Goal: Information Seeking & Learning: Learn about a topic

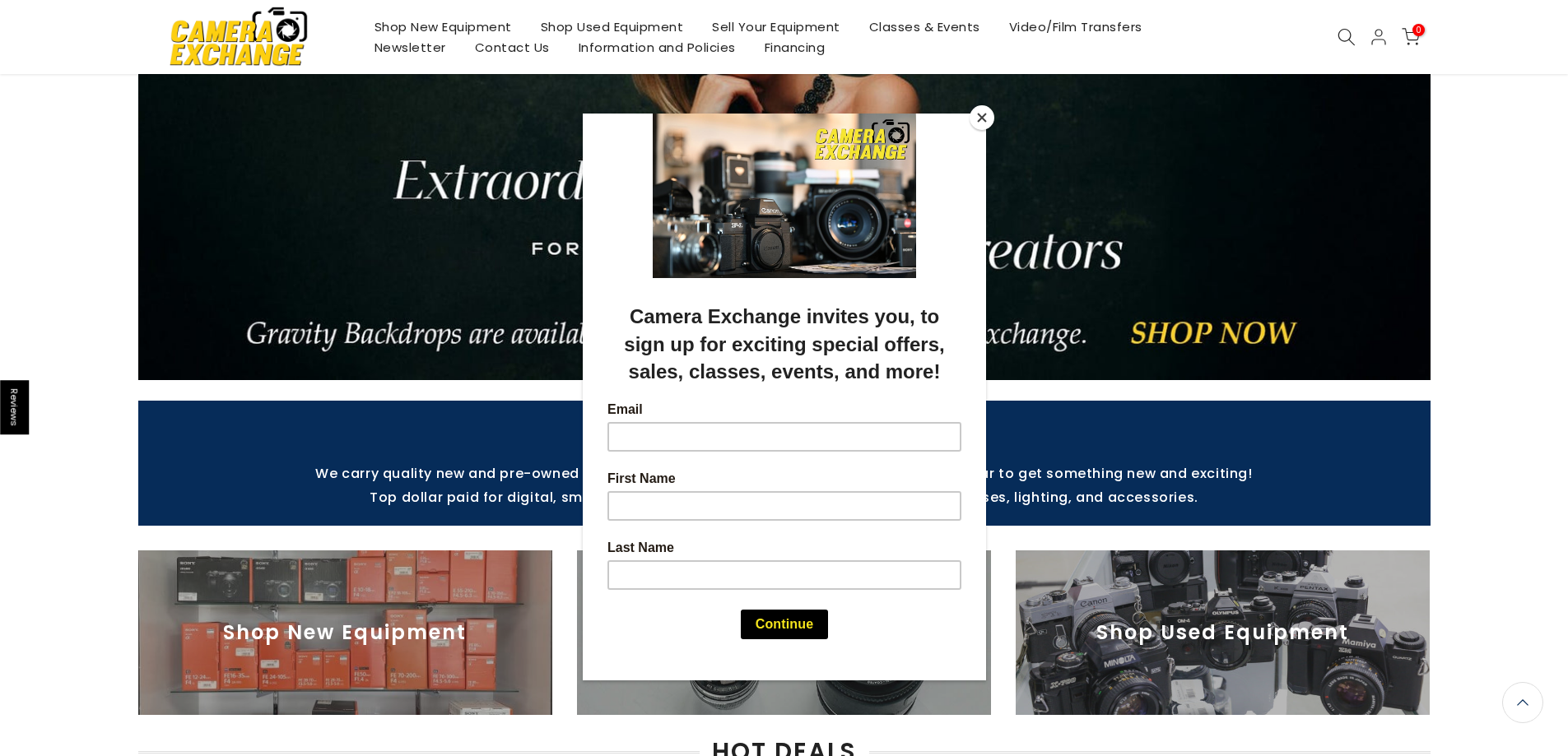
scroll to position [164, 0]
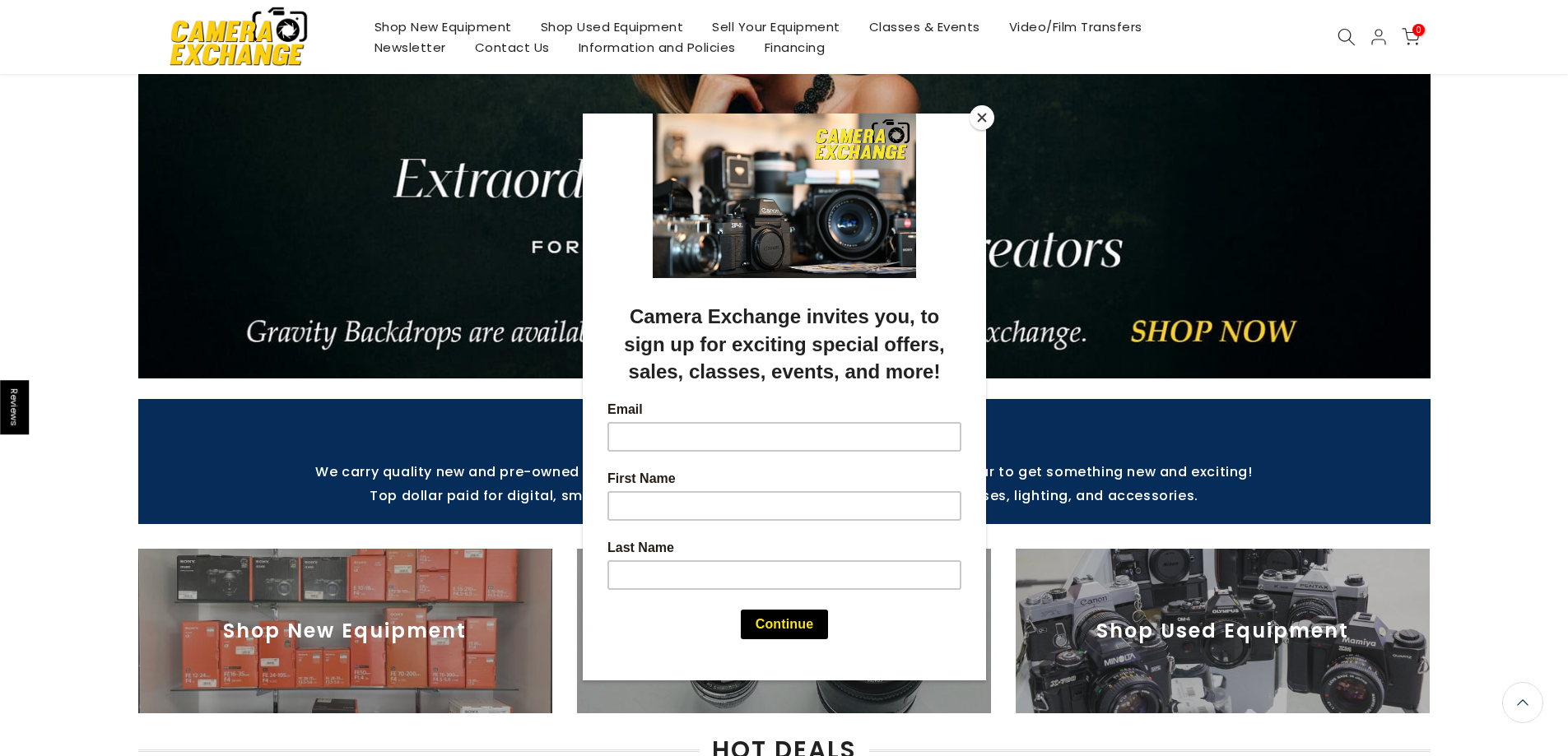
click at [986, 115] on button "Close" at bounding box center [982, 117] width 24 height 24
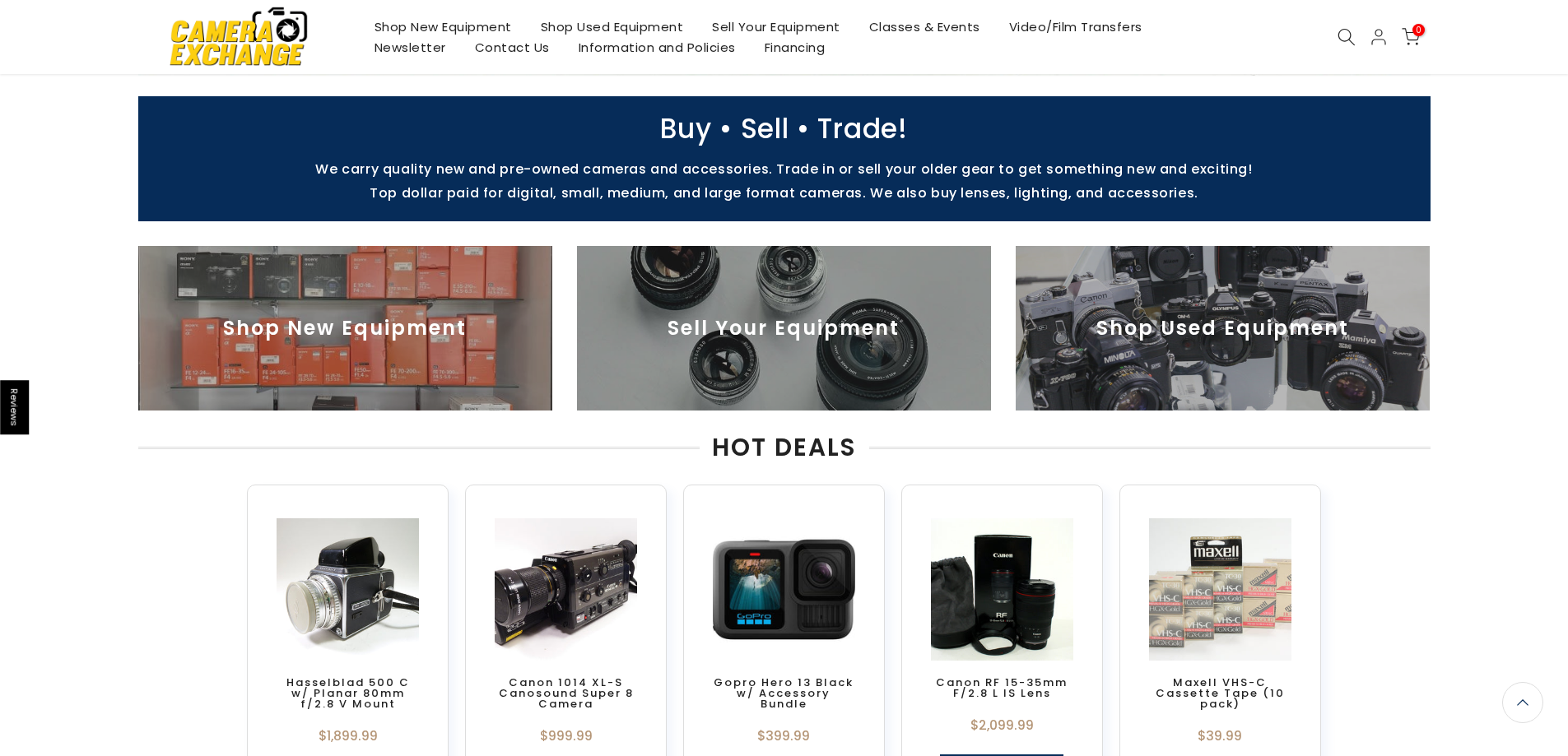
scroll to position [494, 0]
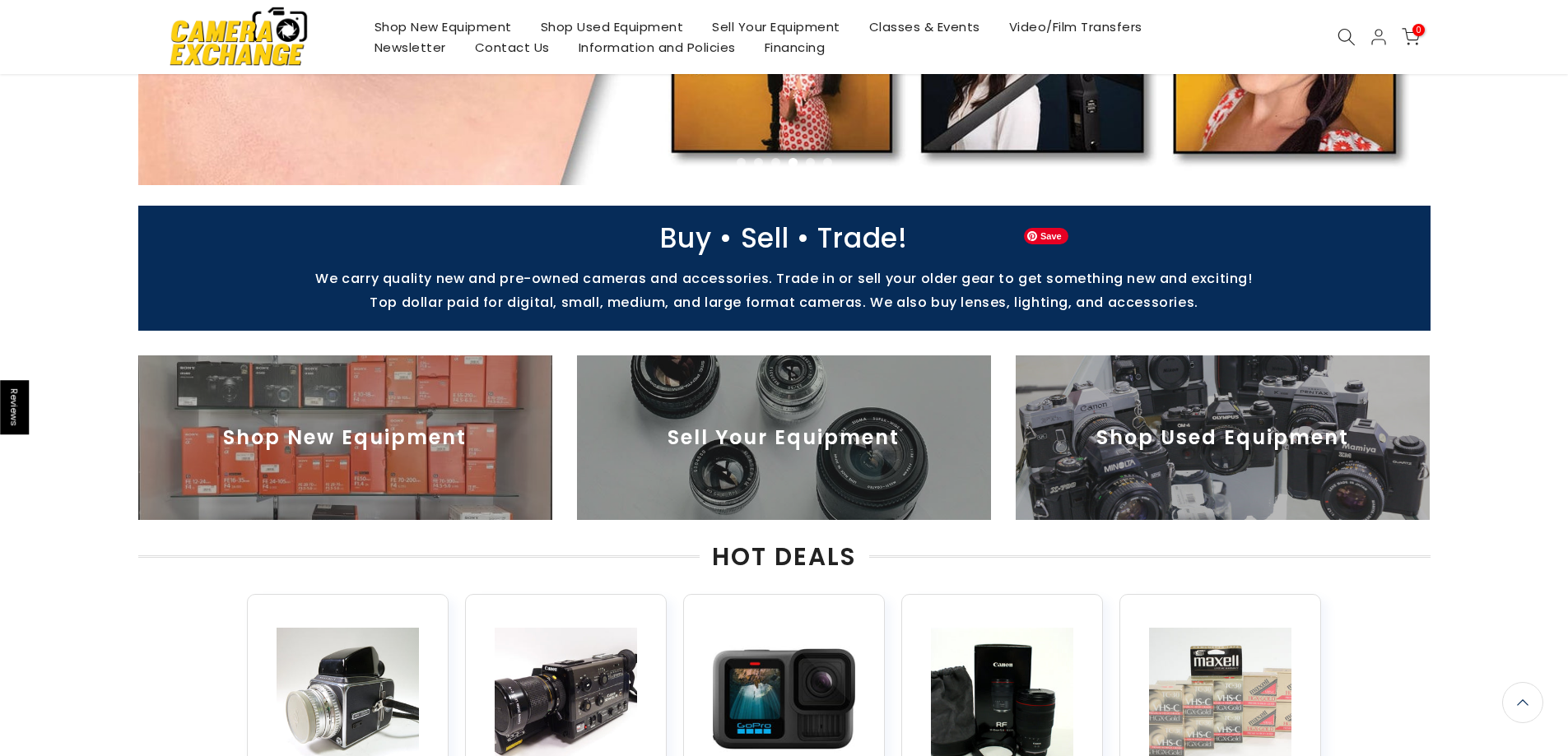
click at [1258, 293] on div "Top dollar paid for digital, small, medium, and large format cameras. We also b…" at bounding box center [784, 309] width 1293 height 45
click at [1218, 422] on img at bounding box center [1223, 438] width 414 height 164
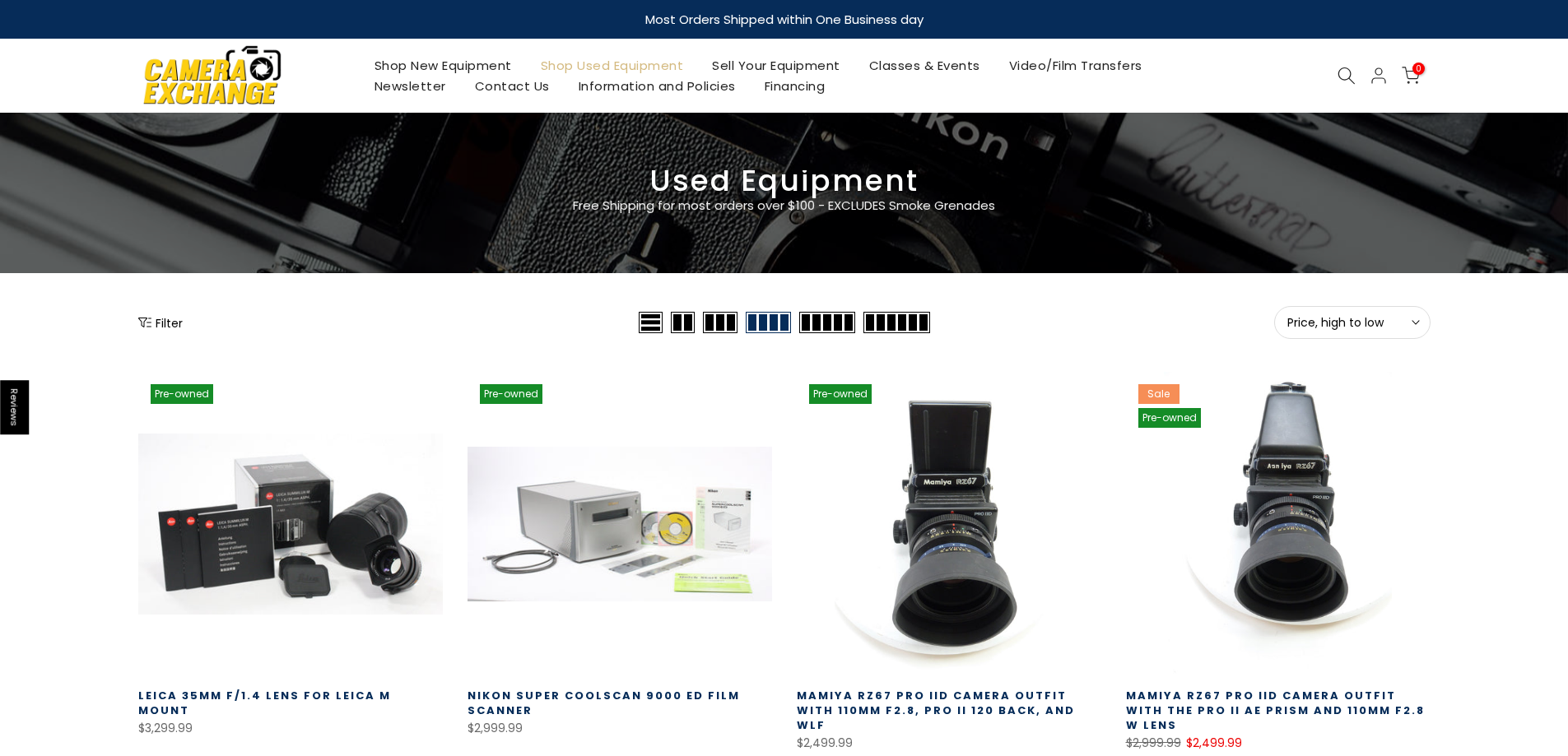
click at [159, 319] on button "Filter" at bounding box center [160, 323] width 45 height 17
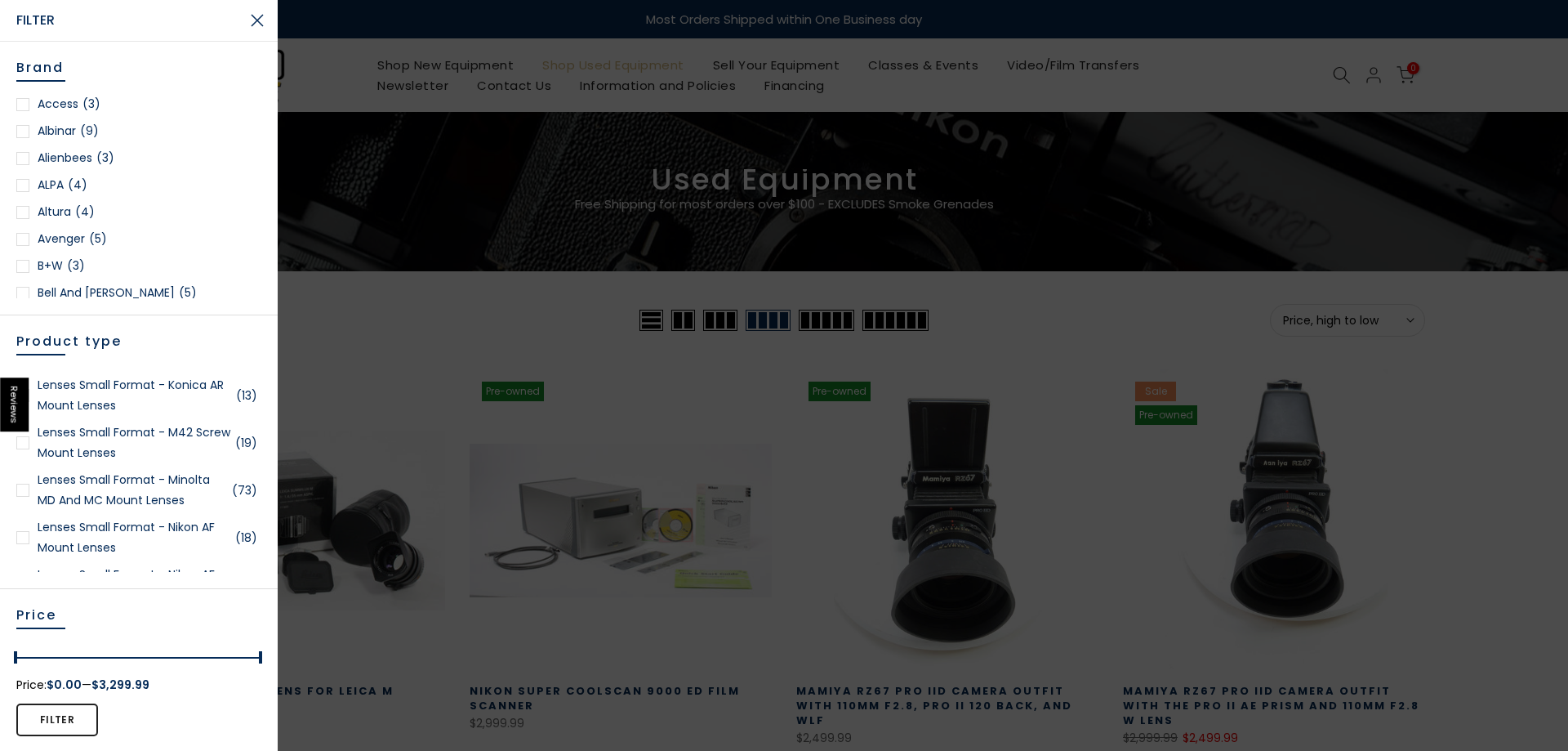
scroll to position [2125, 0]
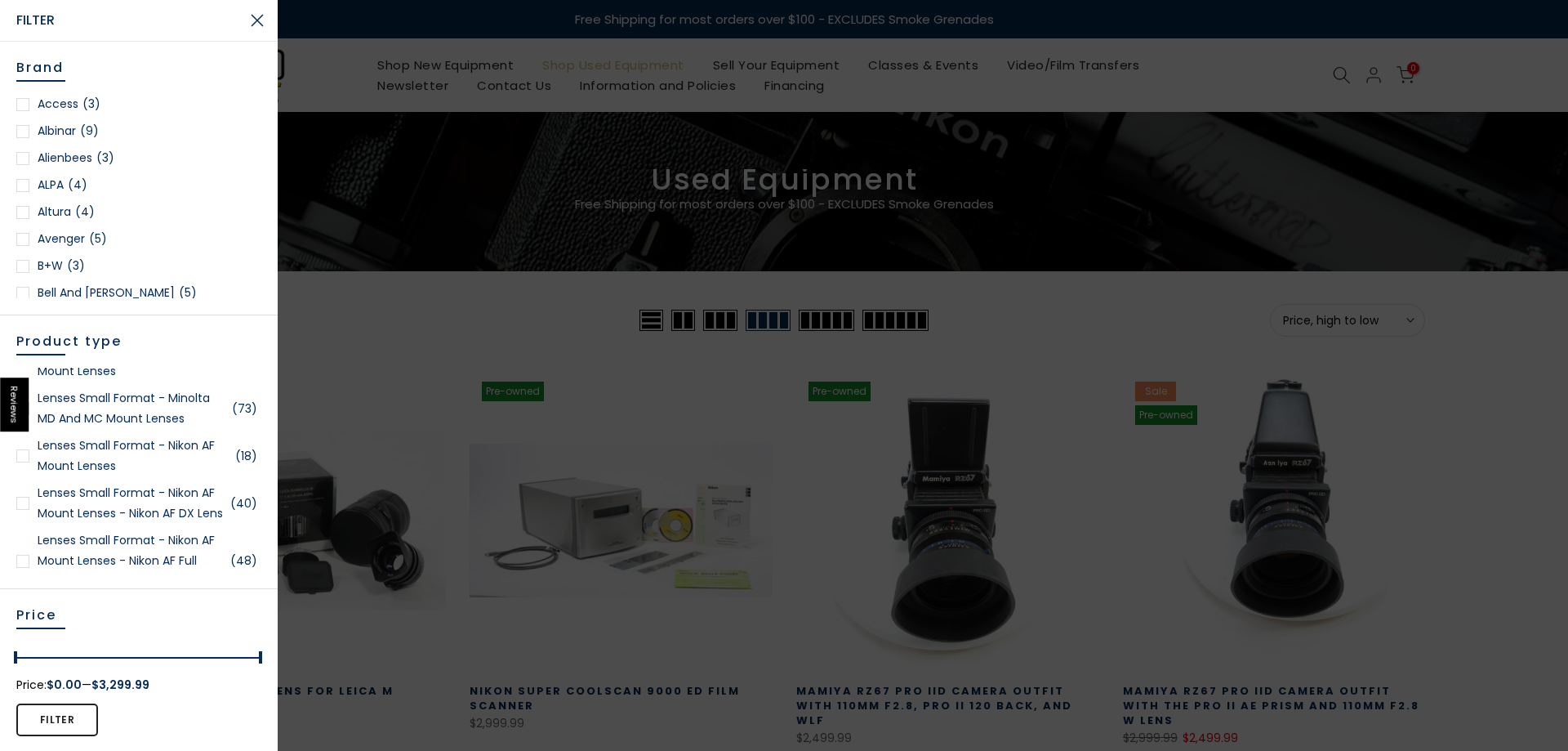
click at [25, 456] on div at bounding box center [23, 456] width 13 height 13
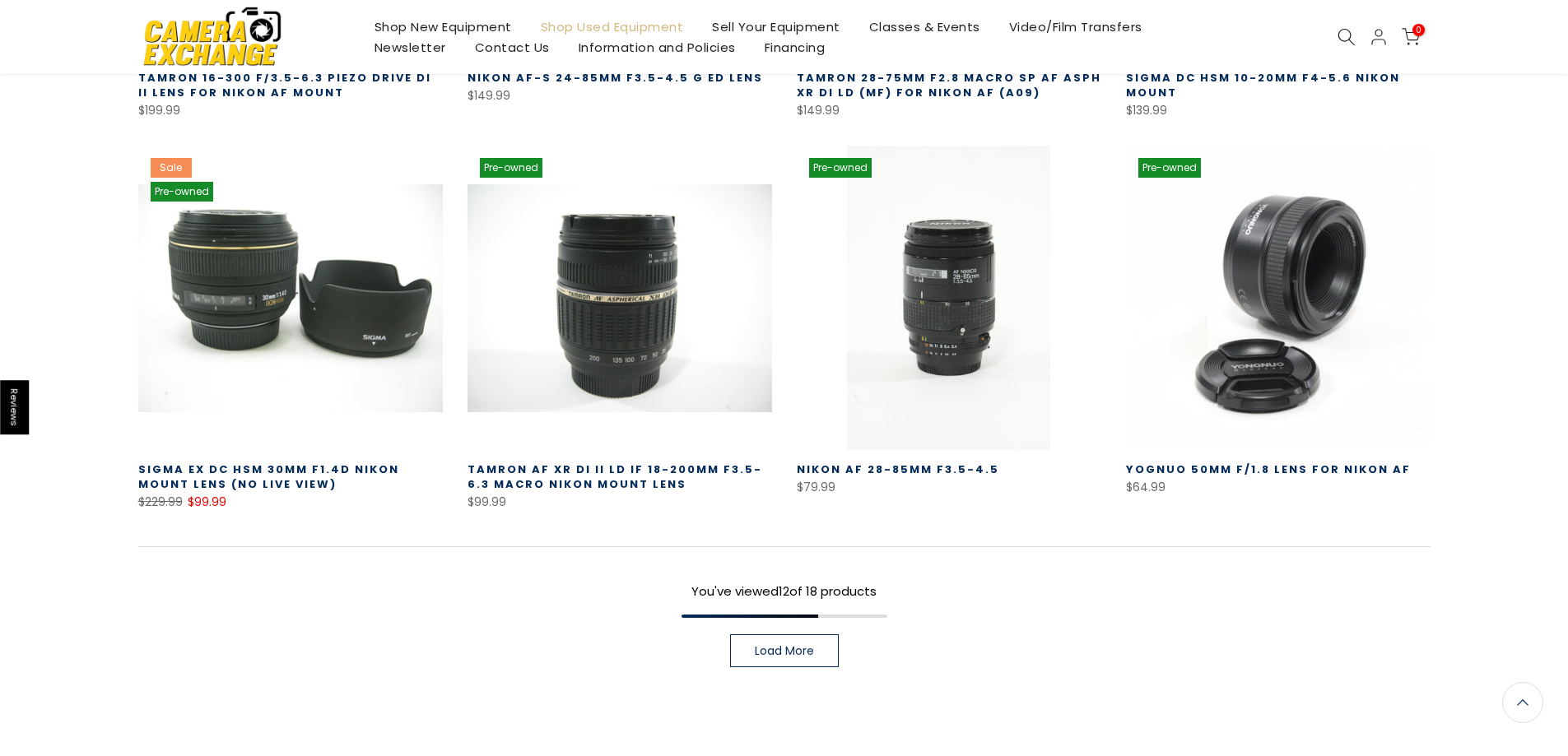
scroll to position [1113, 0]
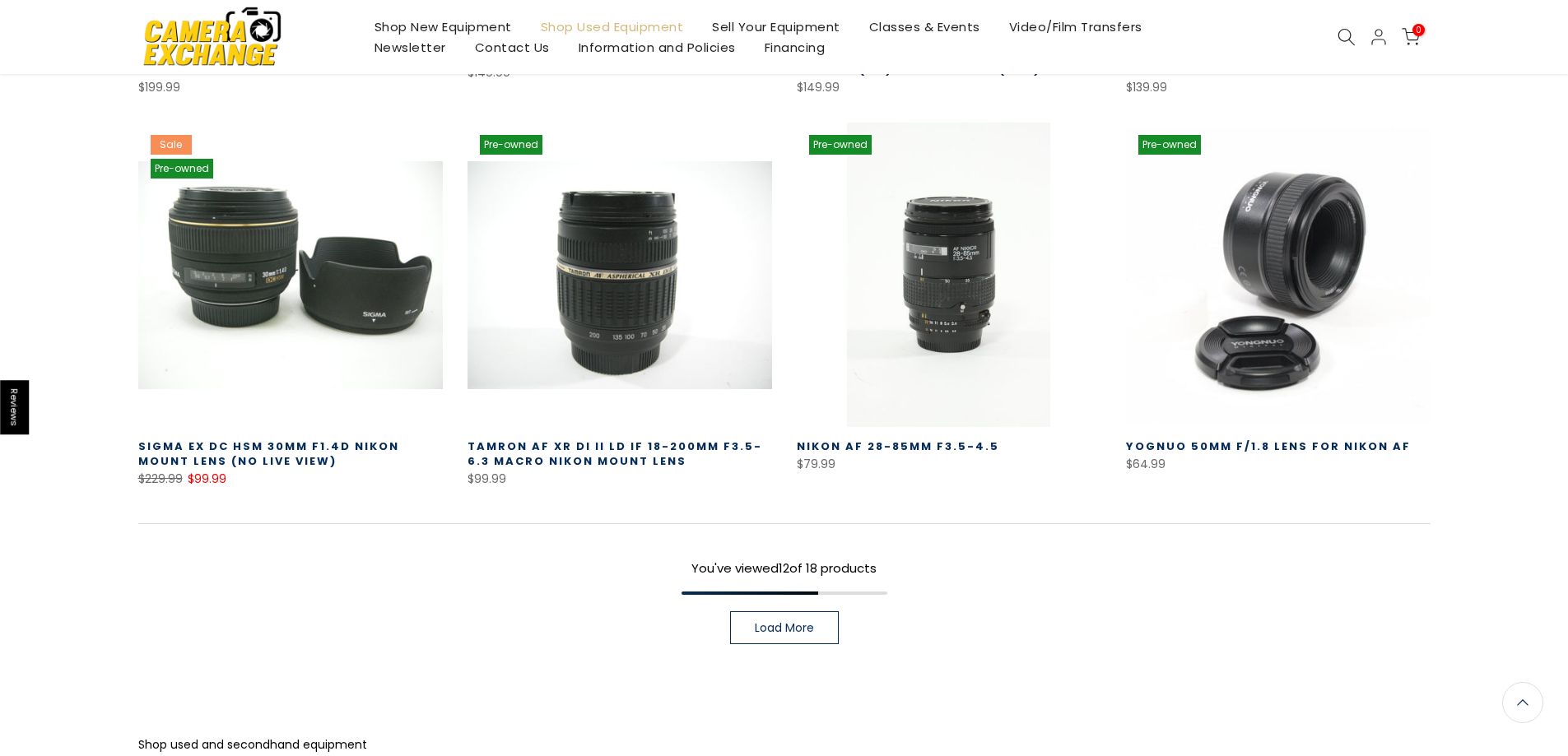
click at [784, 631] on span "Load More" at bounding box center [784, 628] width 59 height 11
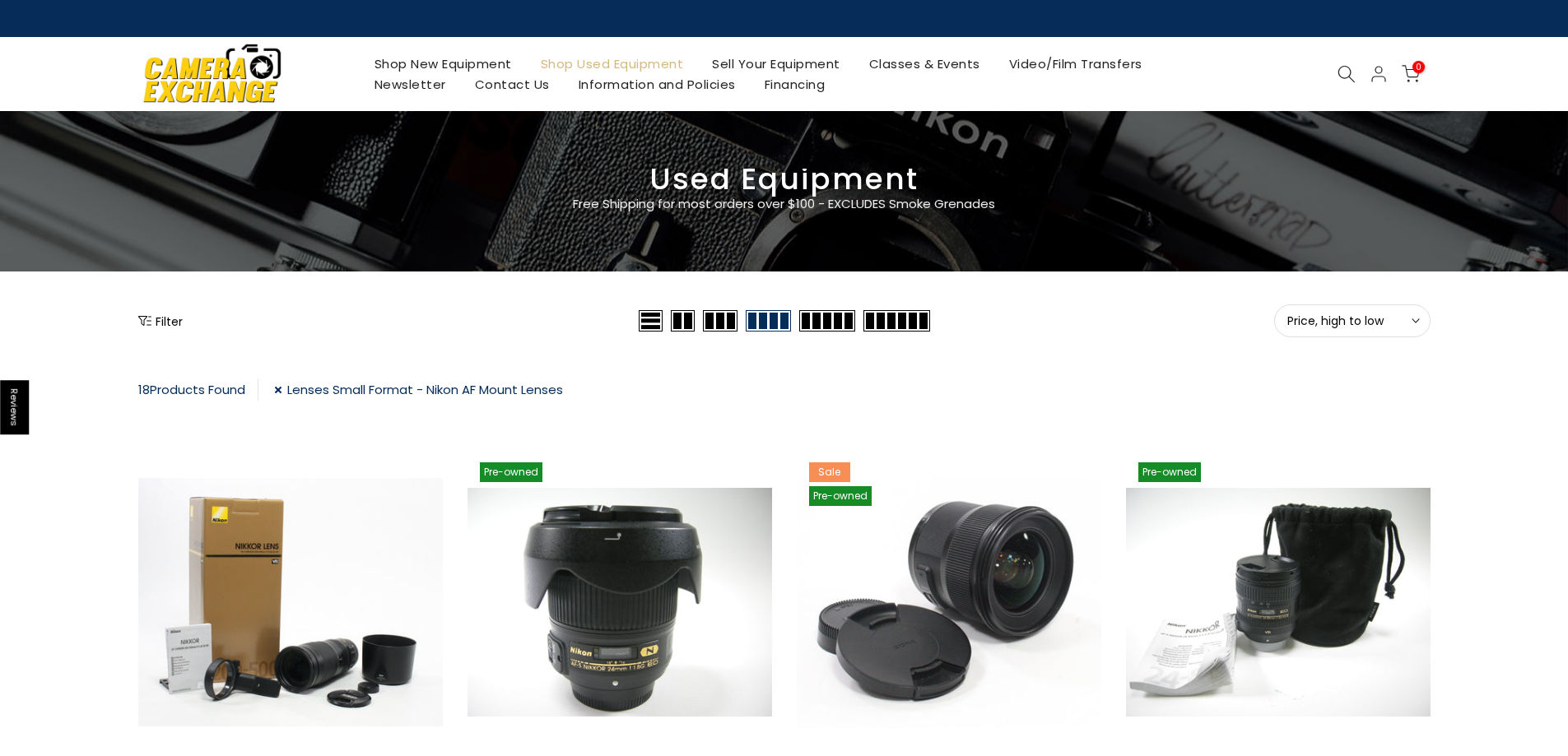
click at [284, 391] on link "Lenses Small Format - Nikon AF Mount Lenses" at bounding box center [418, 389] width 289 height 22
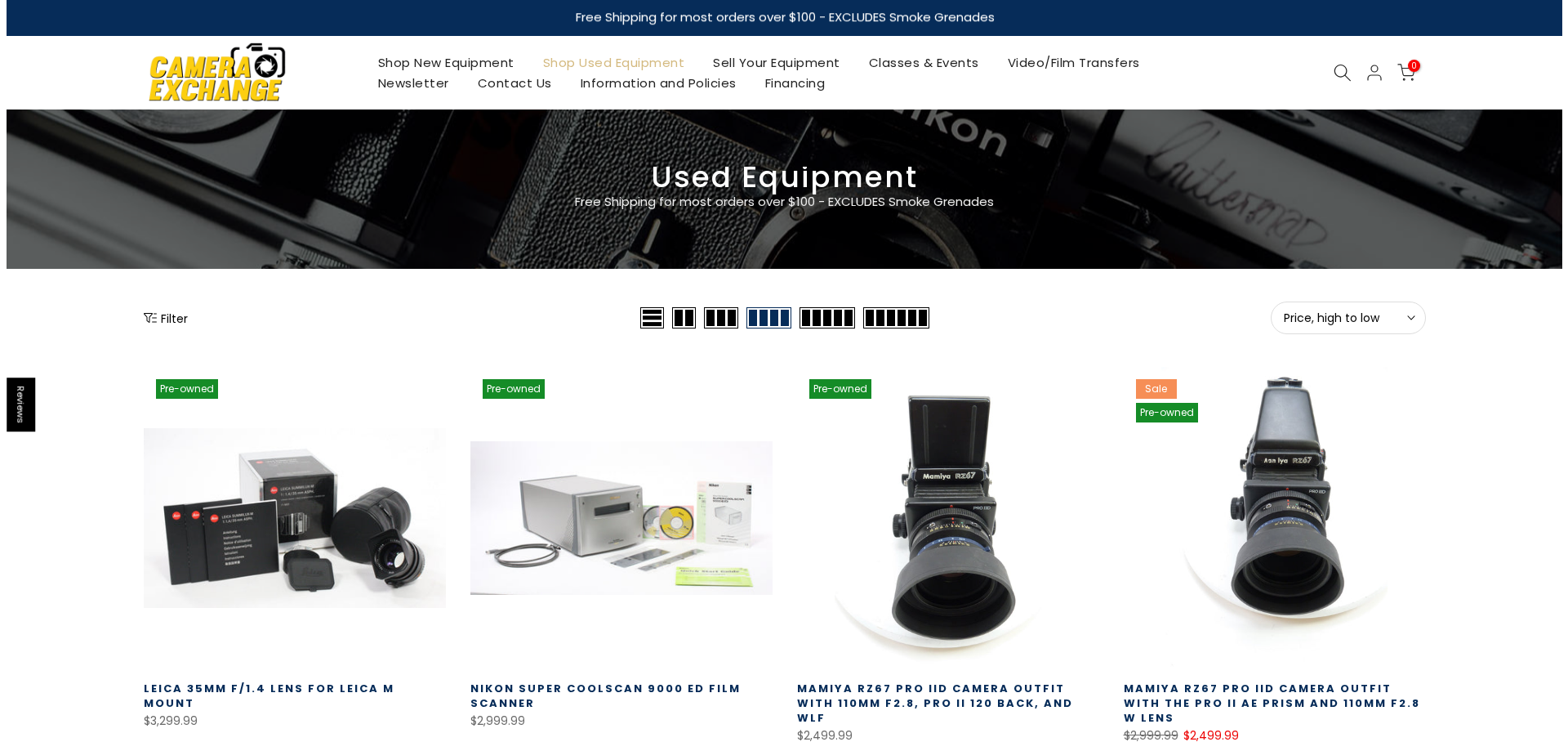
scroll to position [2, 0]
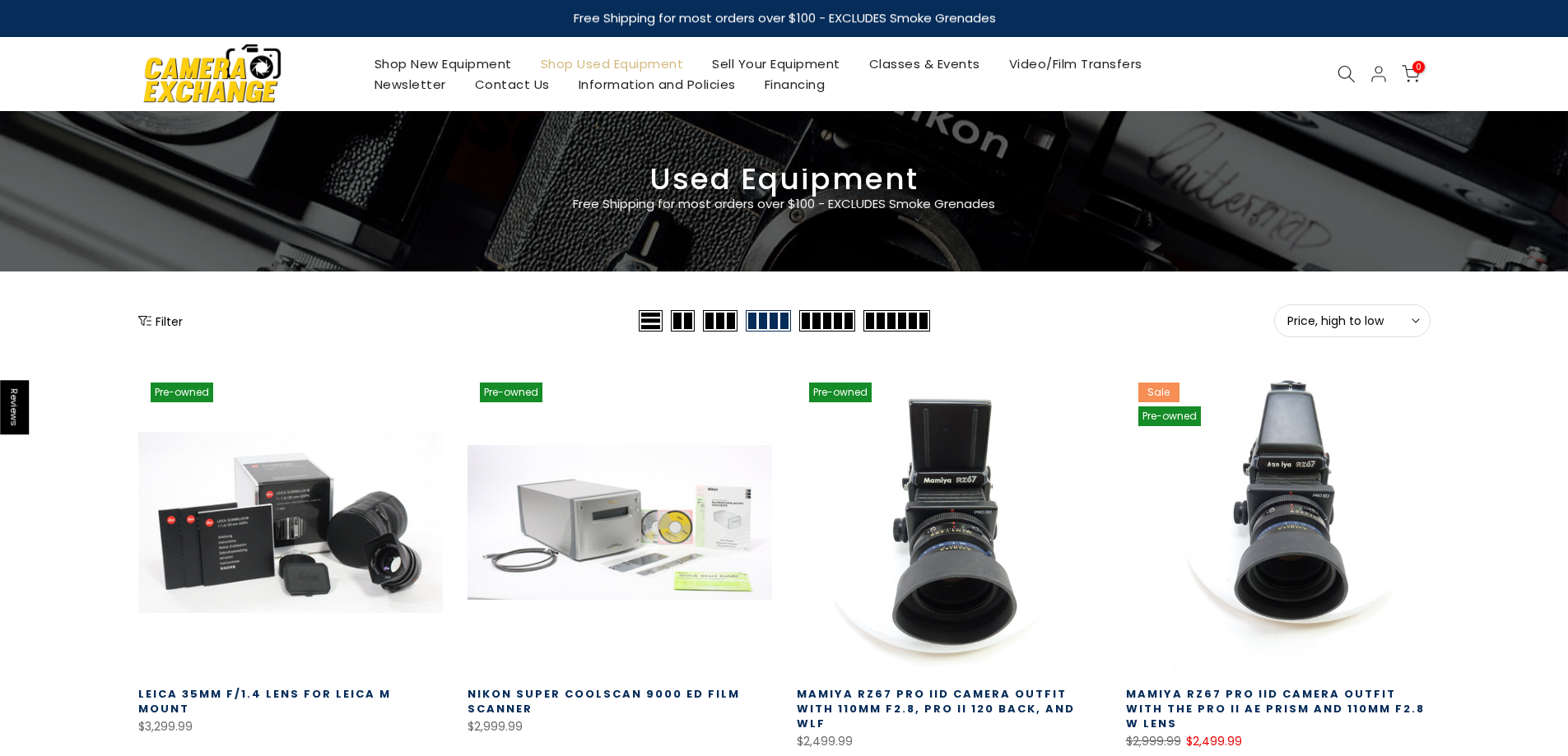
click at [169, 323] on button "Filter" at bounding box center [160, 321] width 45 height 17
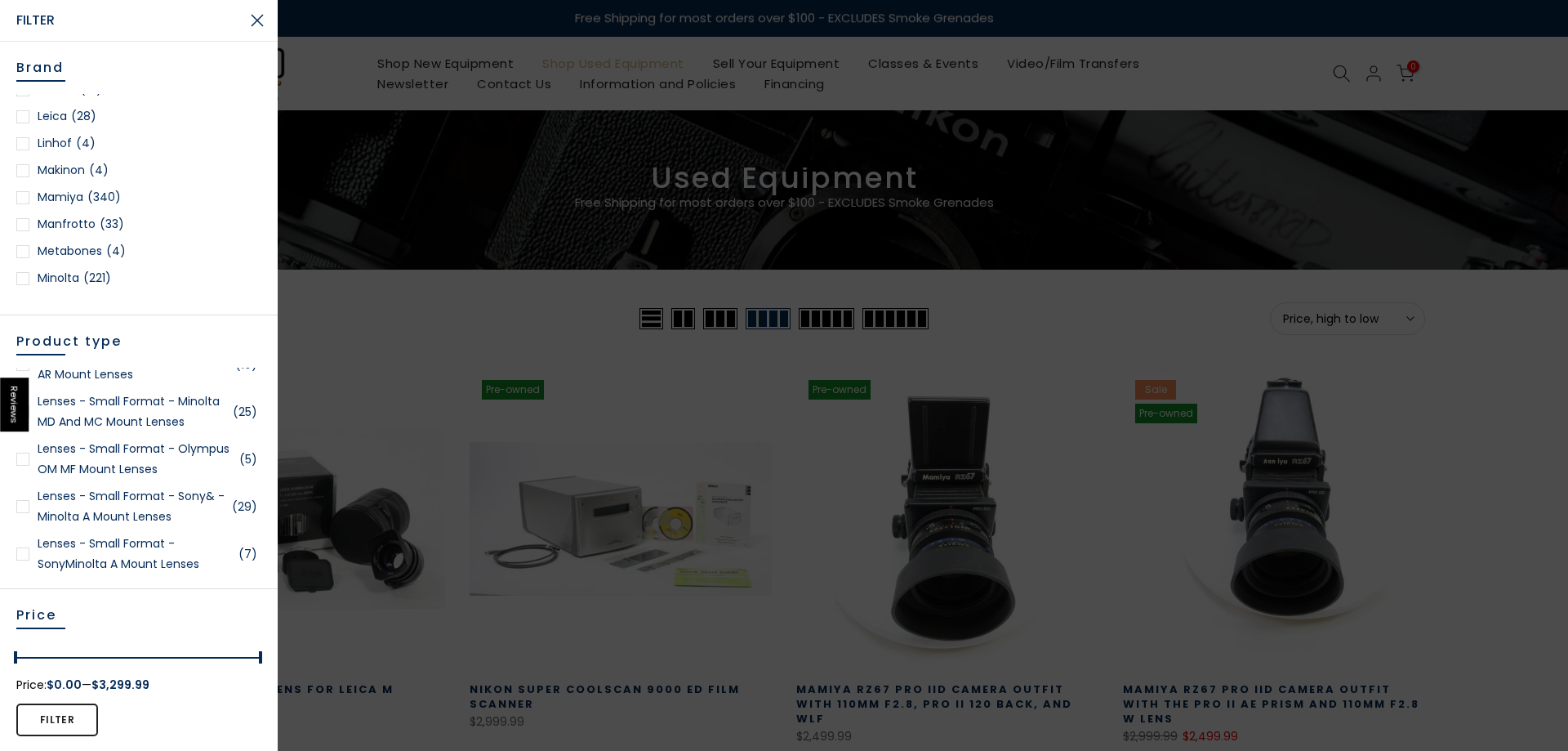
scroll to position [1308, 0]
click at [19, 280] on div at bounding box center [23, 280] width 13 height 13
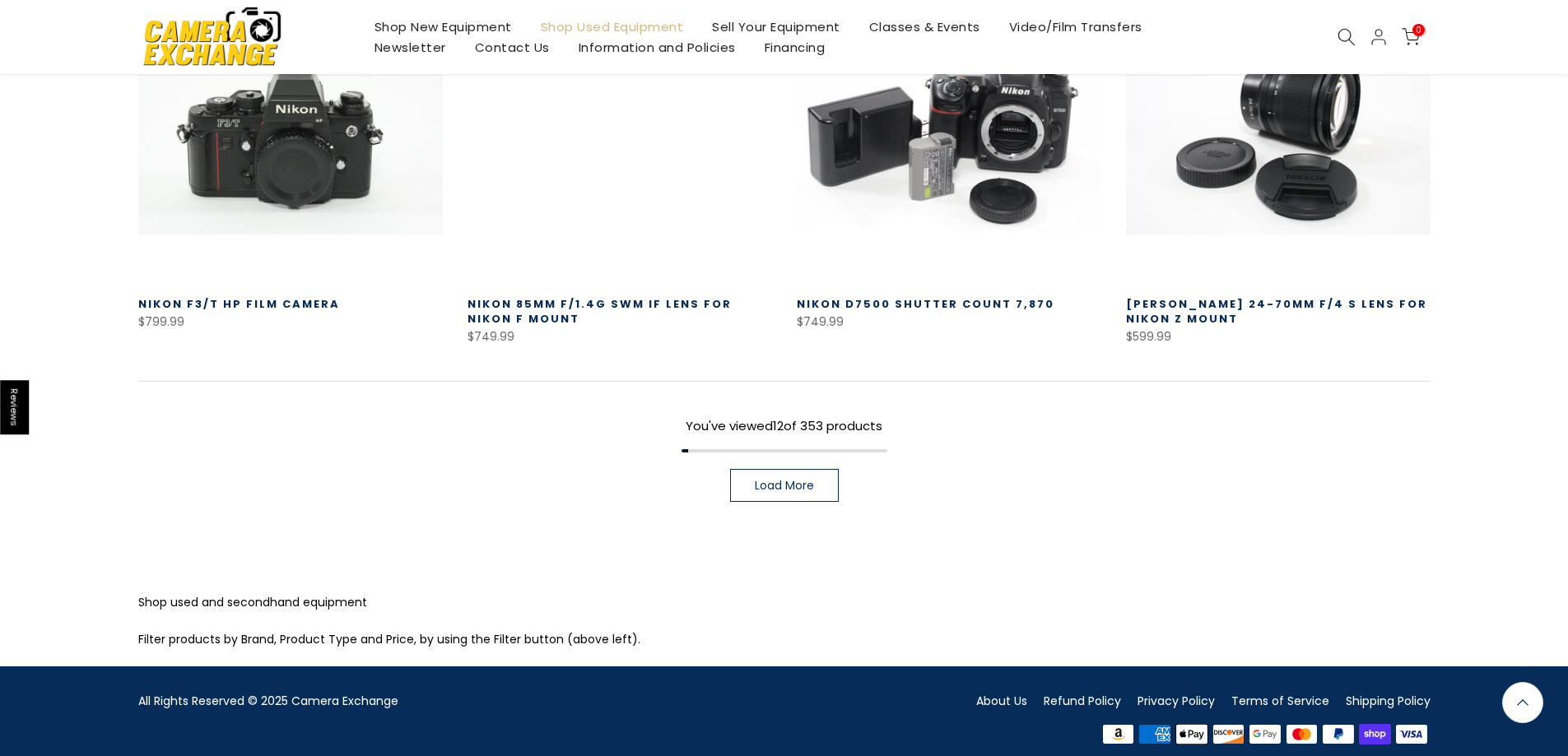
scroll to position [1268, 0]
click at [759, 480] on span "Load More" at bounding box center [784, 485] width 59 height 11
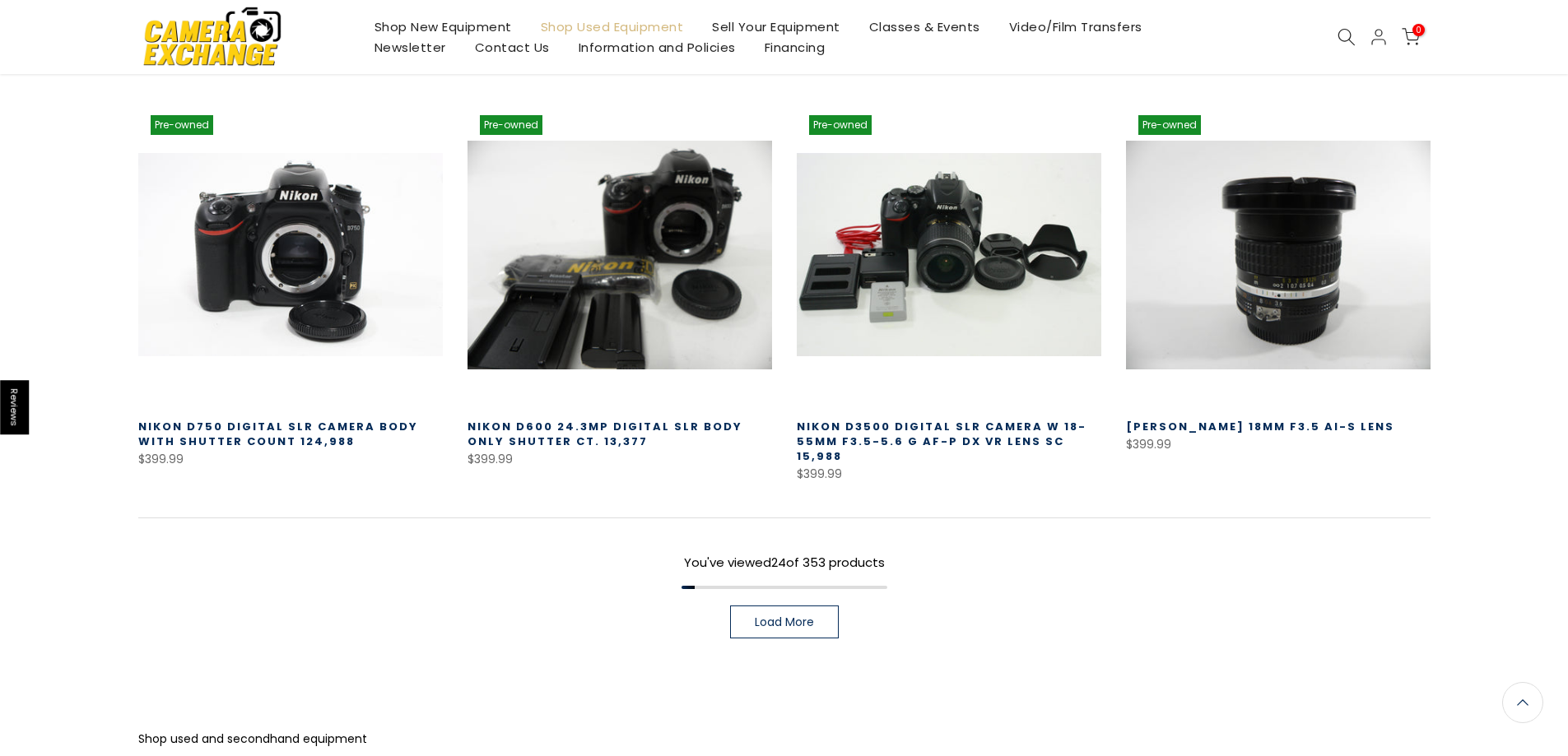
scroll to position [2339, 0]
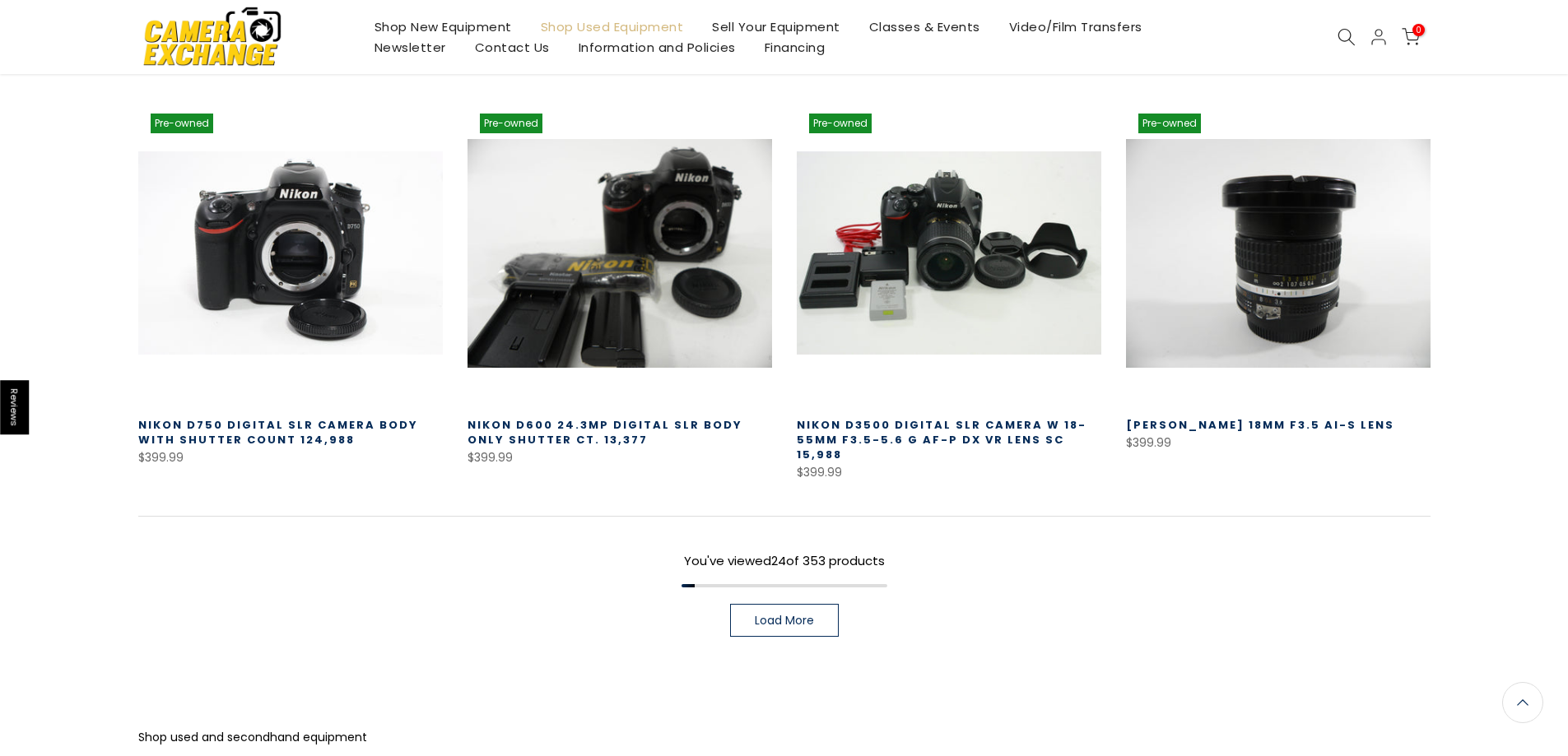
click at [802, 614] on span "Load More" at bounding box center [784, 620] width 59 height 11
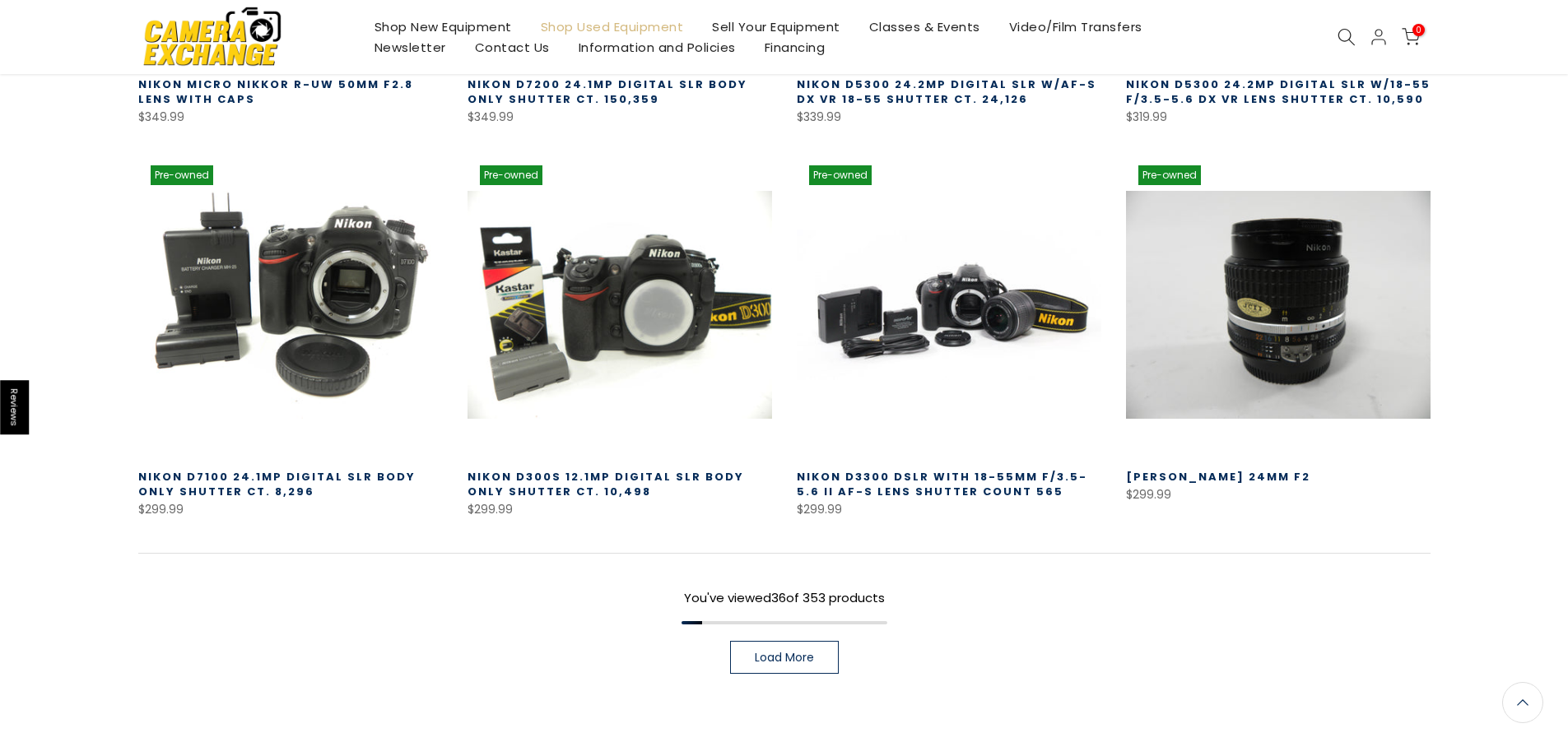
scroll to position [3571, 0]
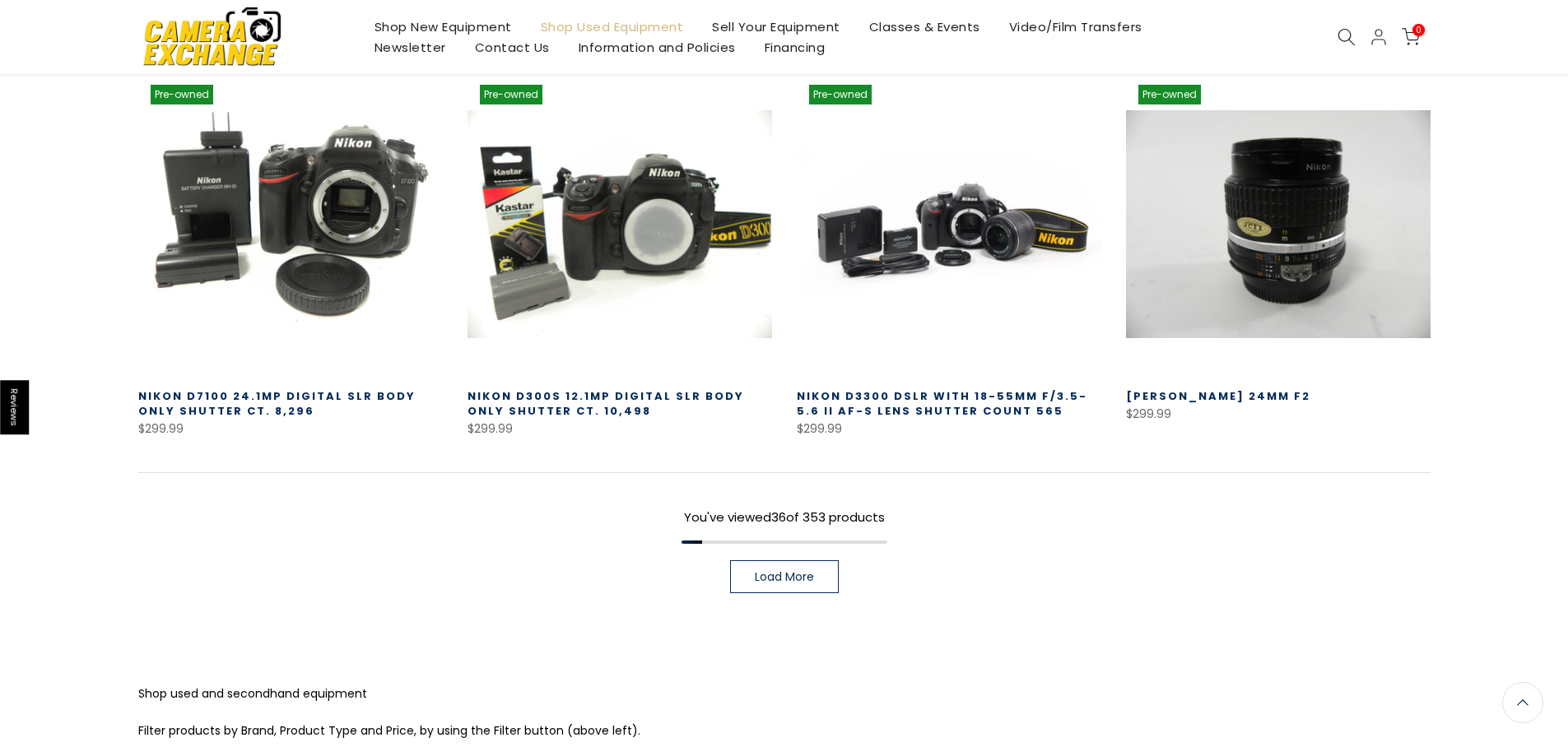
click at [770, 571] on span "Load More" at bounding box center [784, 576] width 59 height 11
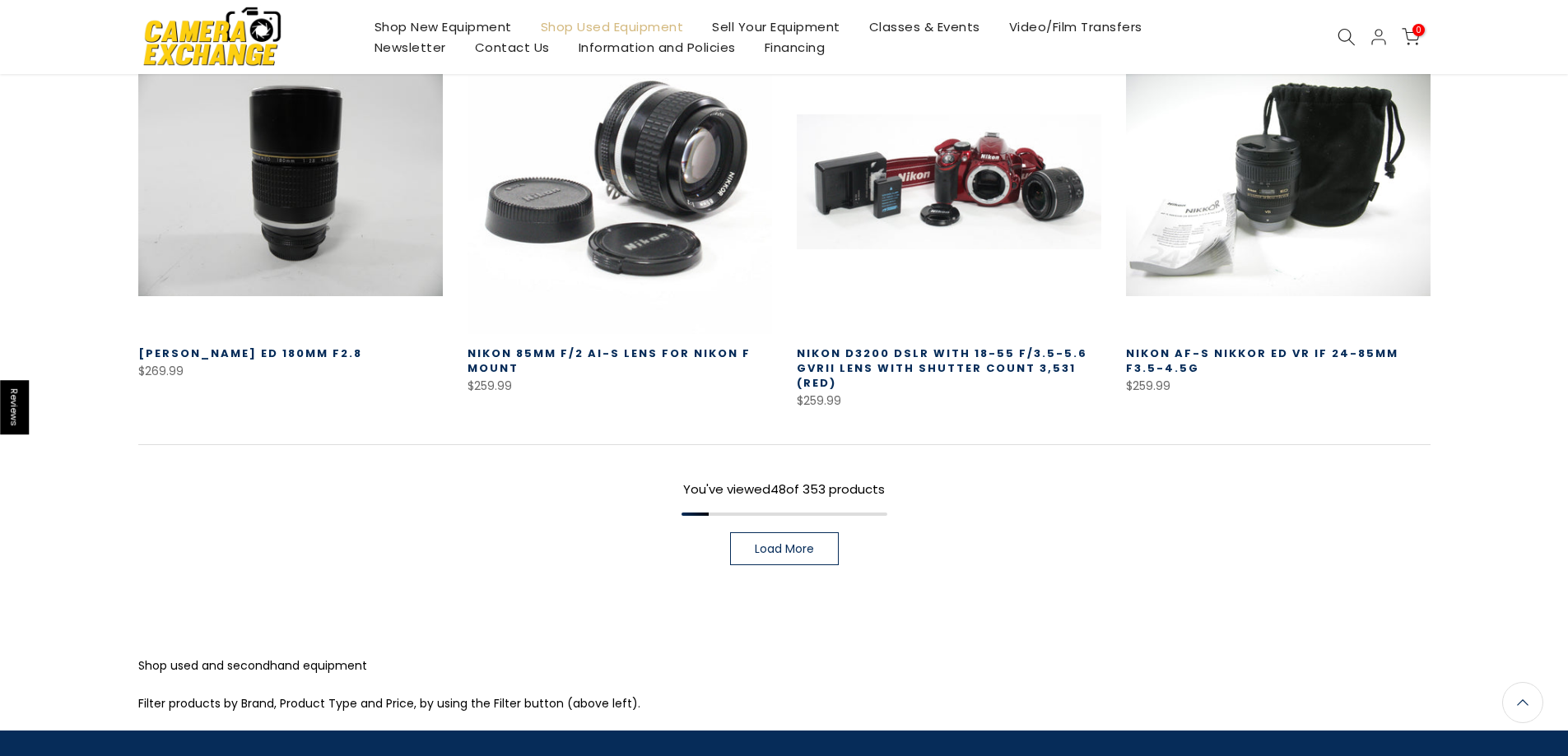
scroll to position [4807, 0]
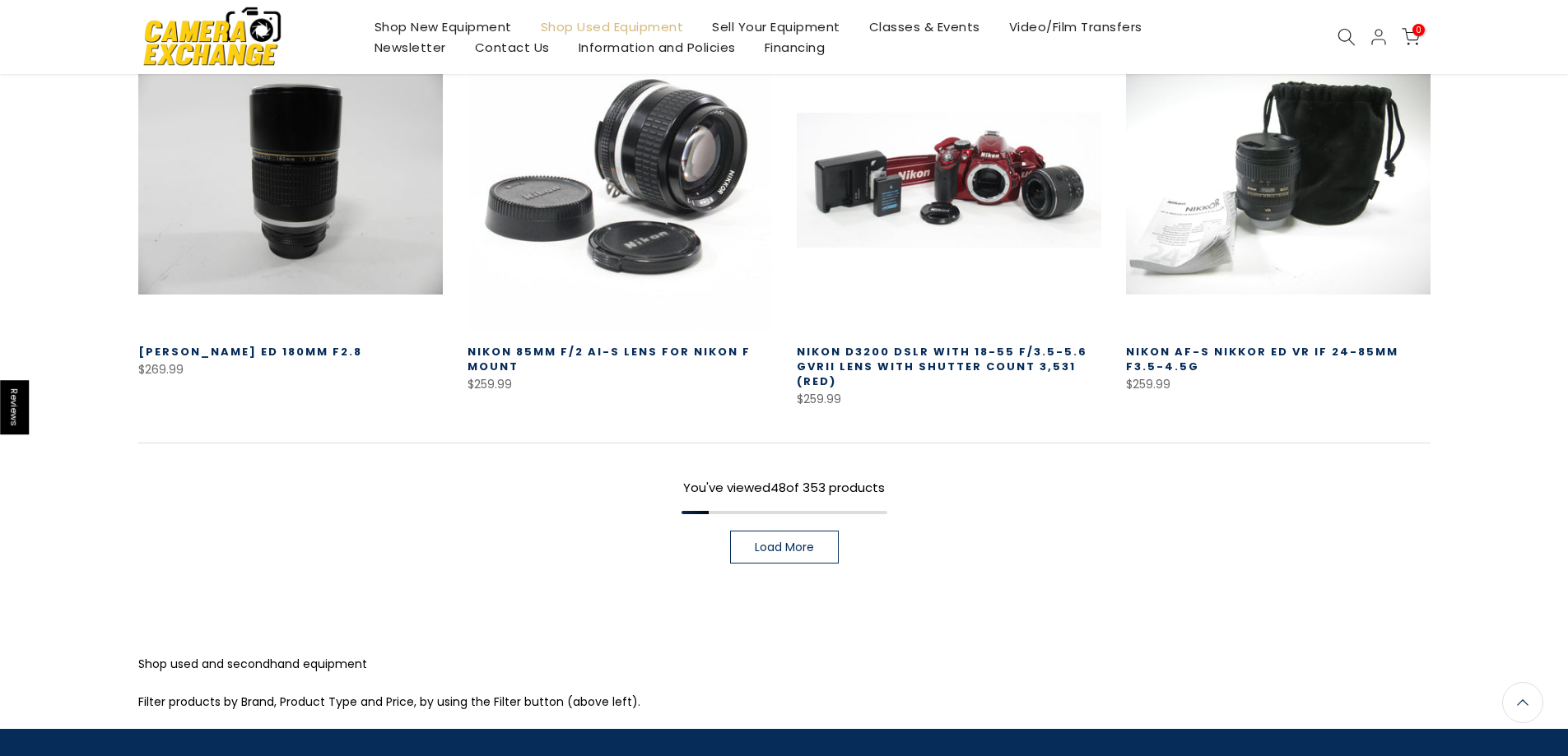
click at [797, 541] on span "Load More" at bounding box center [784, 546] width 59 height 11
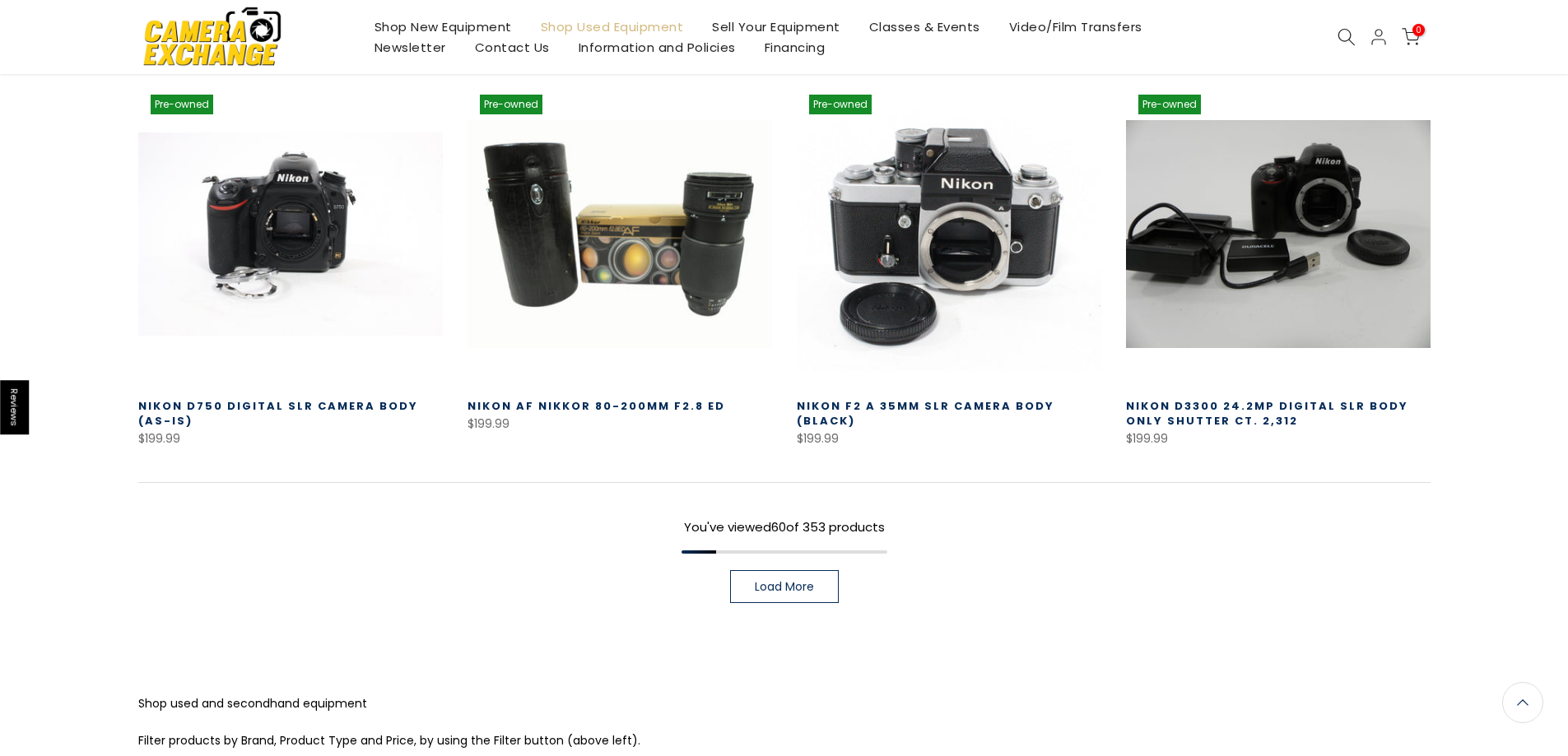
scroll to position [5959, 0]
click at [795, 580] on span "Load More" at bounding box center [784, 586] width 59 height 11
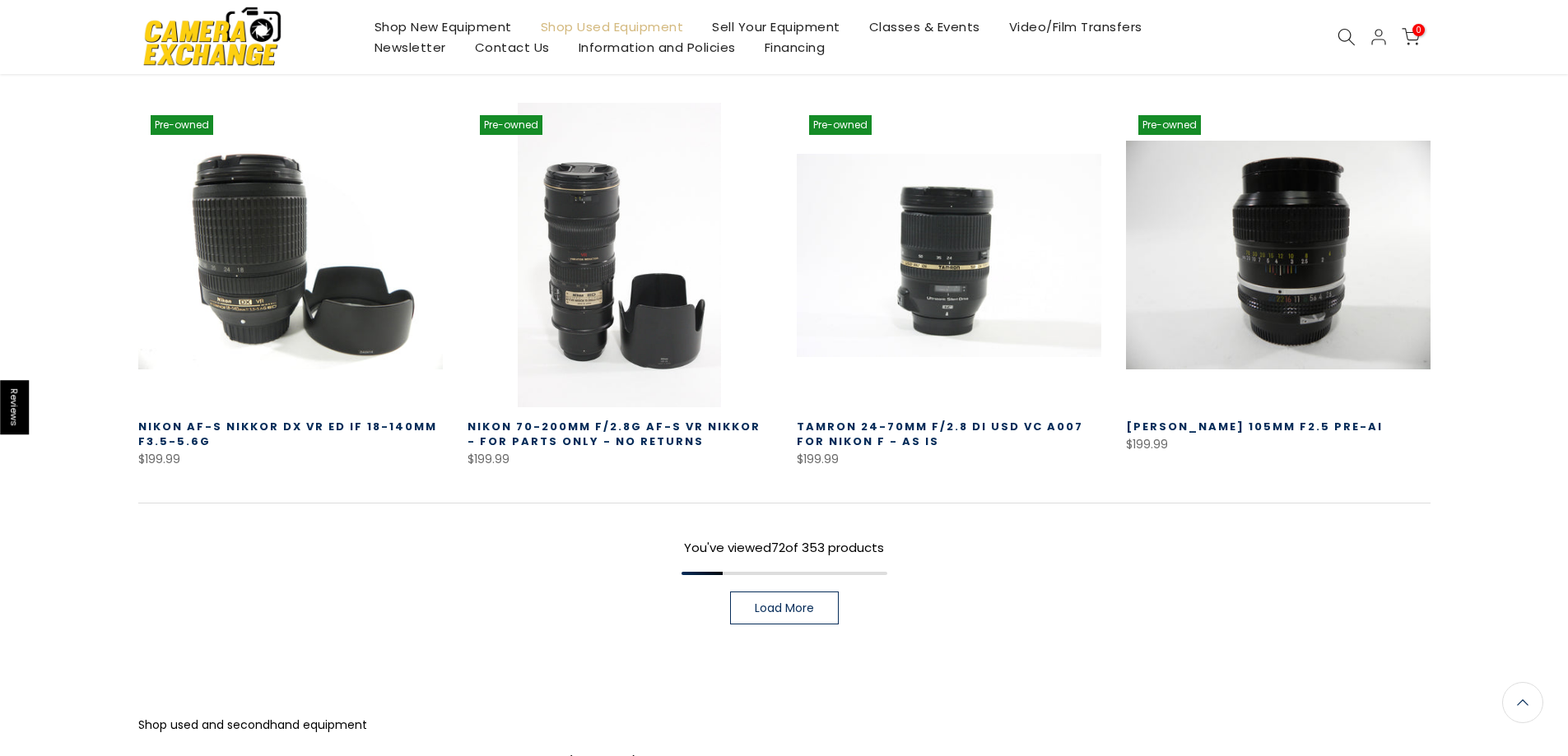
scroll to position [7109, 0]
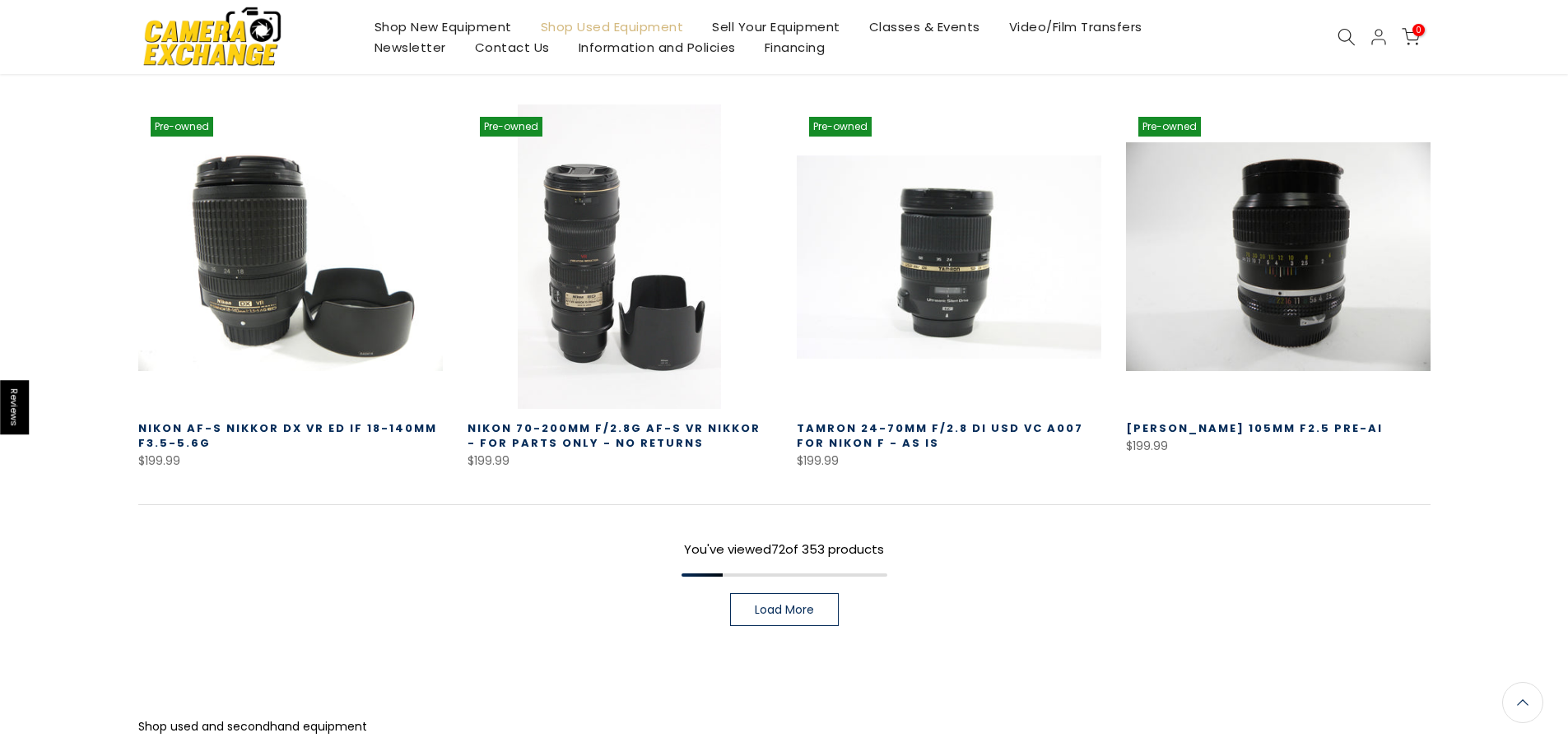
click at [772, 604] on span "Load More" at bounding box center [784, 609] width 59 height 11
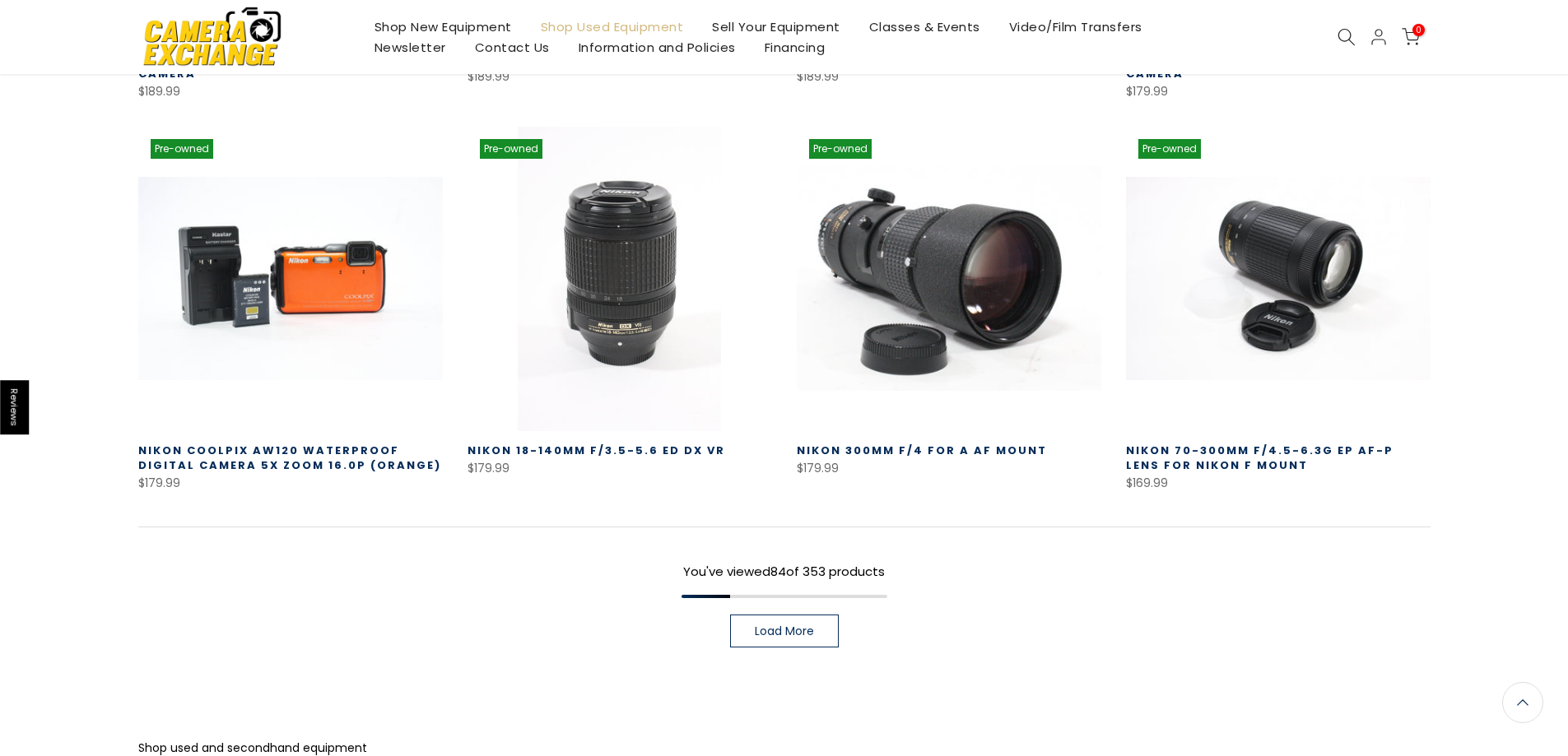
scroll to position [8261, 0]
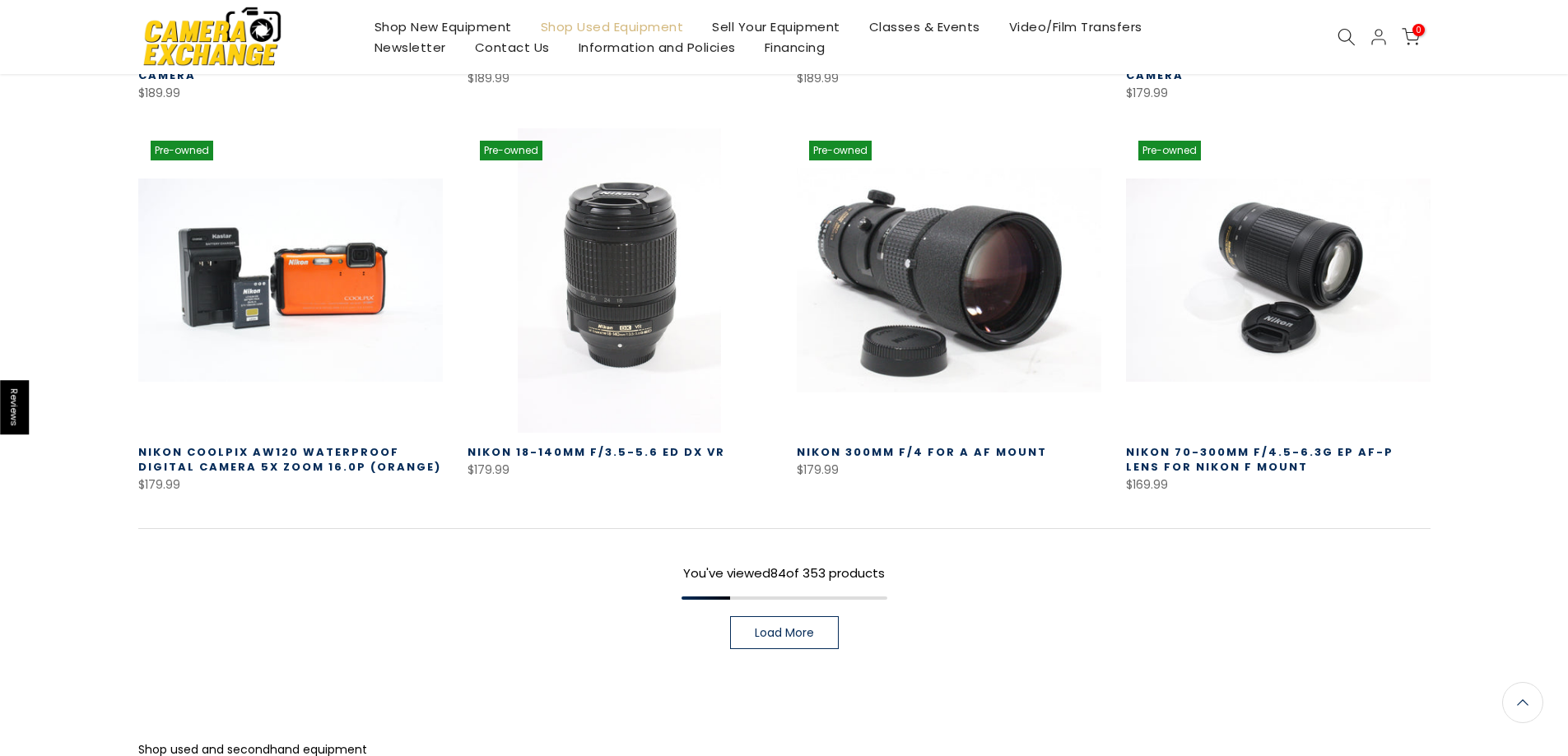
click at [804, 627] on span "Load More" at bounding box center [784, 632] width 59 height 11
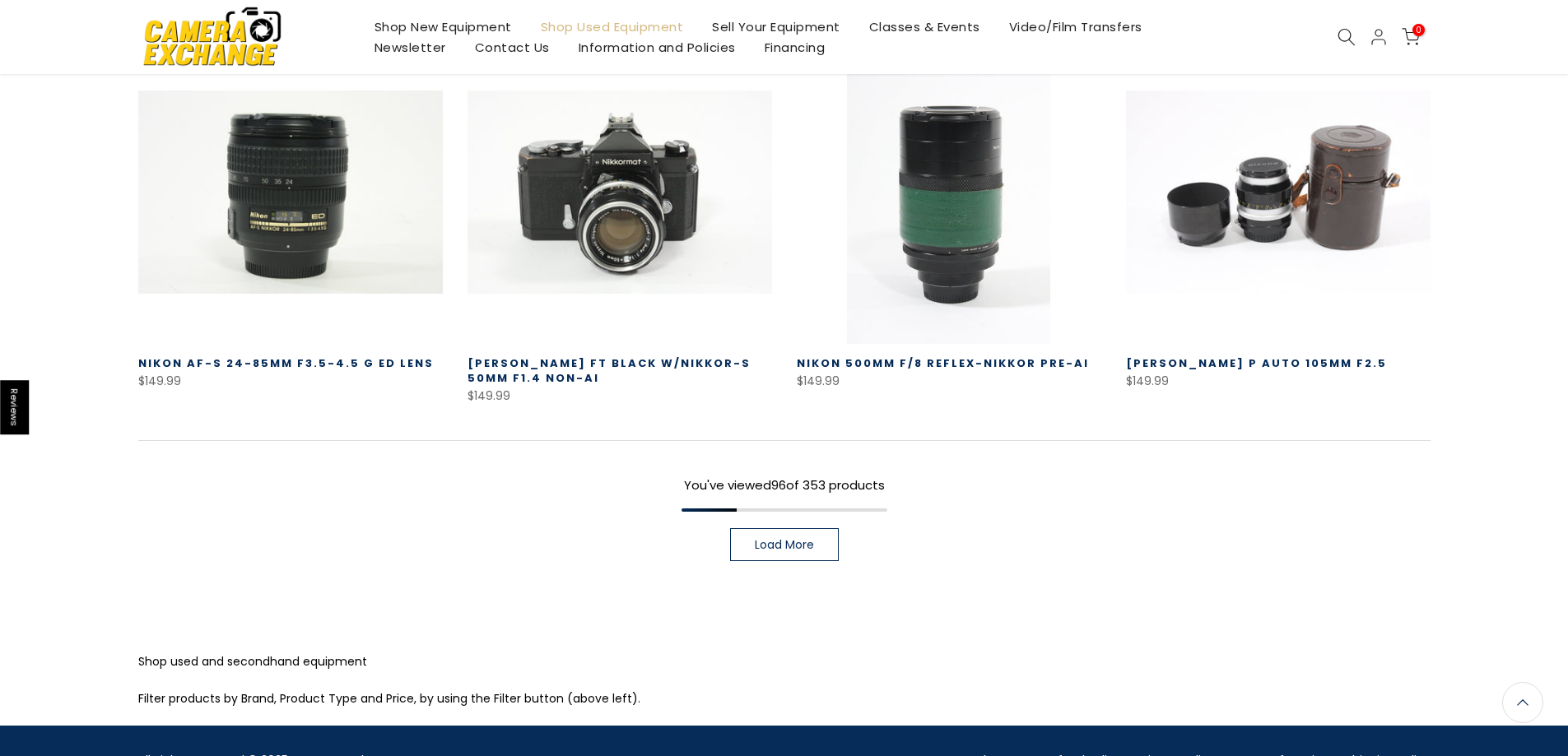
scroll to position [9555, 0]
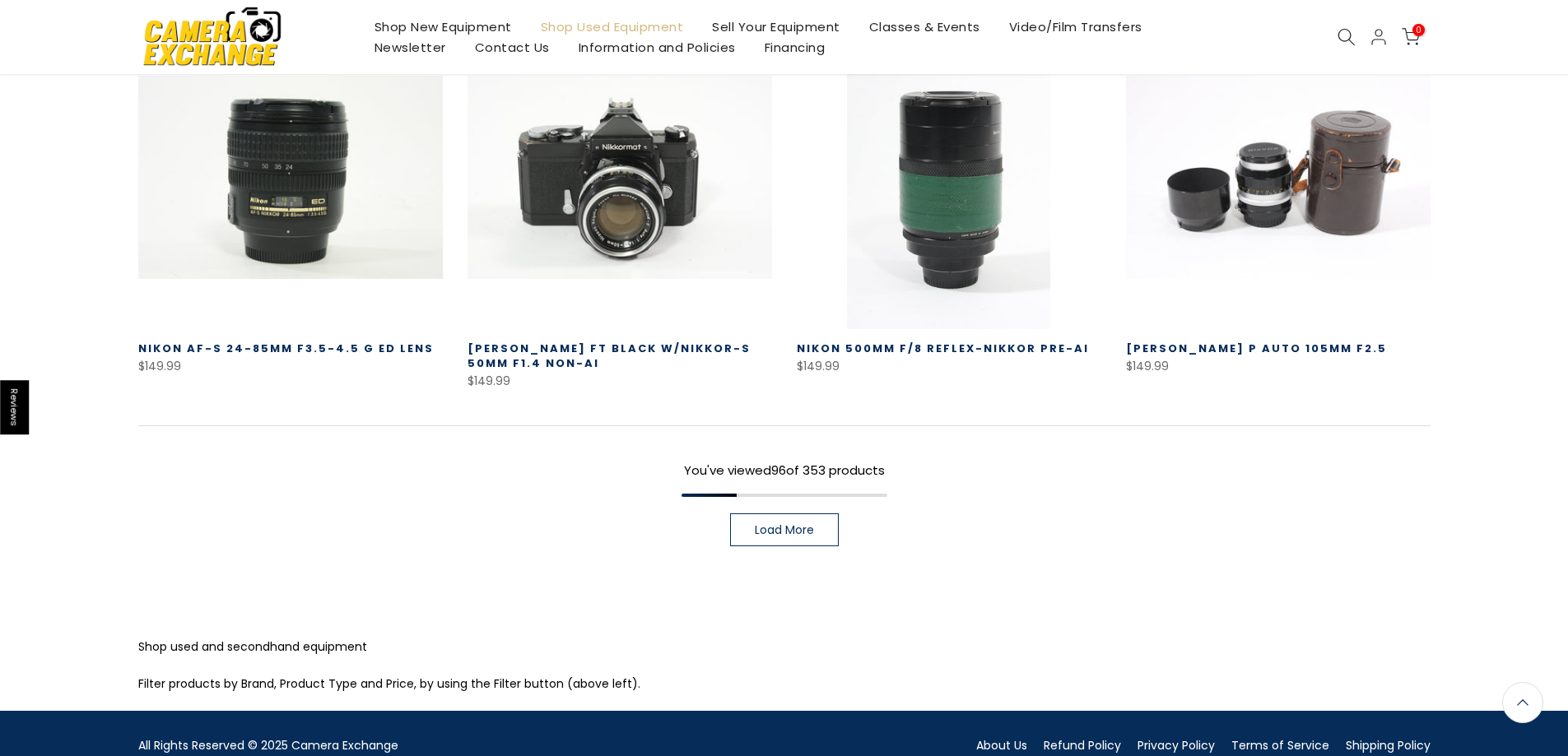
click at [796, 524] on span "Load More" at bounding box center [784, 530] width 59 height 11
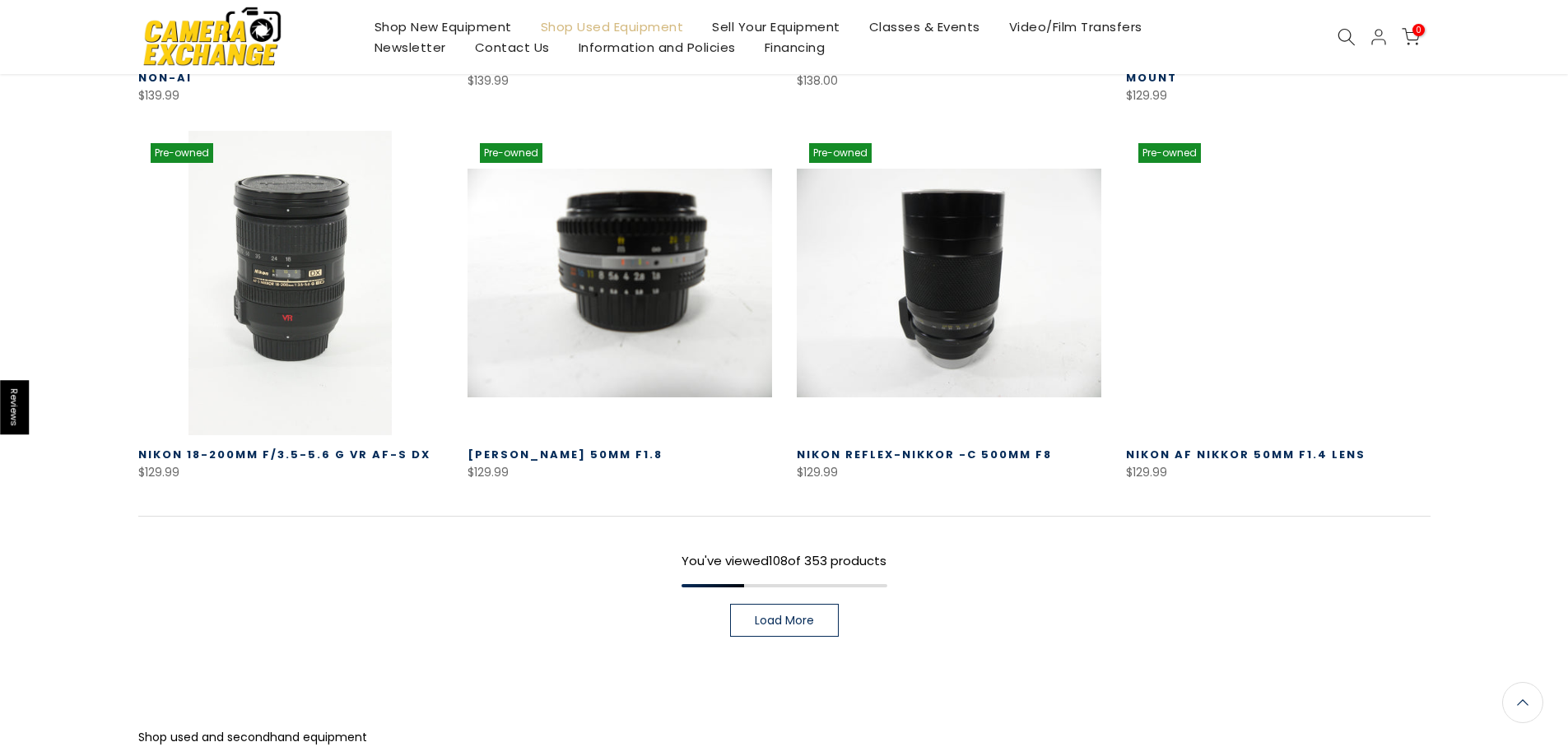
scroll to position [10623, 0]
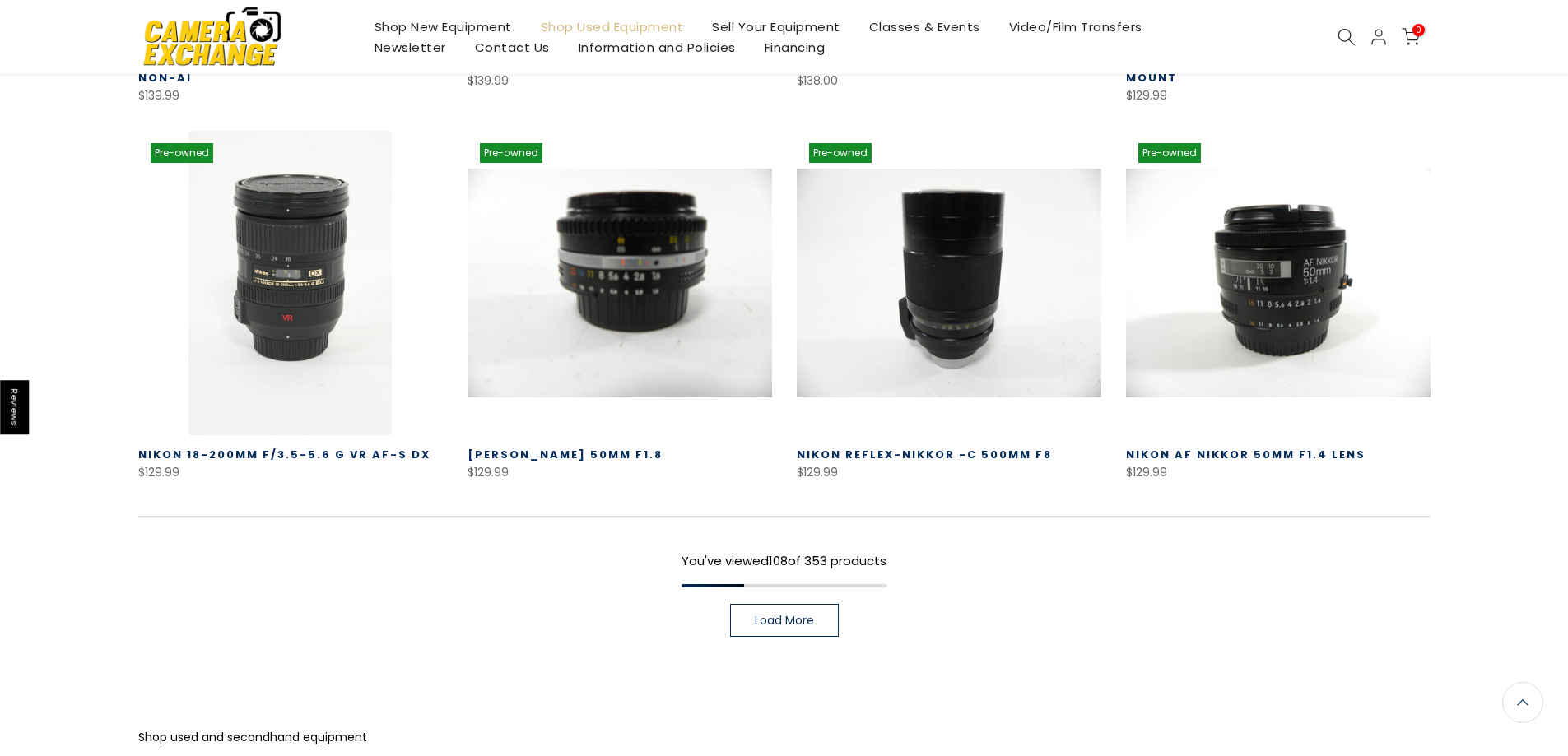
click at [784, 614] on span "Load More" at bounding box center [784, 620] width 59 height 11
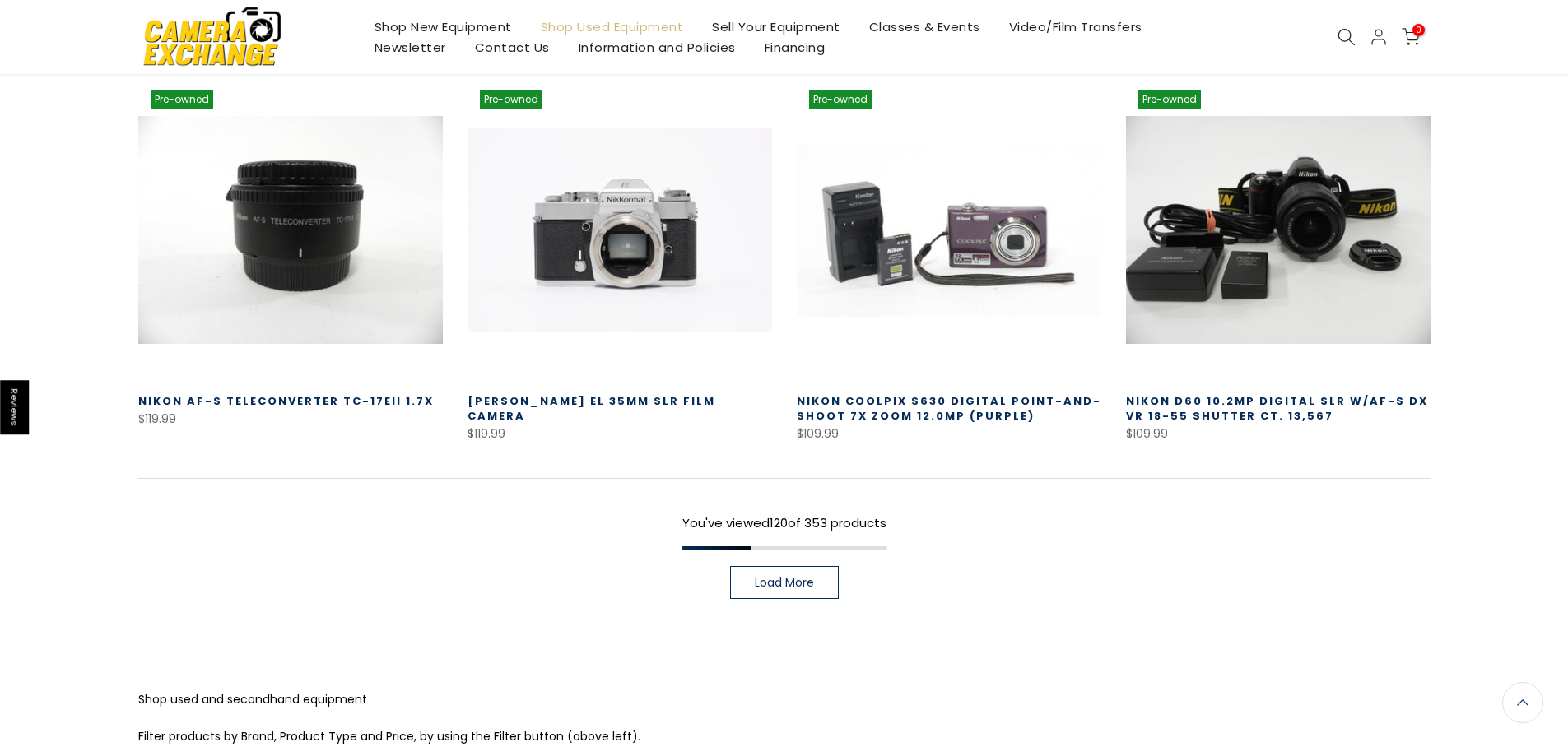
scroll to position [11859, 0]
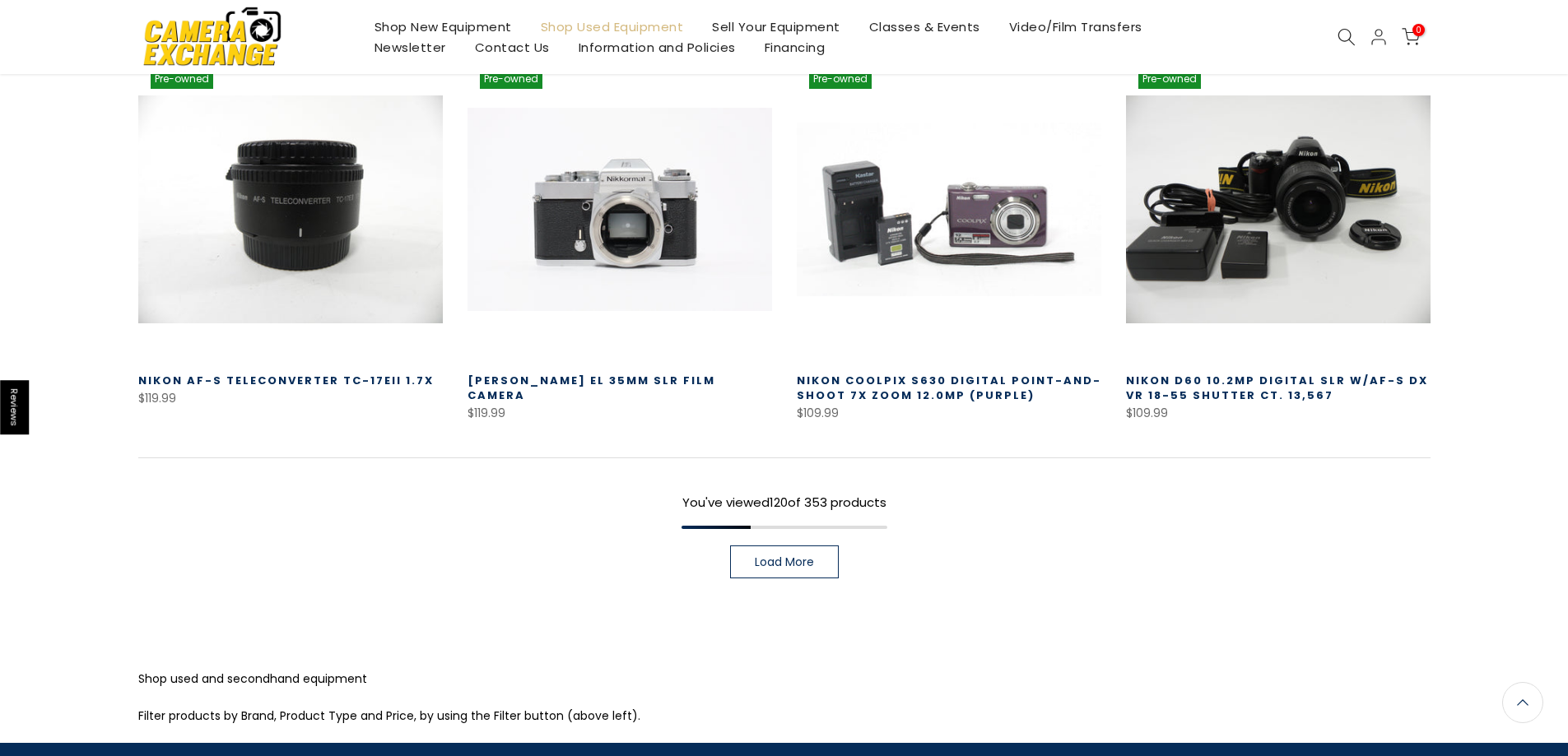
click at [803, 556] on span "Load More" at bounding box center [784, 561] width 59 height 11
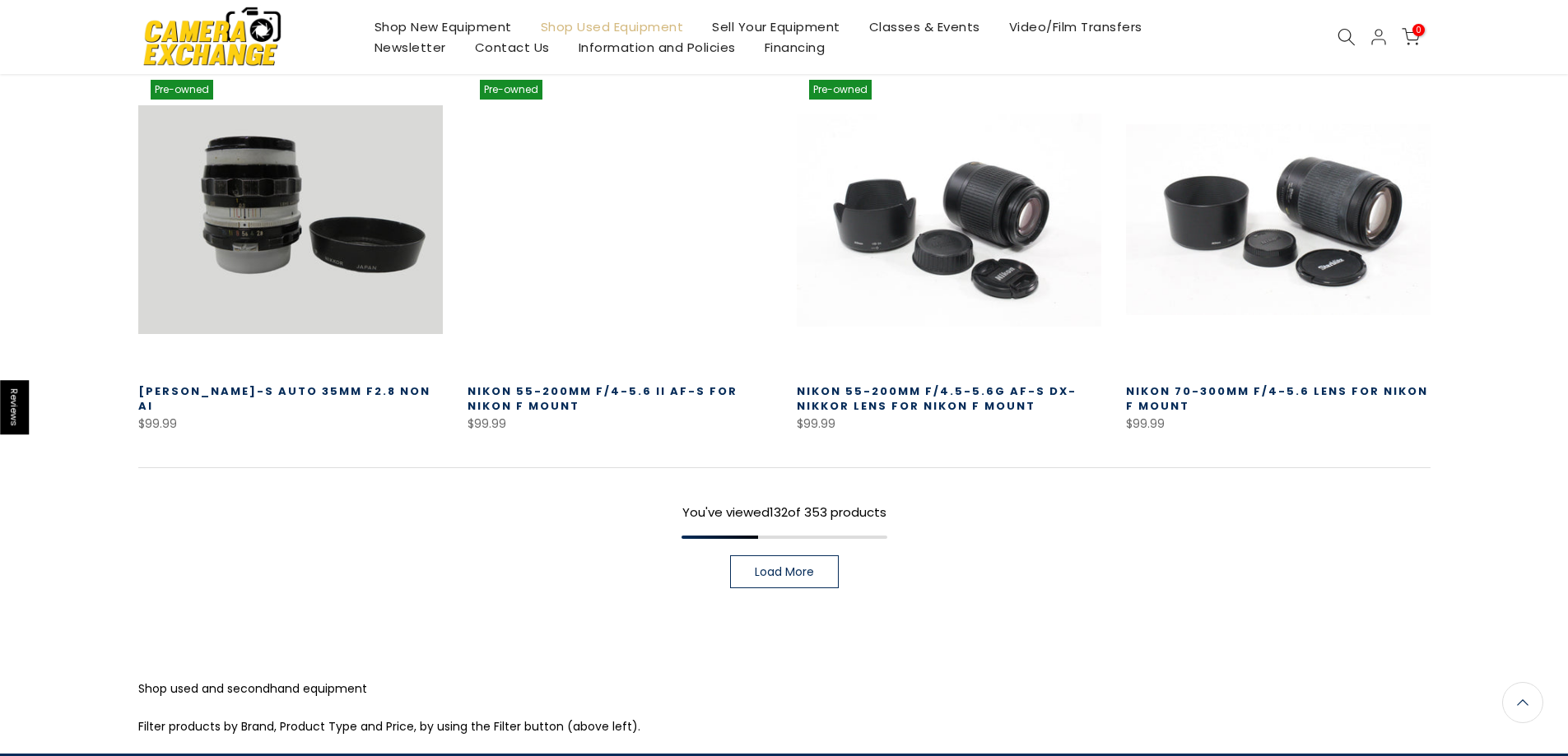
scroll to position [13011, 0]
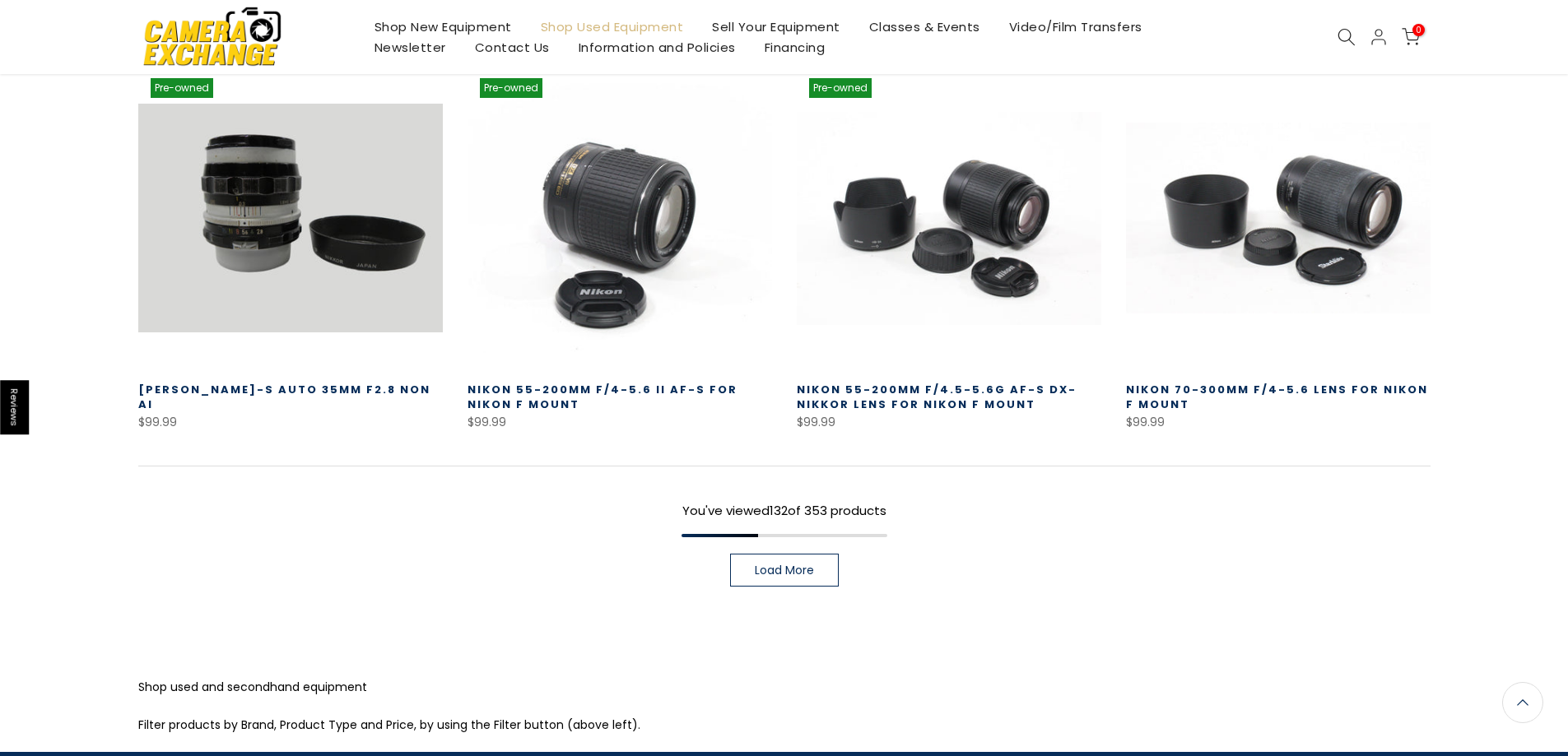
click at [775, 565] on span "Load More" at bounding box center [784, 570] width 59 height 11
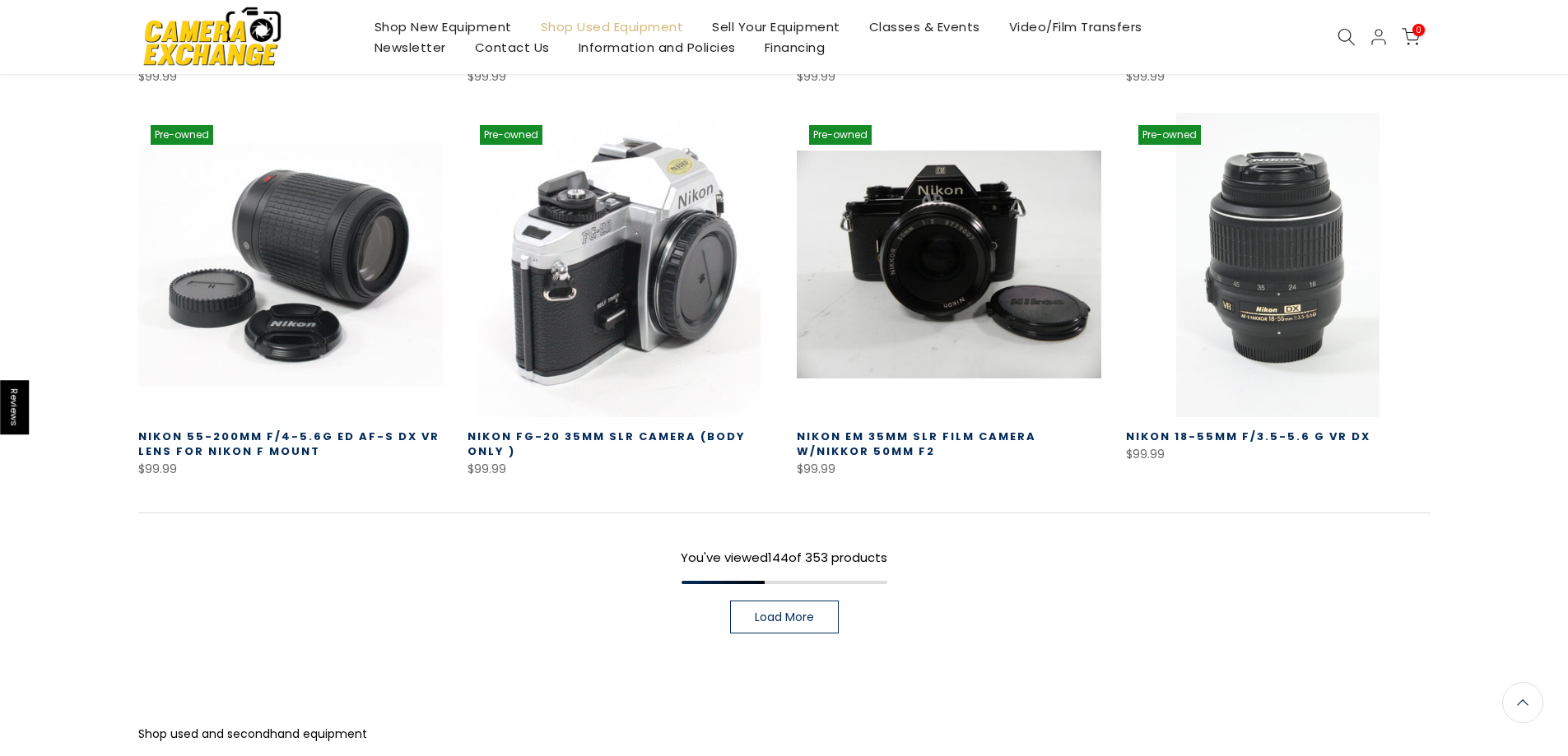
scroll to position [14161, 0]
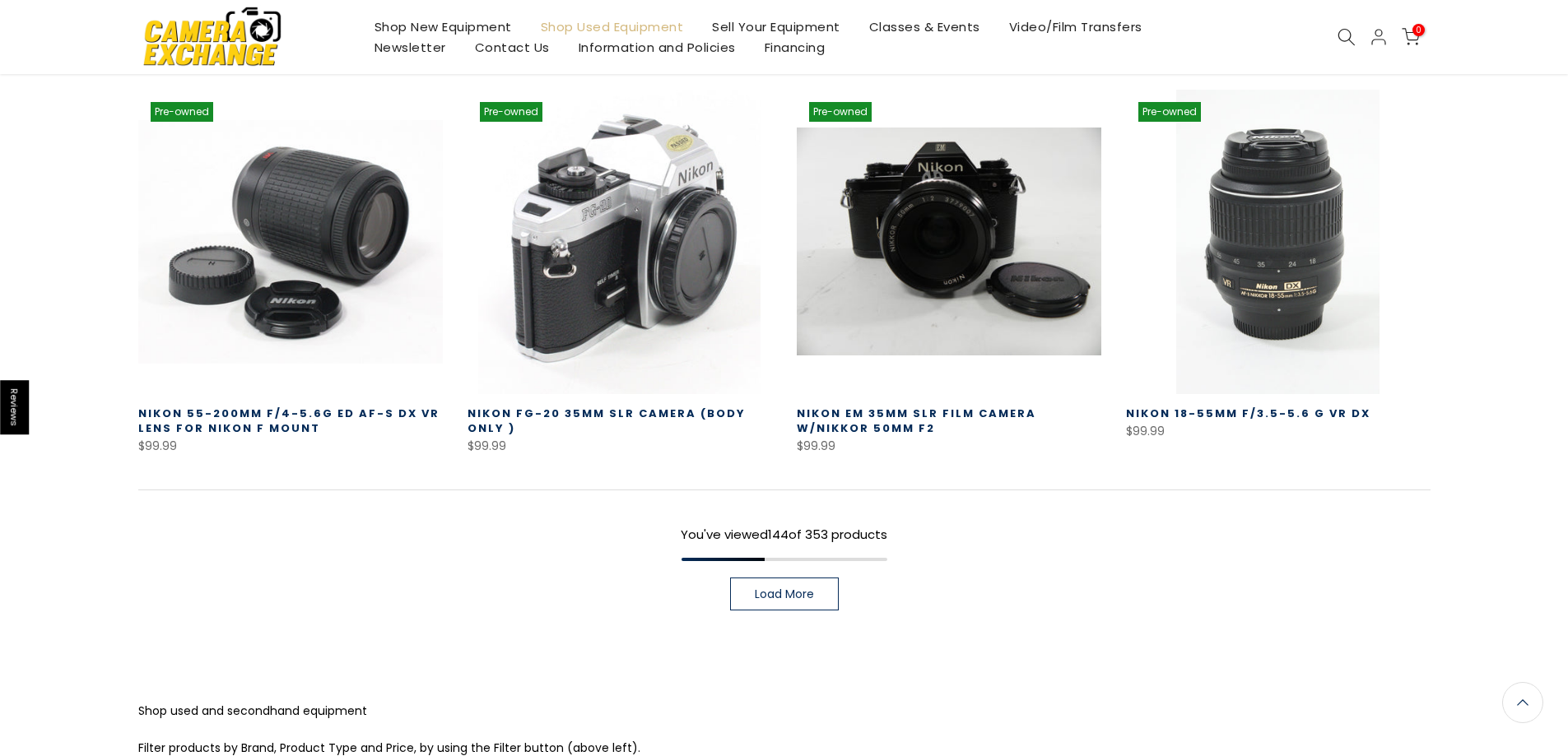
click at [778, 578] on link "Load More" at bounding box center [784, 594] width 108 height 33
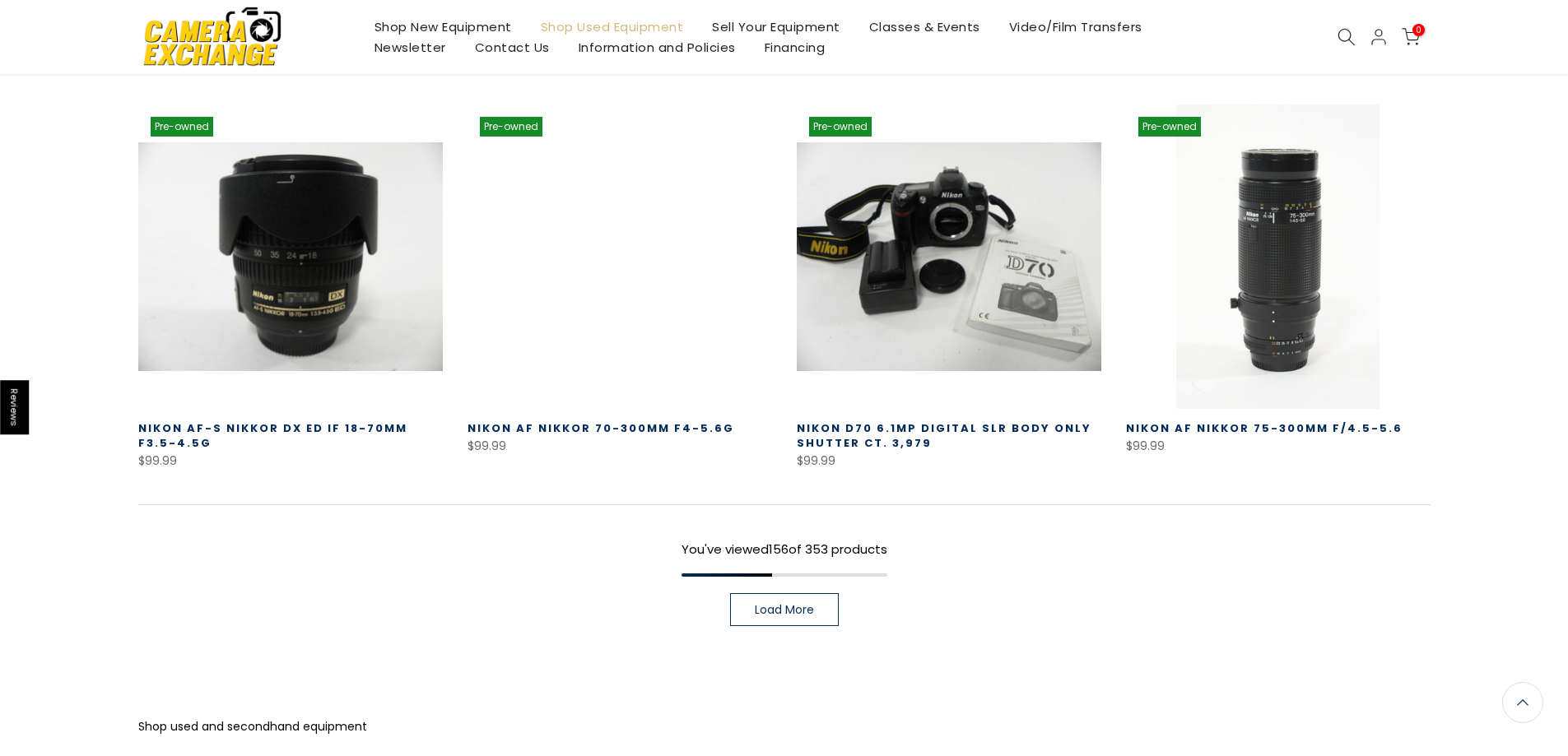
scroll to position [15397, 0]
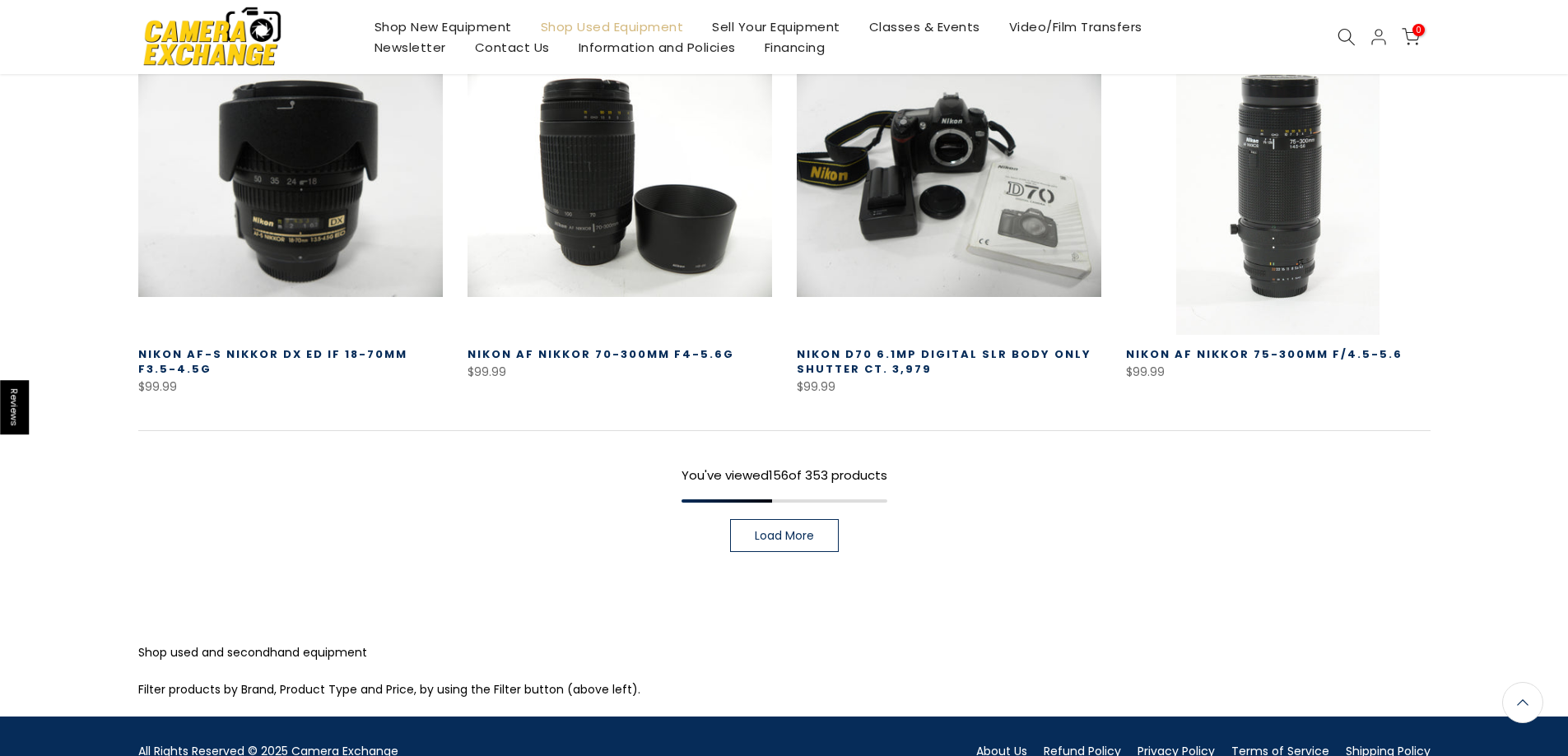
click at [797, 530] on span "Load More" at bounding box center [784, 535] width 59 height 11
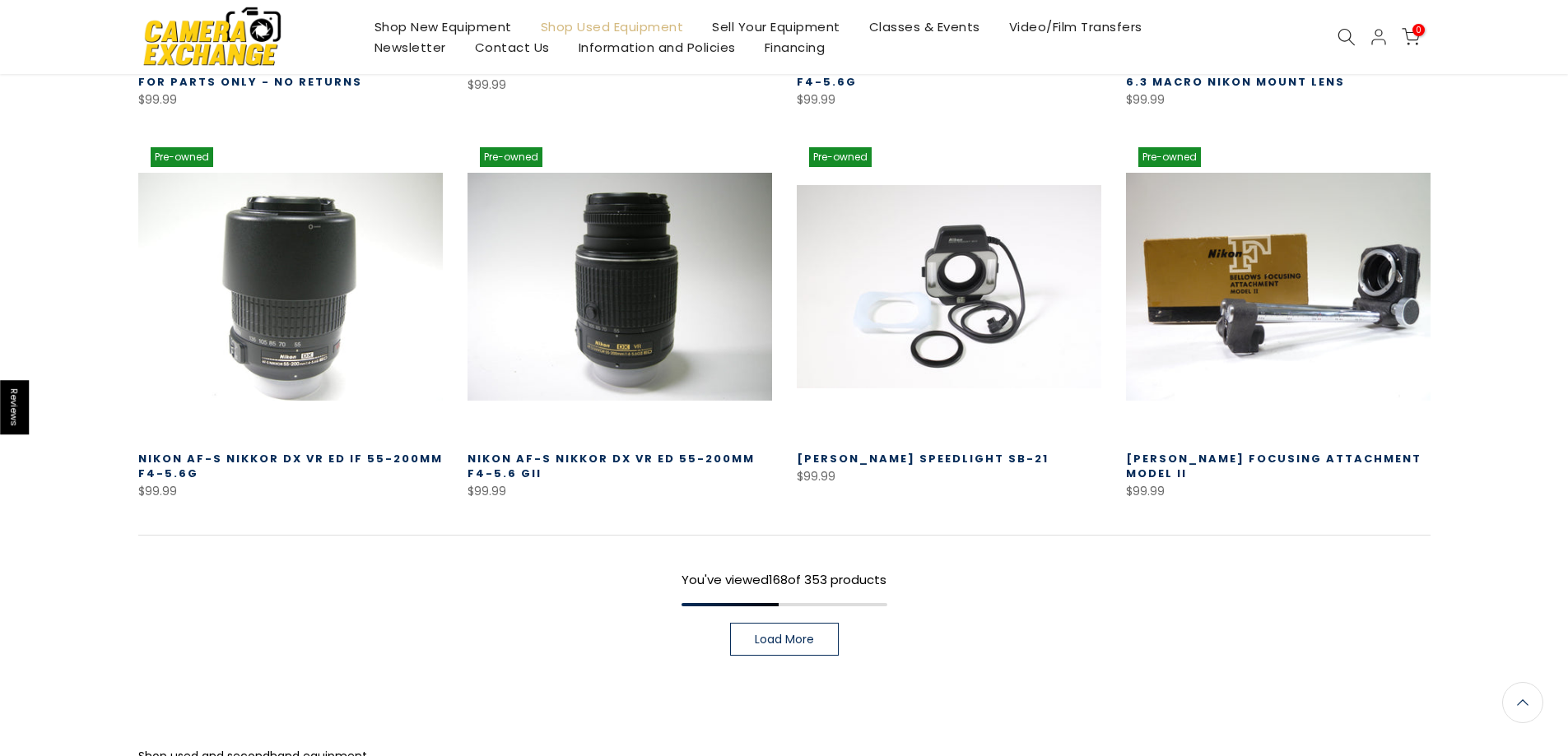
scroll to position [16465, 0]
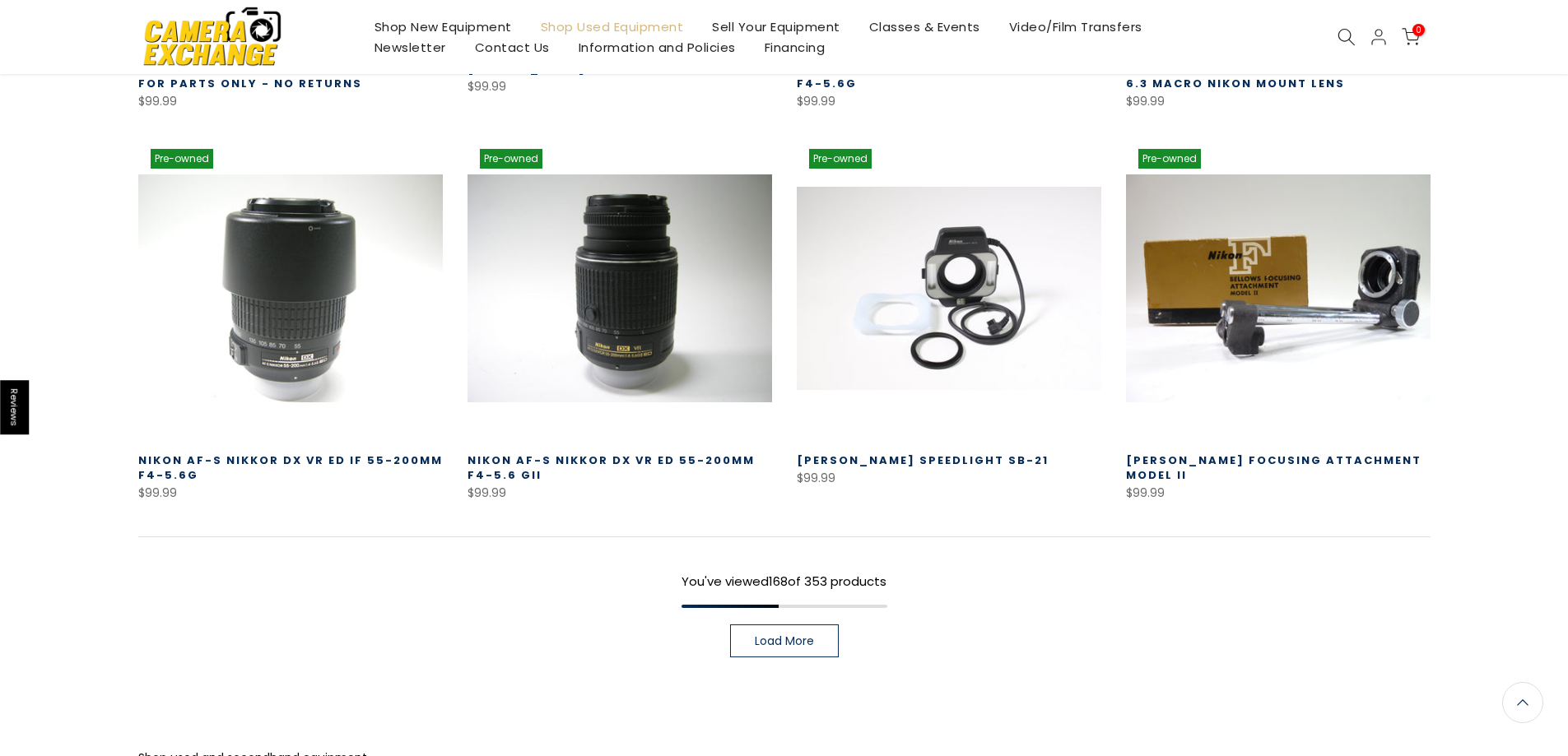
click at [808, 635] on span "Load More" at bounding box center [784, 641] width 59 height 11
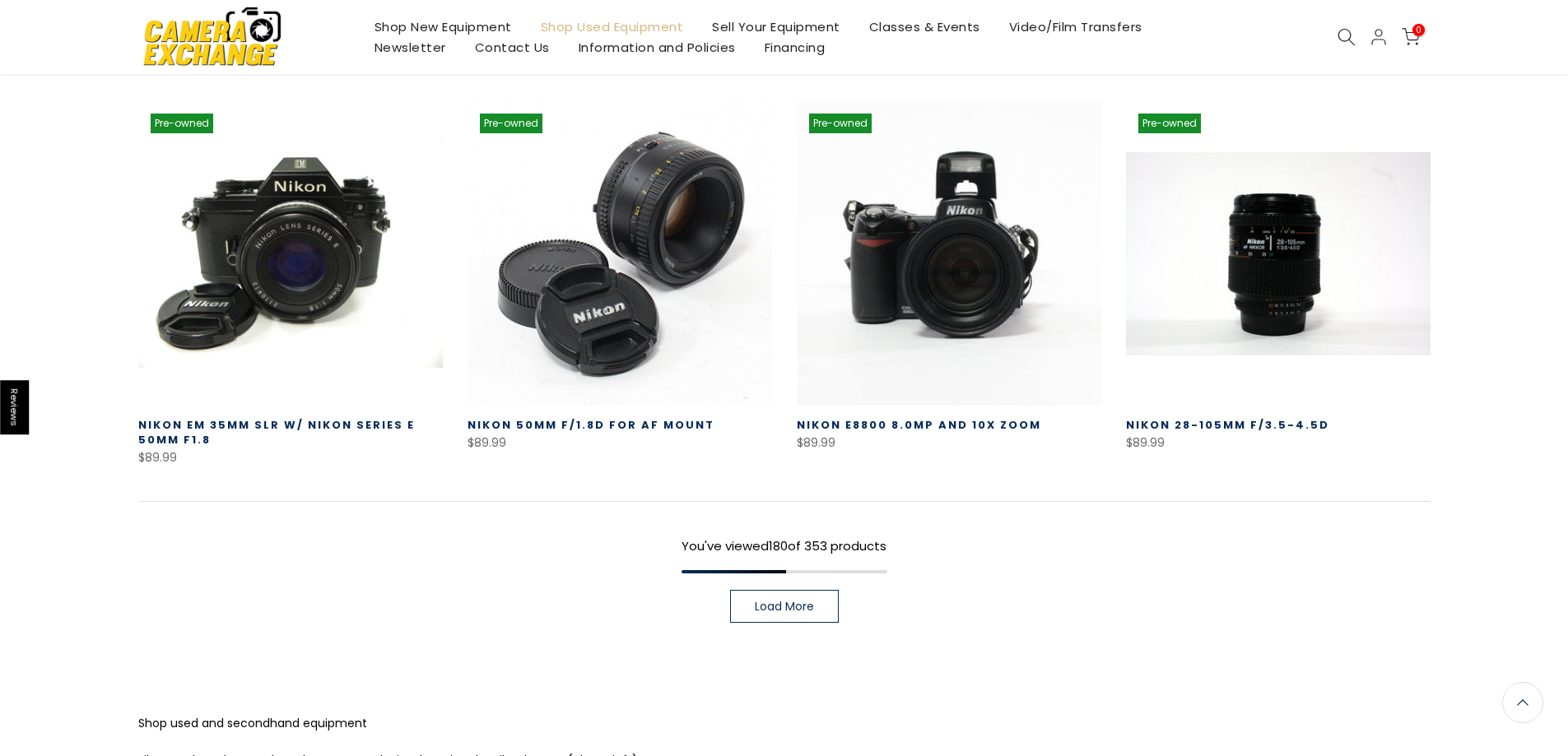
scroll to position [17700, 0]
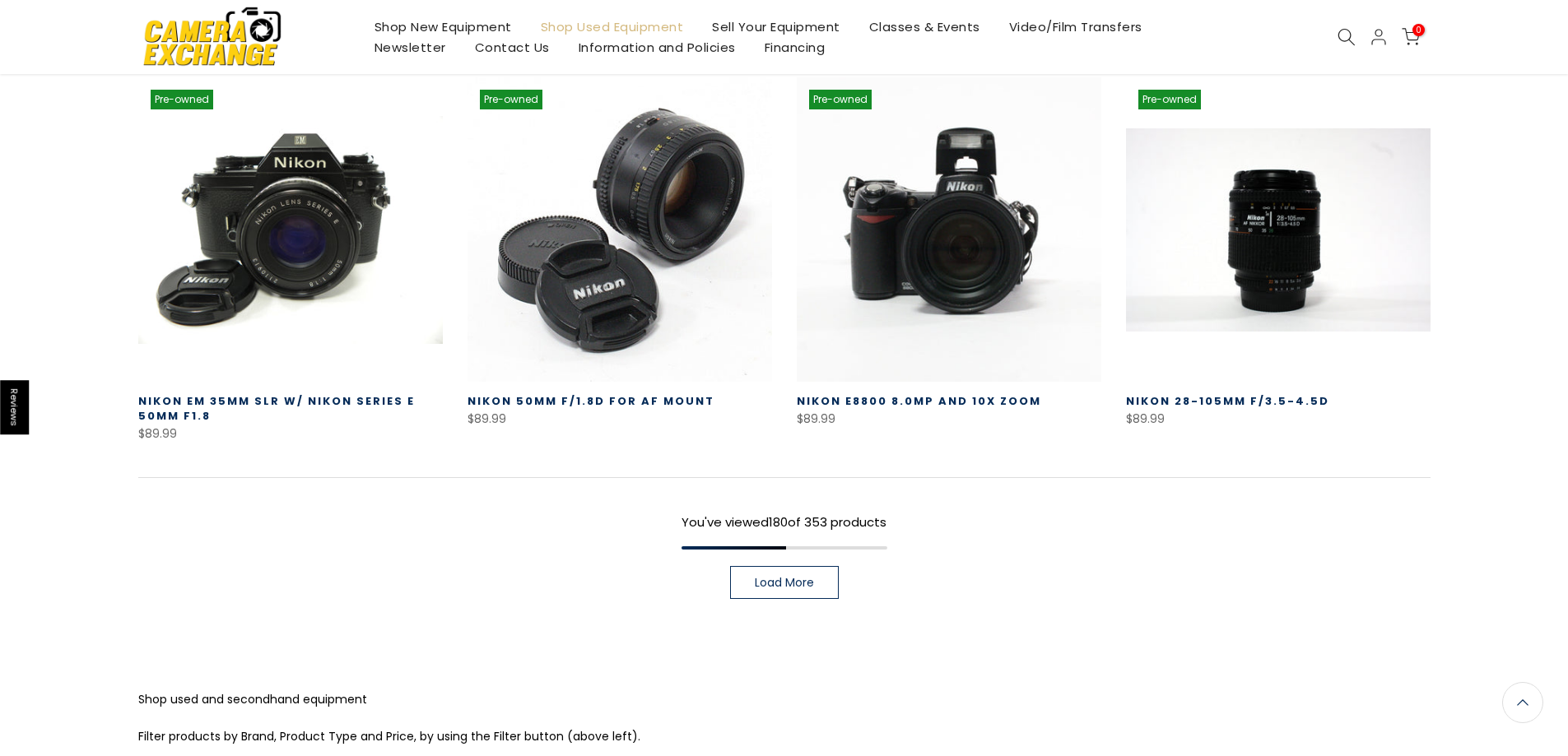
click at [798, 577] on span "Load More" at bounding box center [784, 582] width 59 height 11
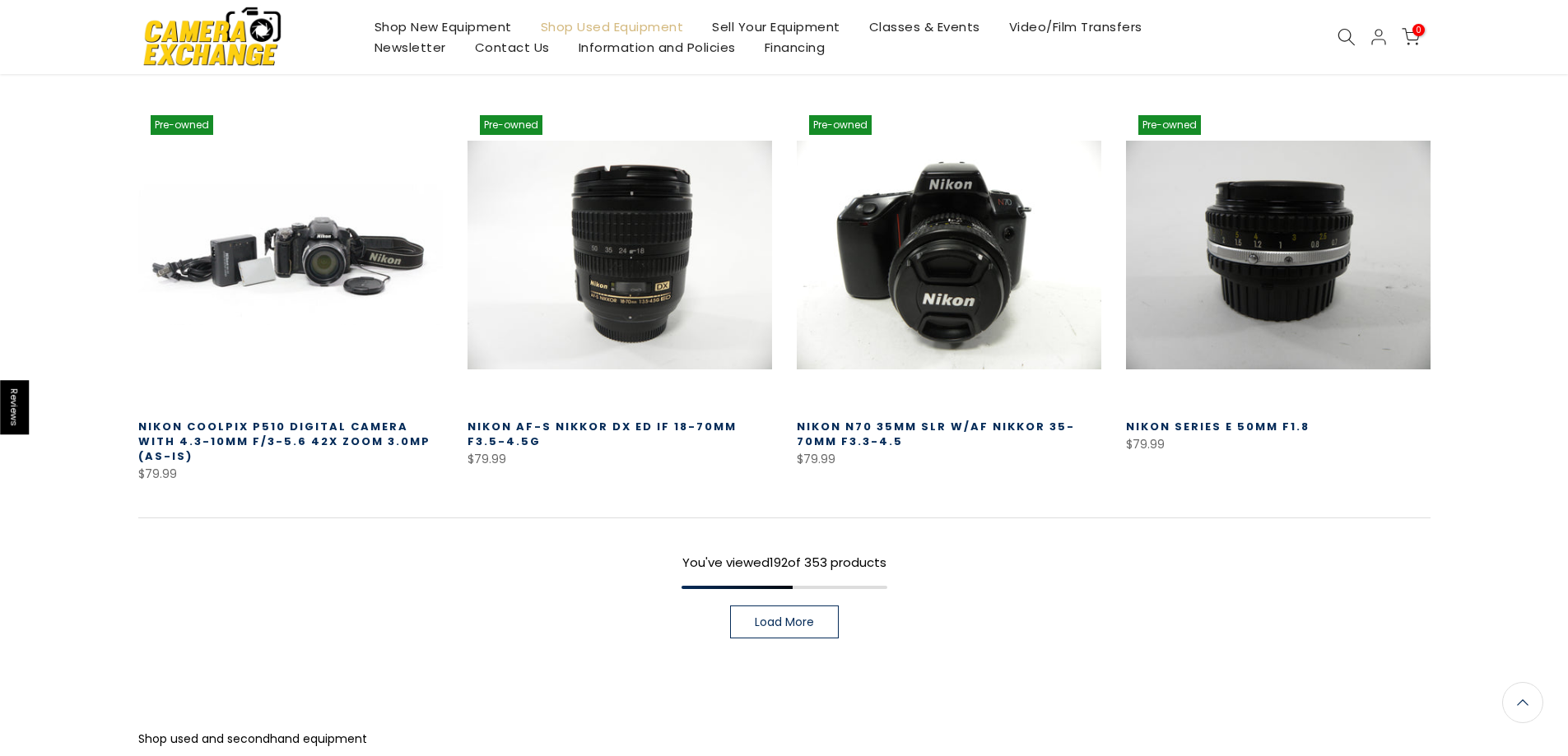
scroll to position [18852, 0]
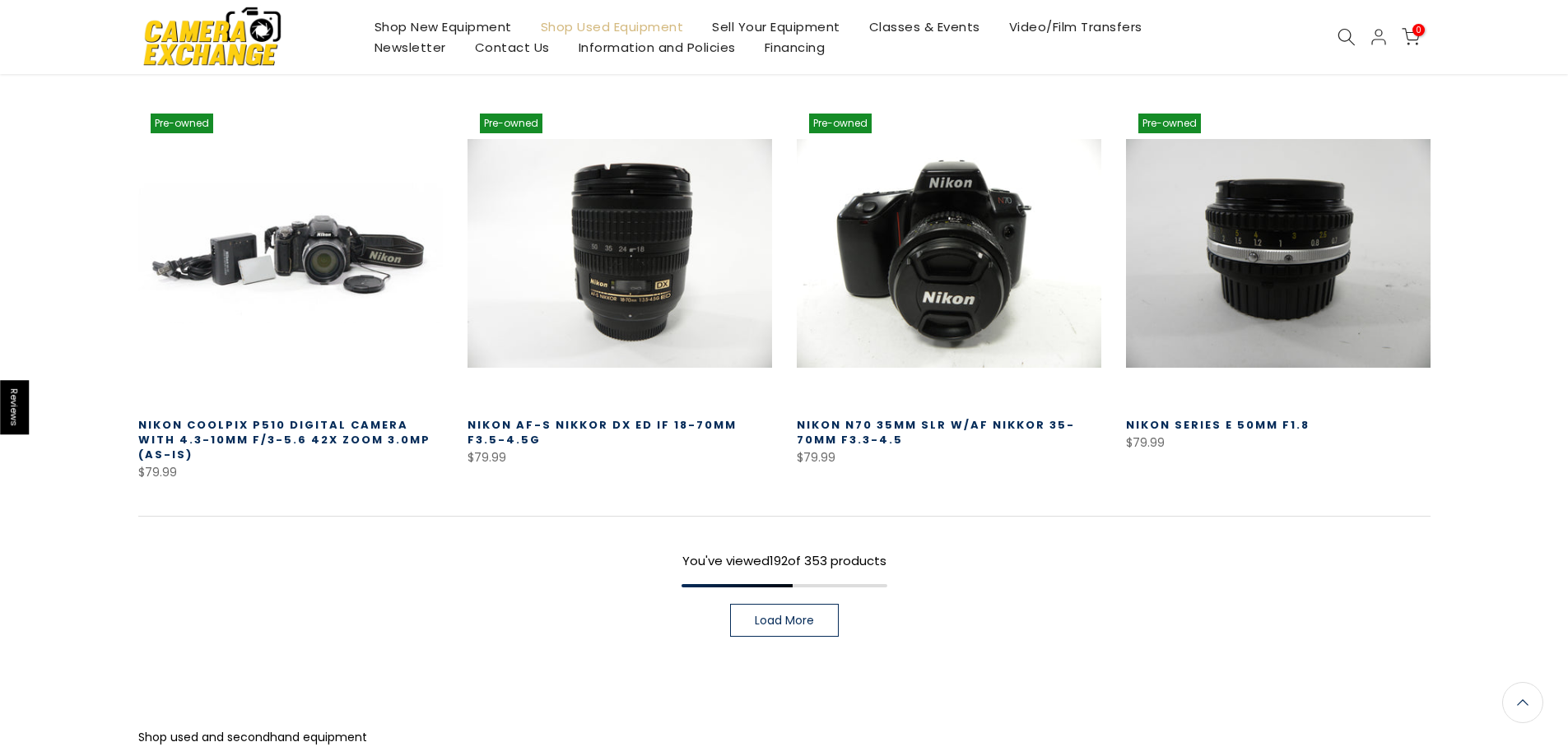
click at [817, 604] on link "Load More" at bounding box center [784, 621] width 108 height 33
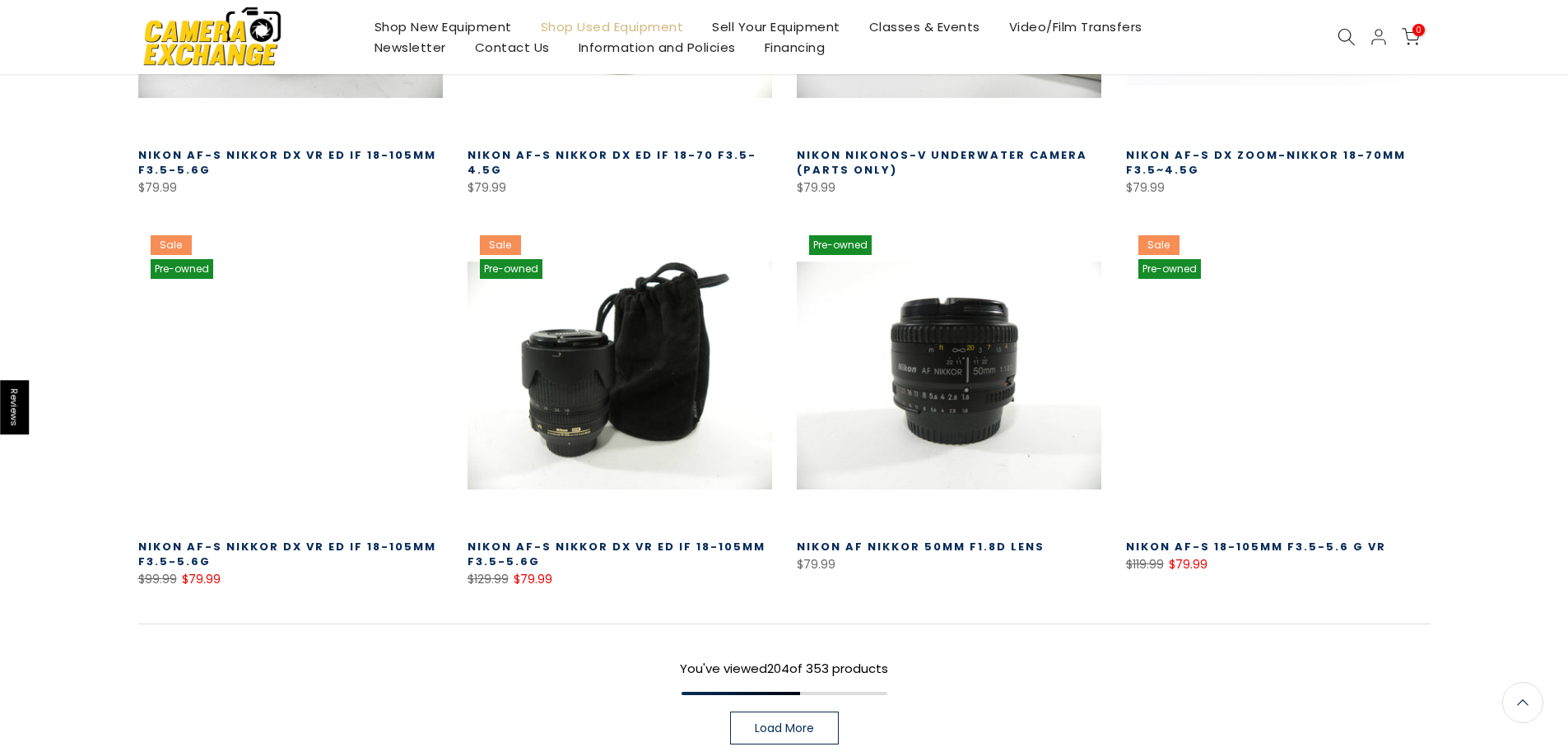
scroll to position [19922, 0]
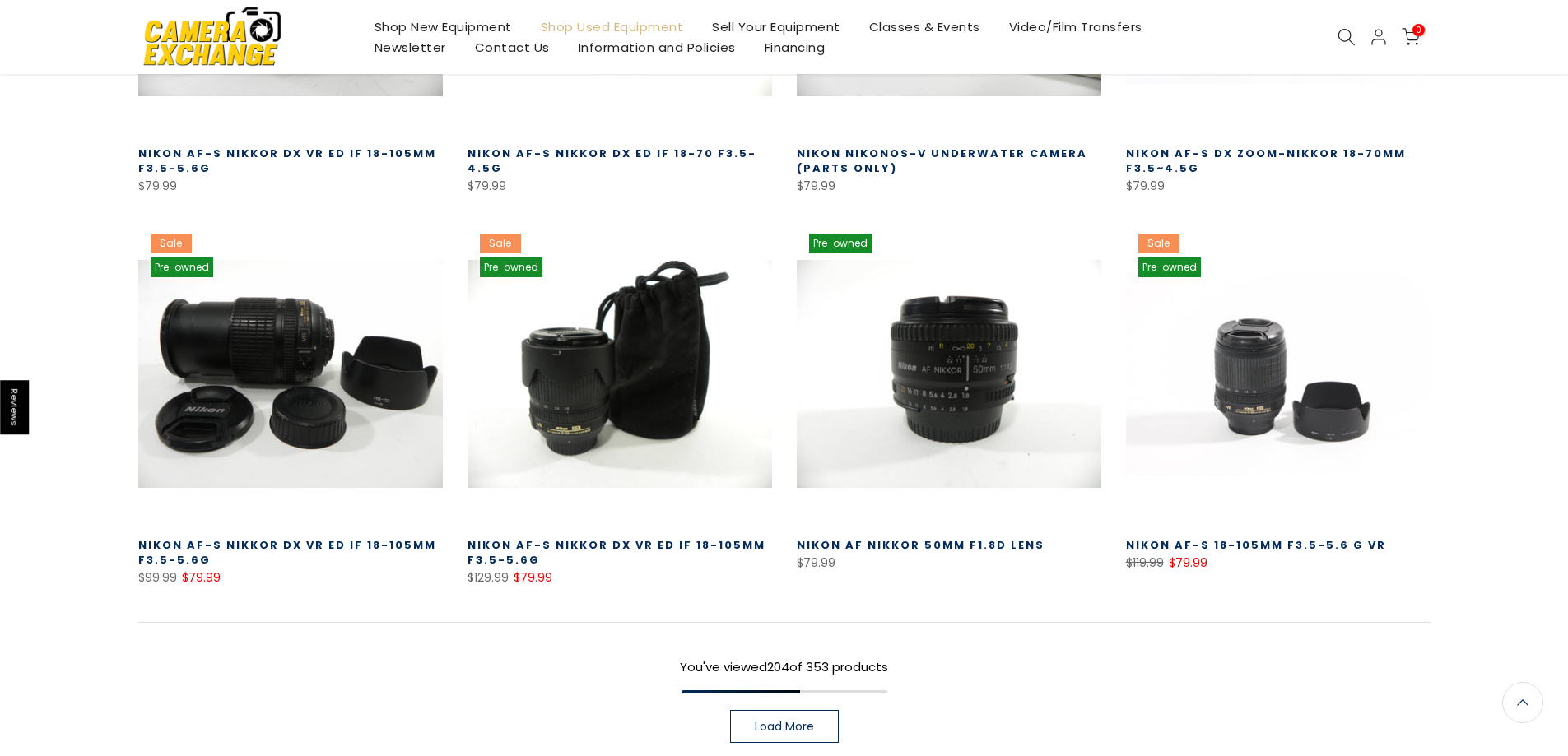
click at [787, 721] on span "Load More" at bounding box center [784, 726] width 59 height 11
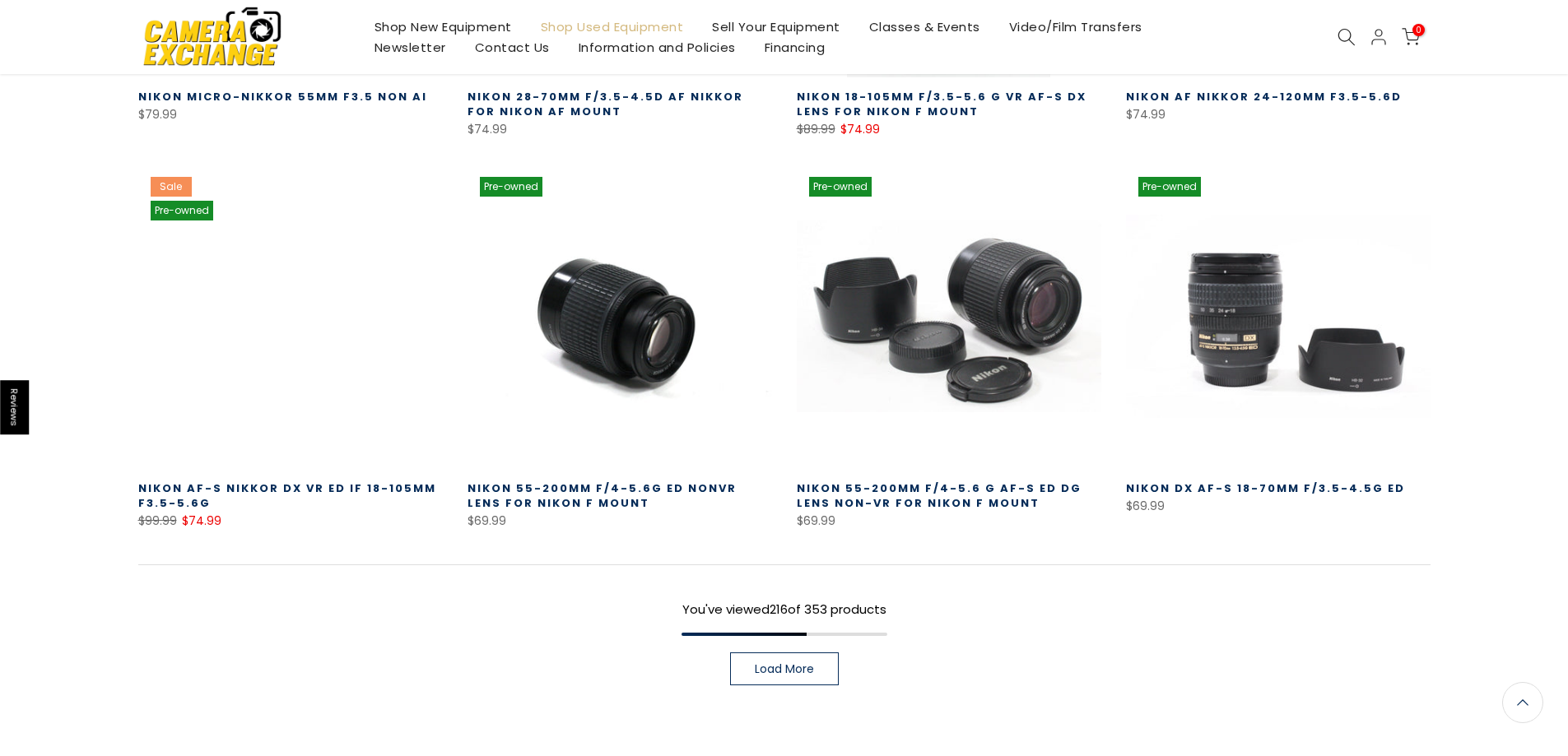
scroll to position [21156, 0]
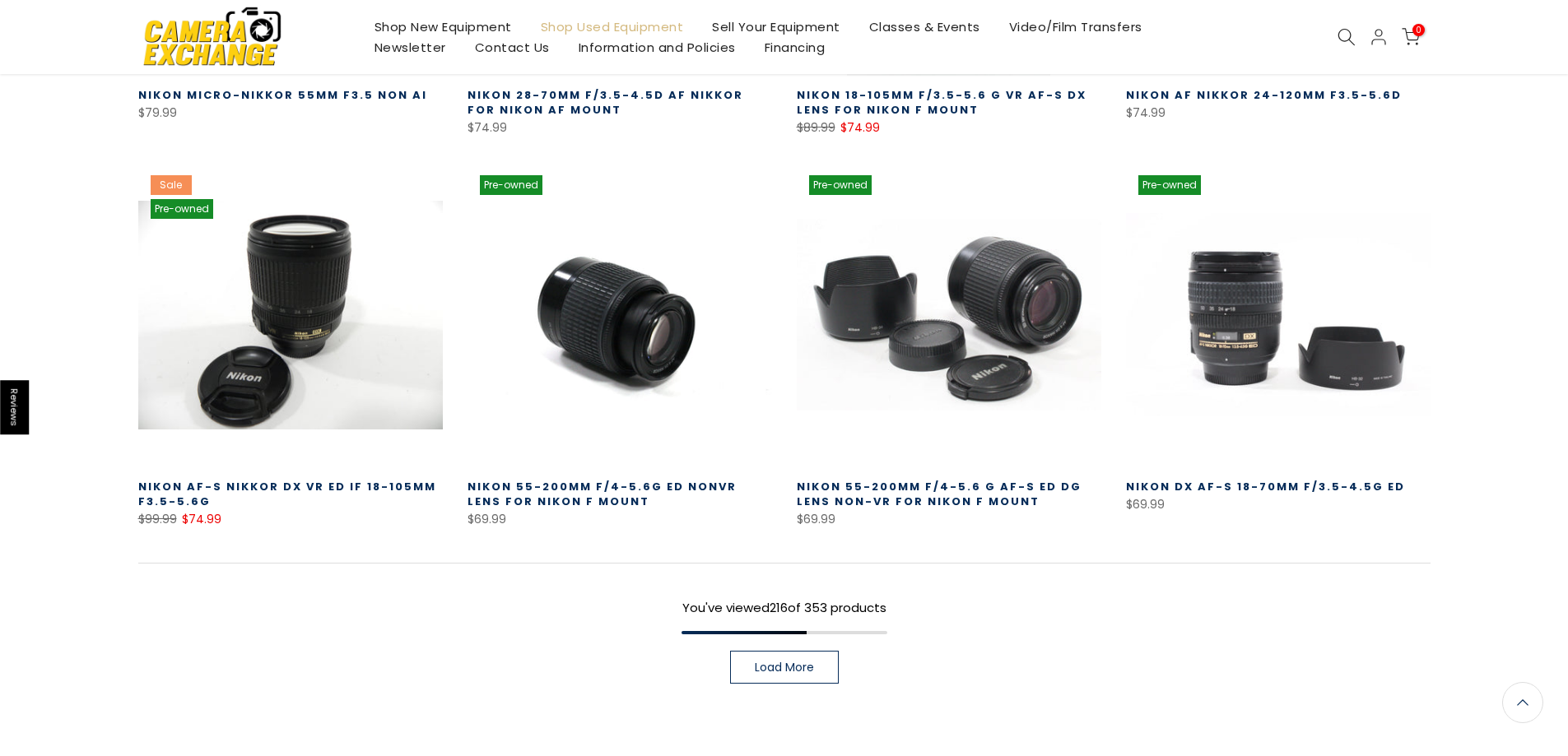
click at [813, 662] on span "Load More" at bounding box center [784, 667] width 59 height 11
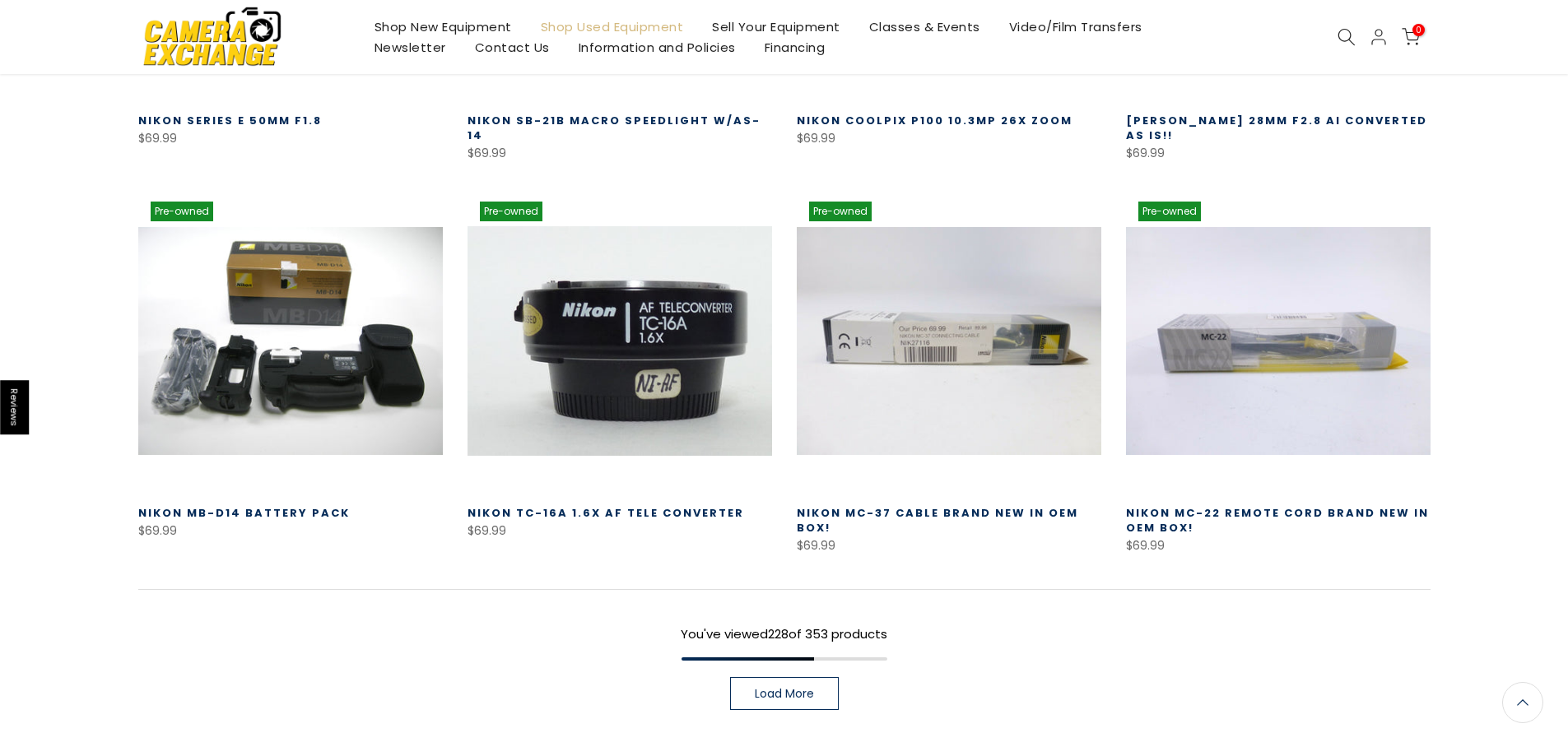
scroll to position [22308, 0]
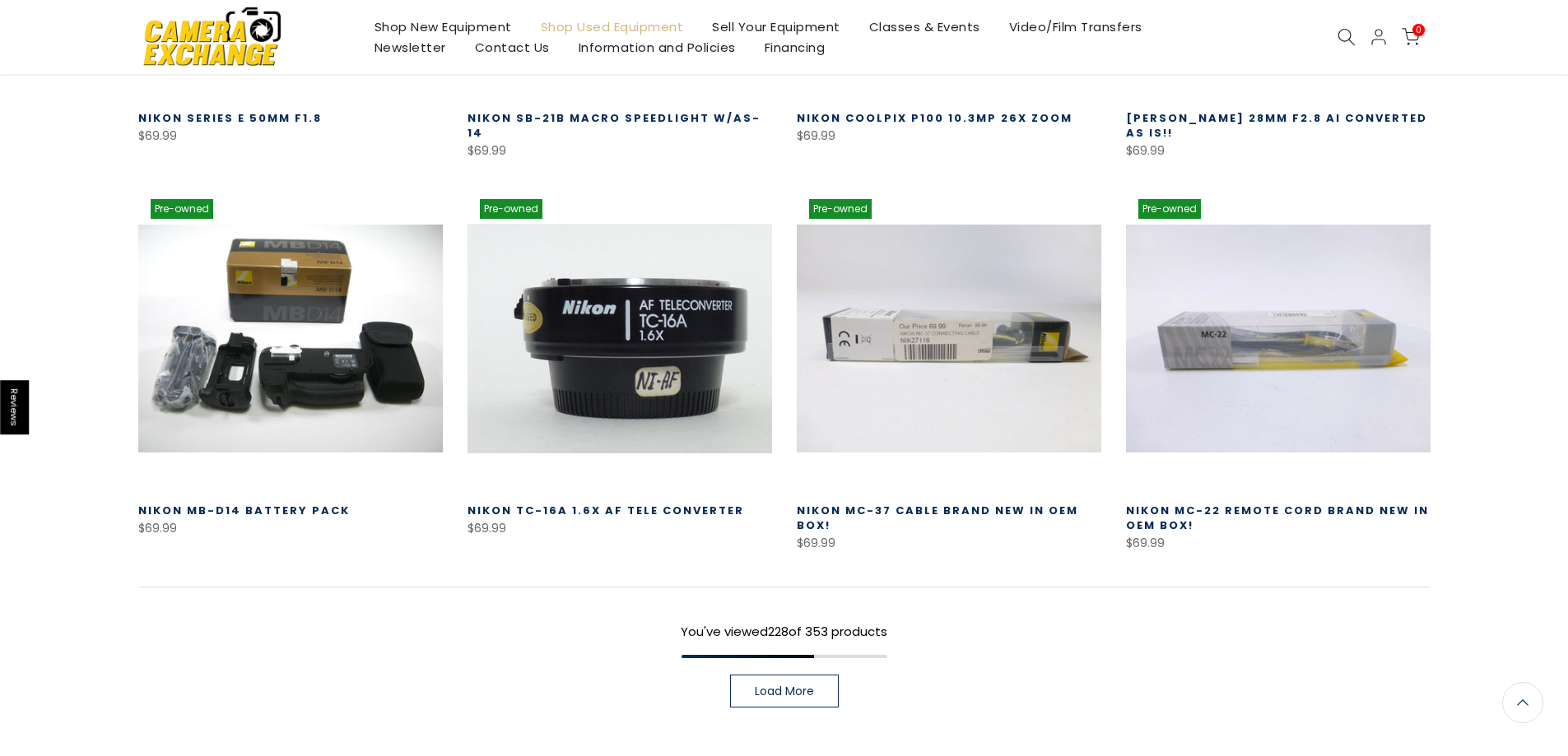
click at [792, 685] on span "Load More" at bounding box center [784, 690] width 59 height 11
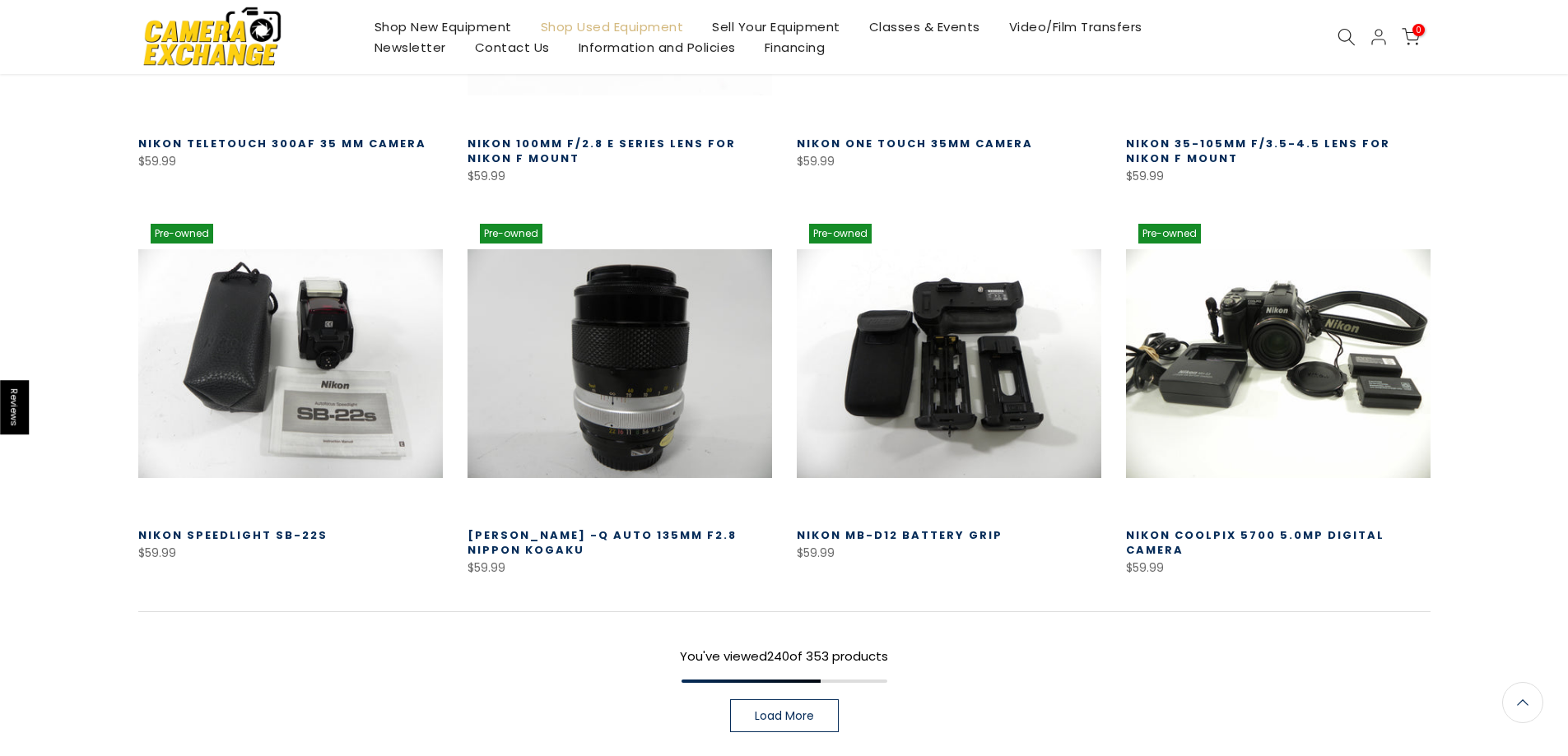
scroll to position [23460, 0]
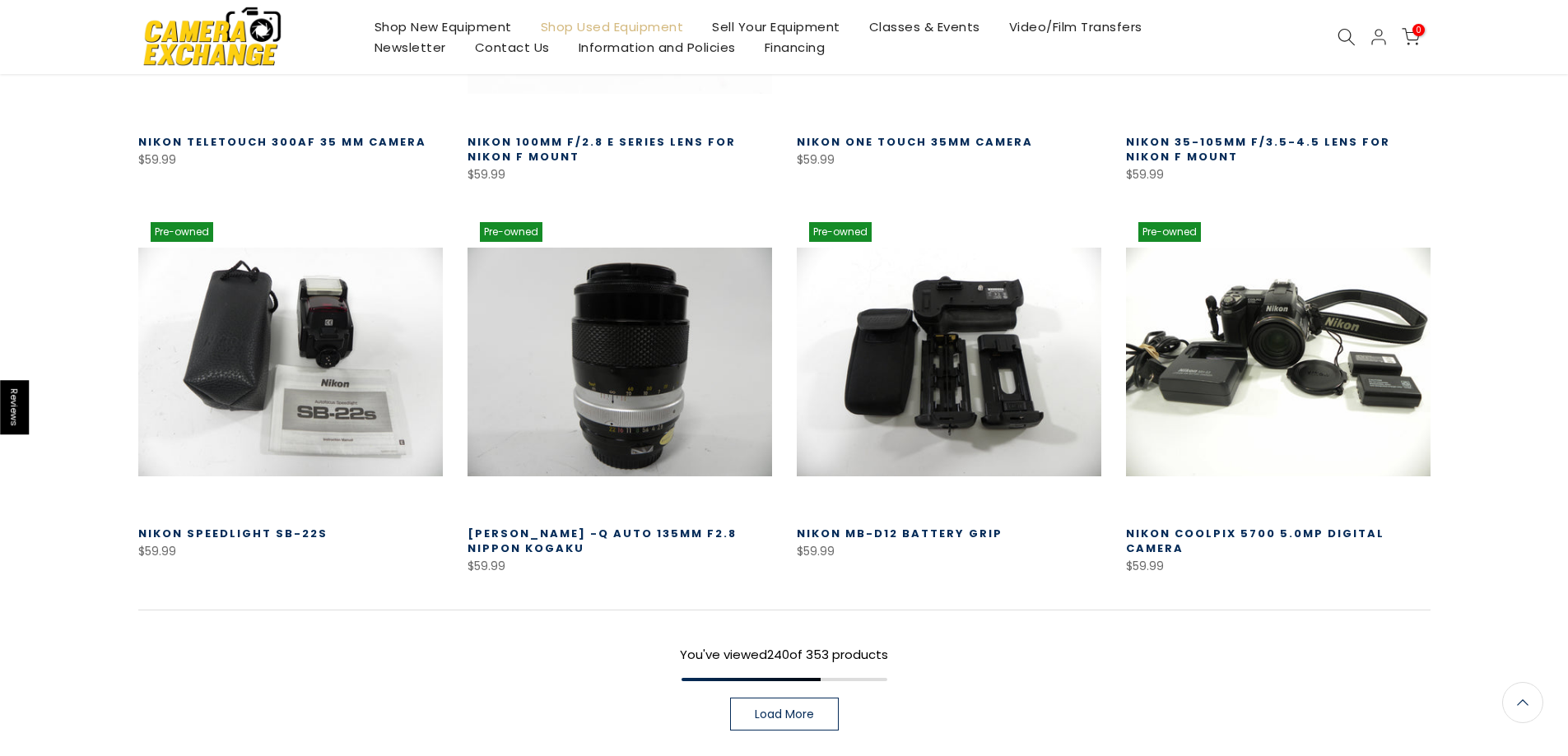
click at [784, 708] on span "Load More" at bounding box center [784, 713] width 59 height 11
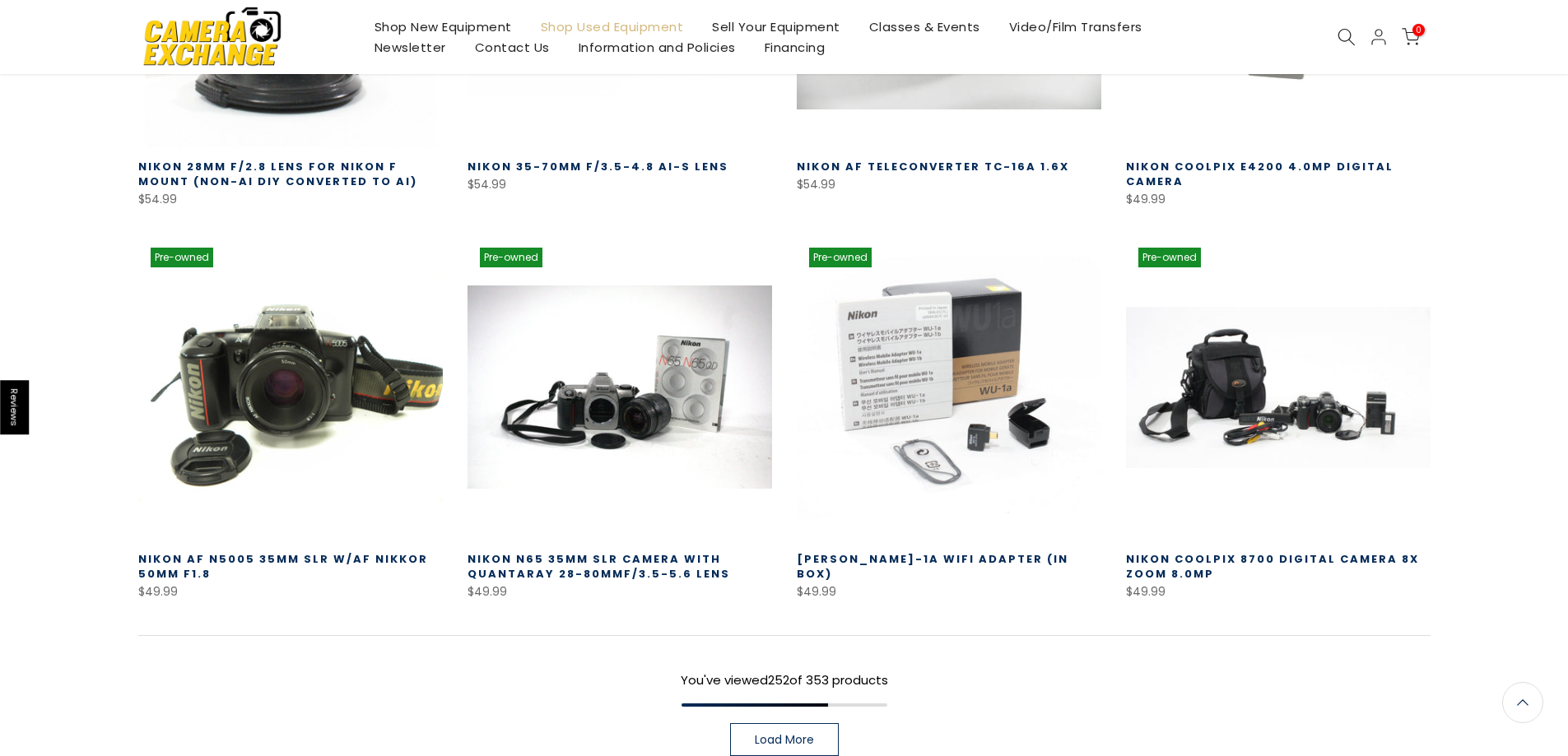
scroll to position [24612, 0]
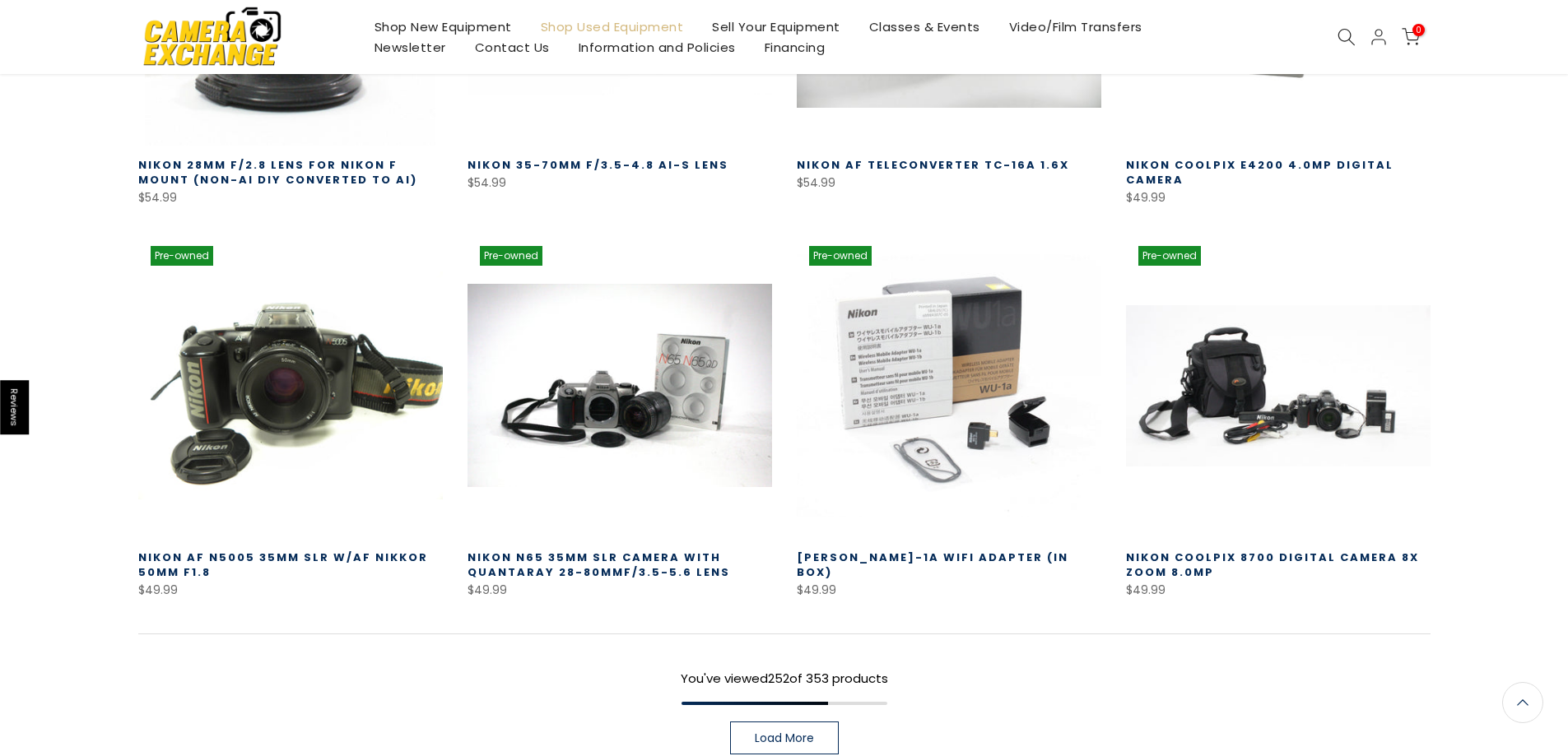
click at [778, 732] on span "Load More" at bounding box center [784, 738] width 59 height 11
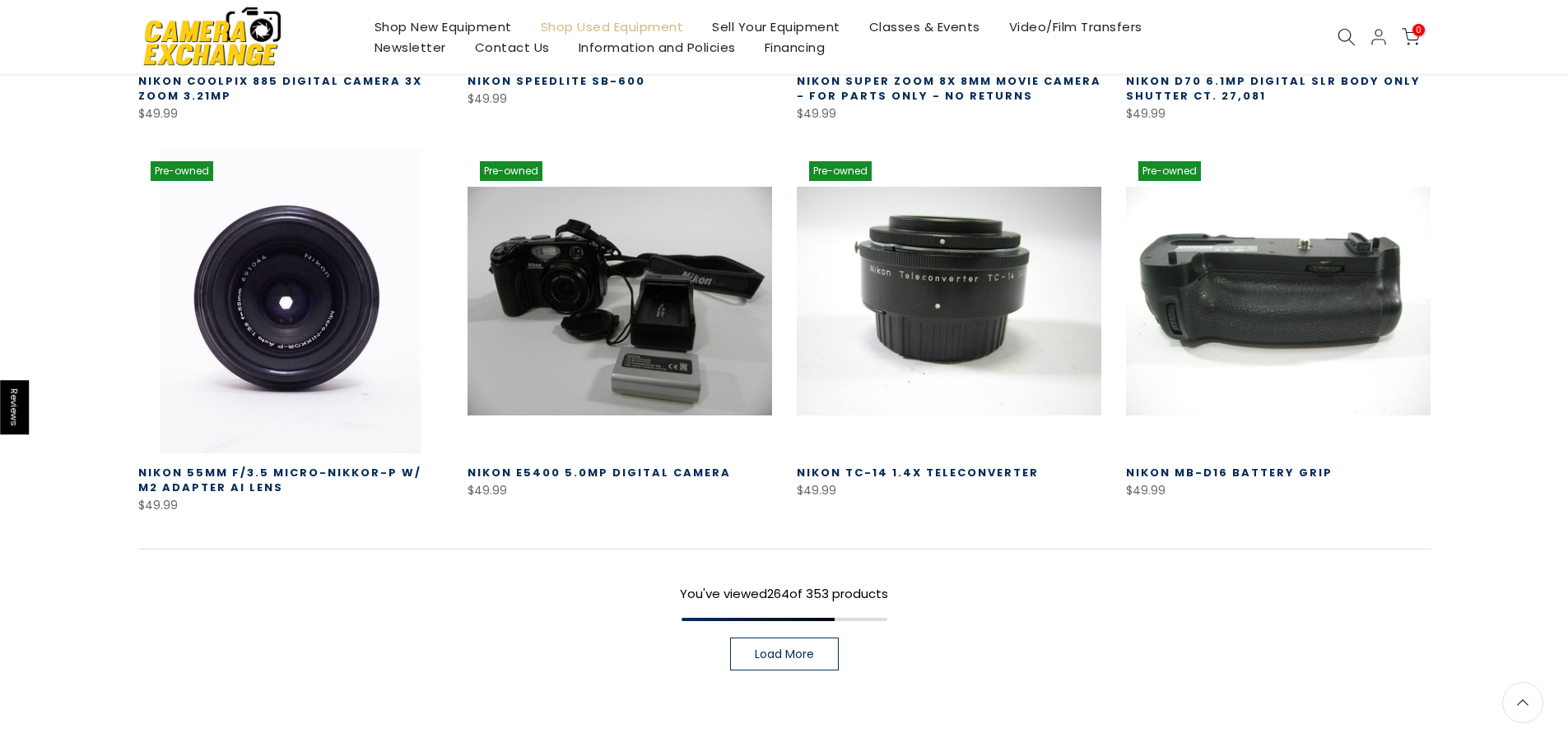
scroll to position [25845, 0]
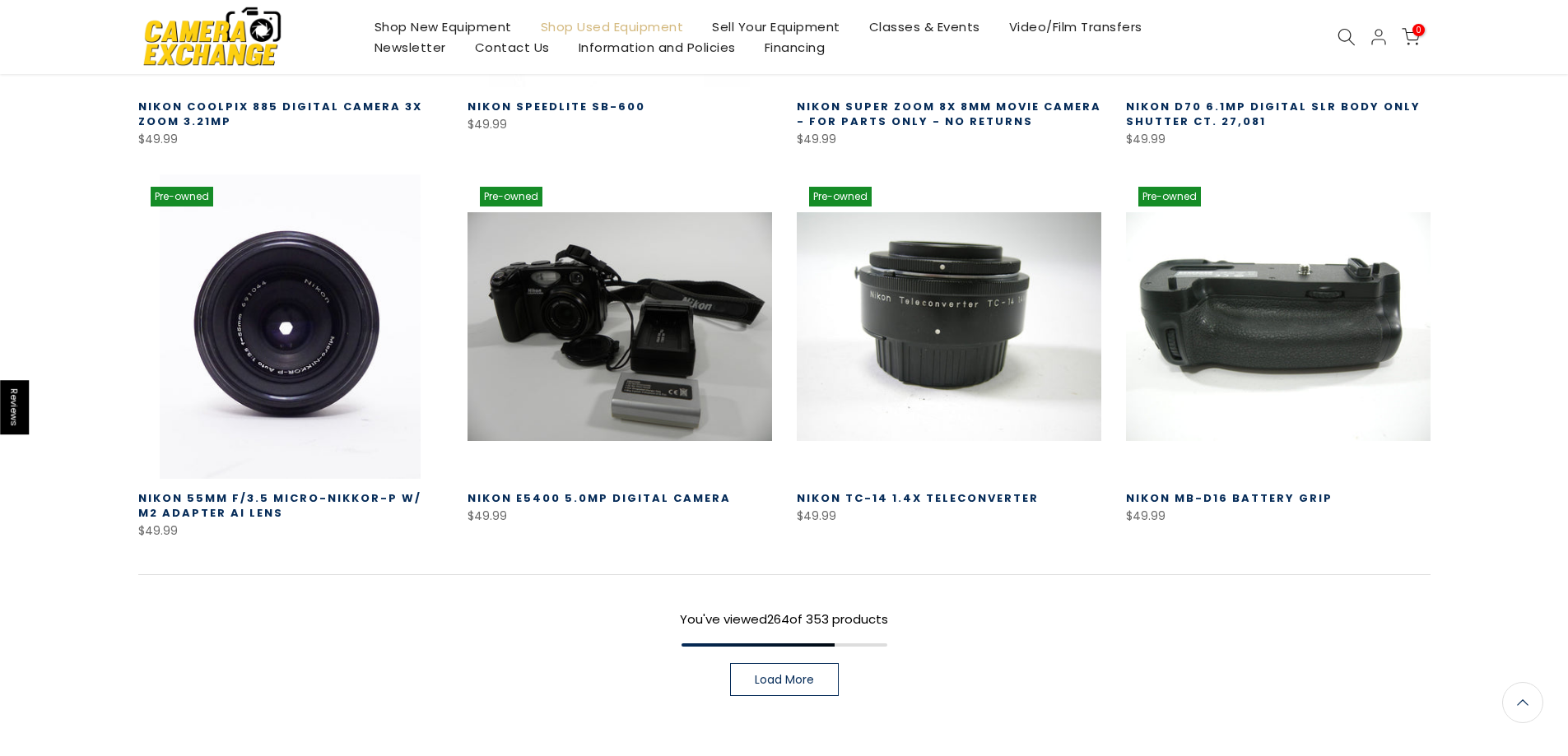
click at [809, 663] on link "Load More" at bounding box center [784, 680] width 108 height 33
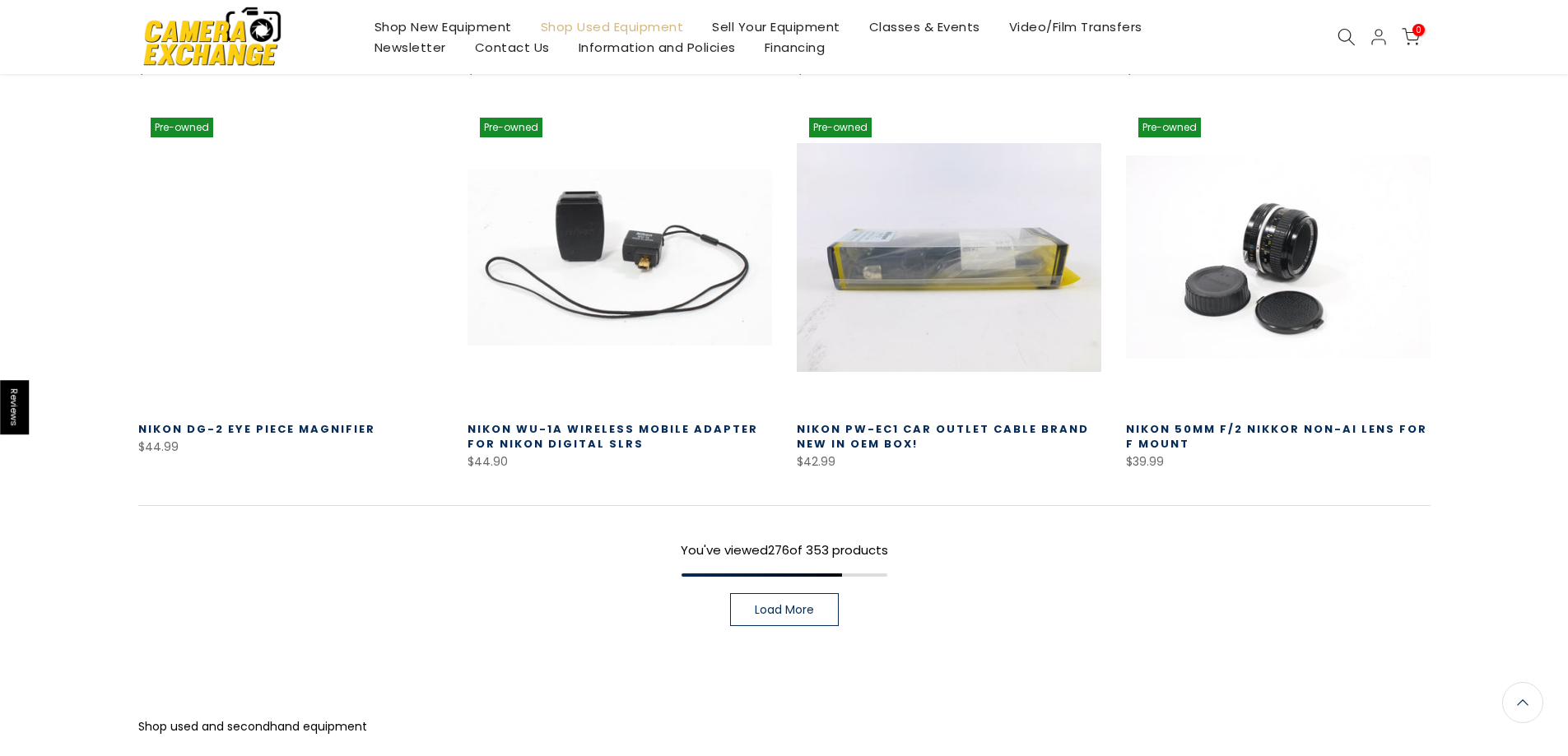
scroll to position [27078, 0]
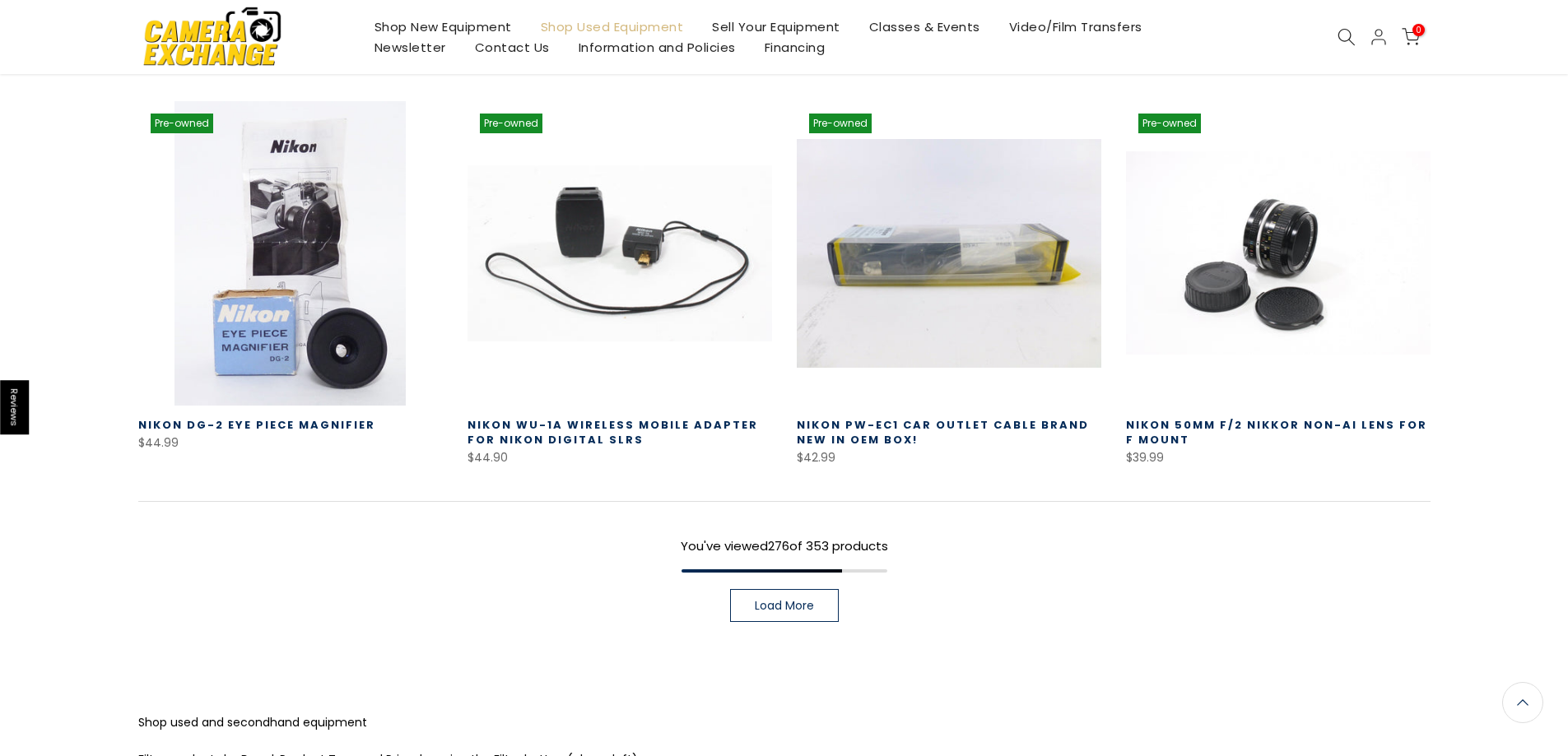
click at [805, 600] on span "Load More" at bounding box center [784, 605] width 59 height 11
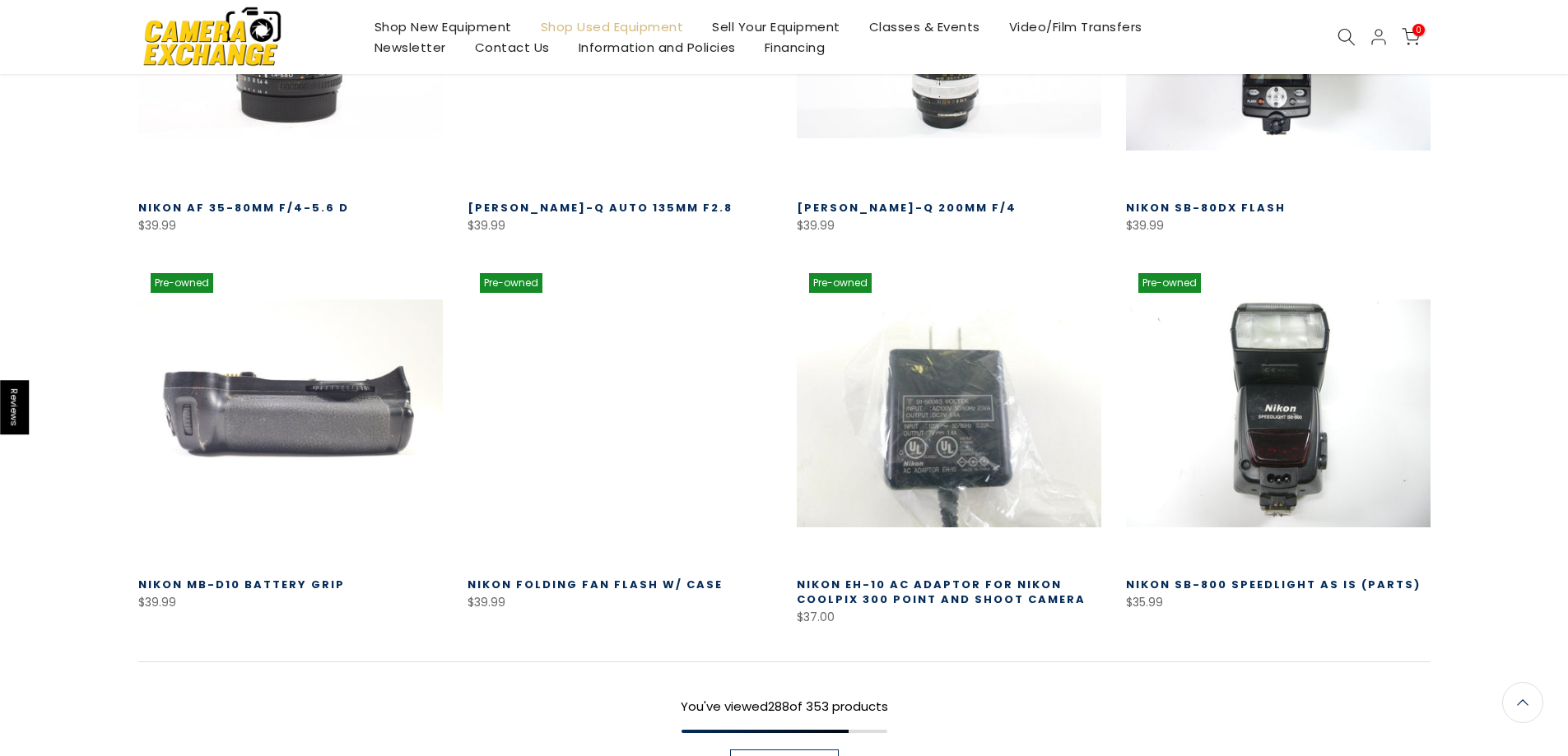
scroll to position [28066, 0]
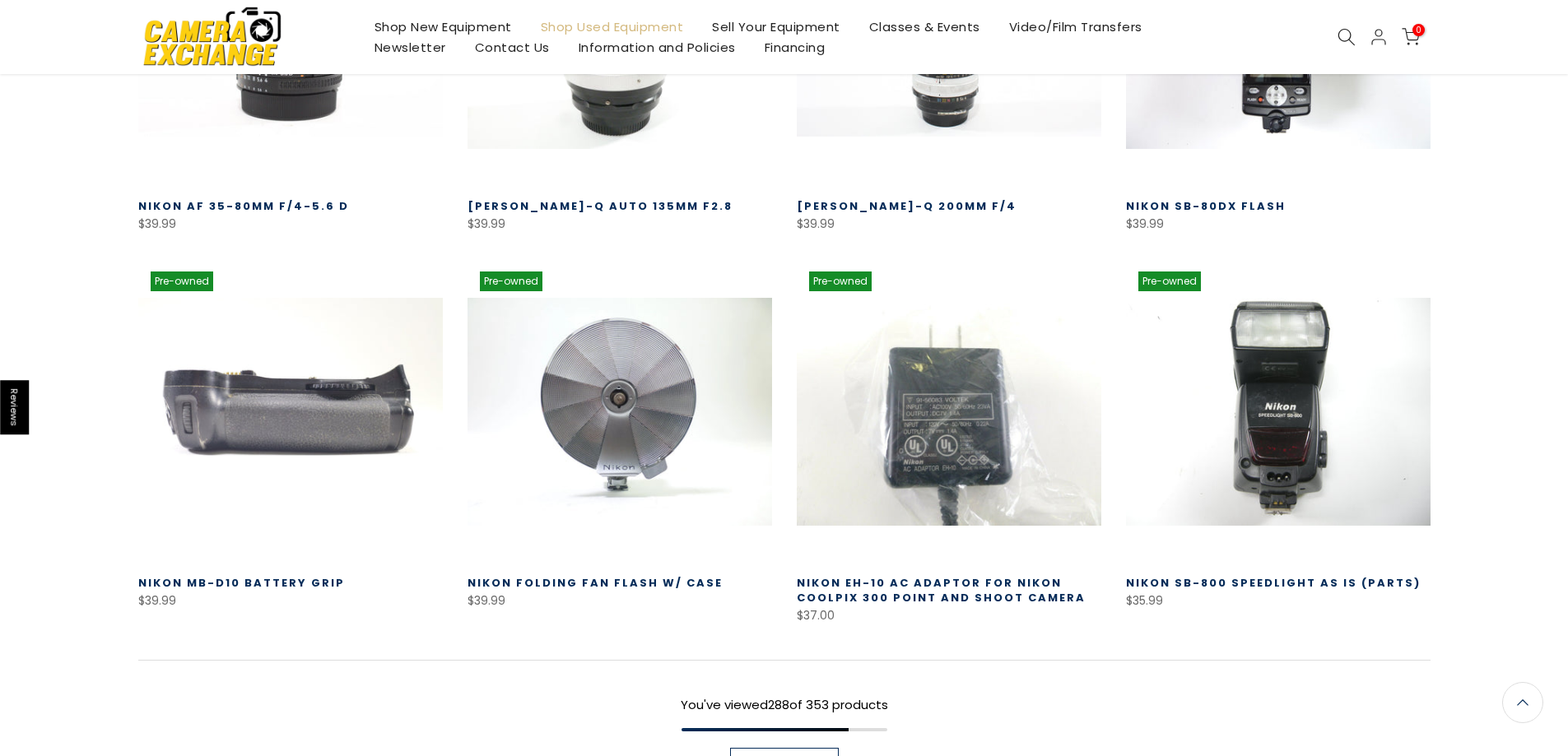
click at [795, 755] on span "Load More" at bounding box center [784, 764] width 59 height 11
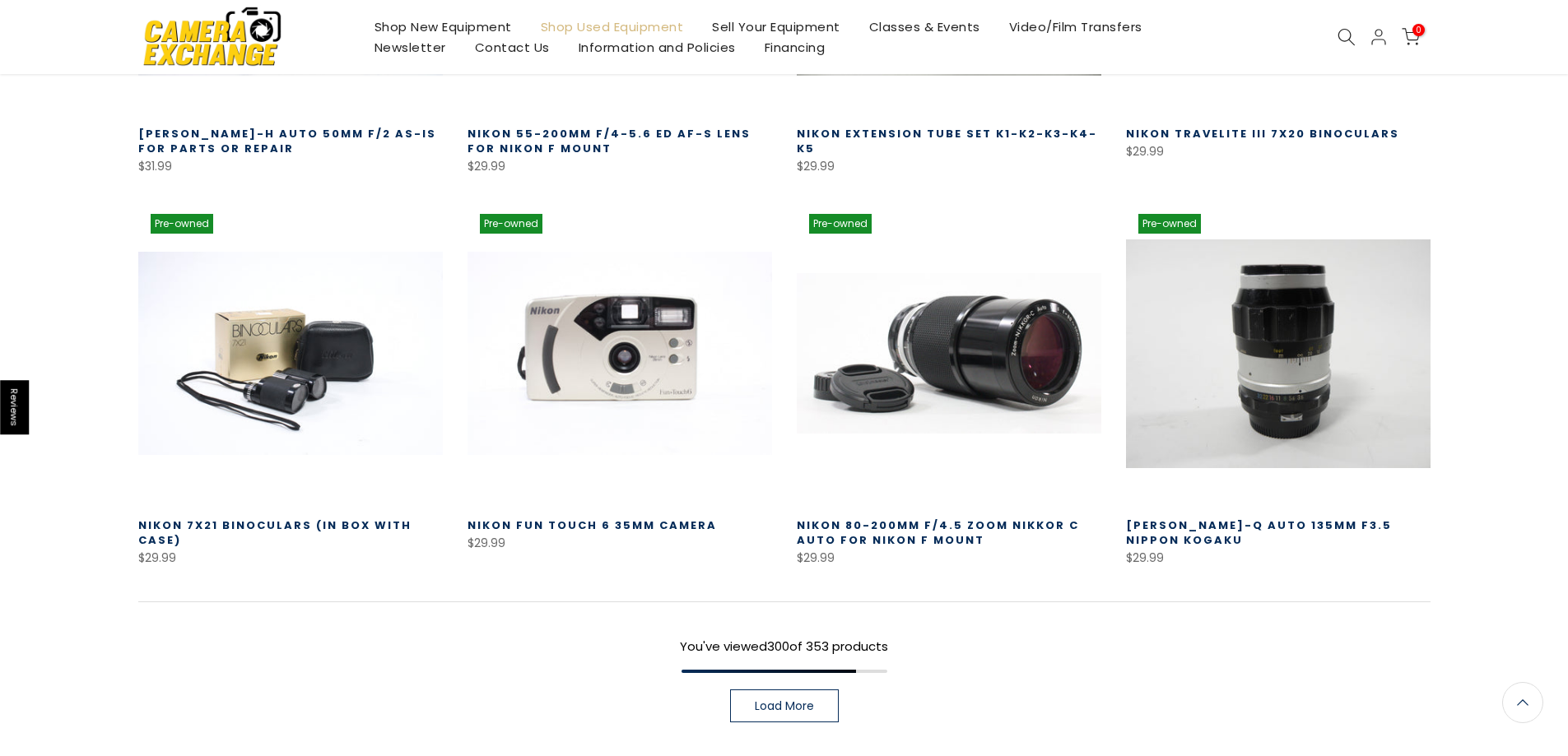
scroll to position [29300, 0]
click at [793, 699] on span "Load More" at bounding box center [784, 704] width 59 height 11
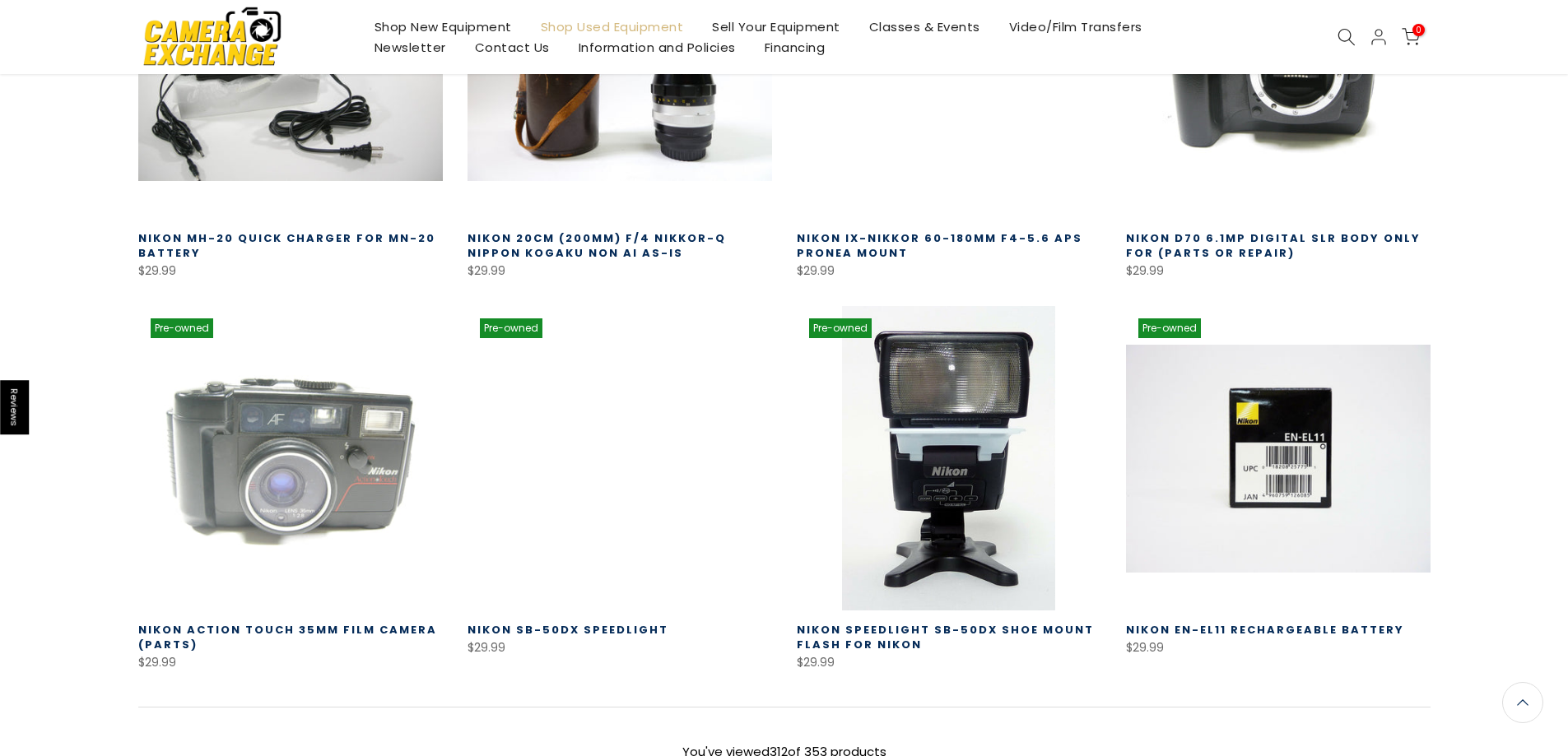
scroll to position [30452, 0]
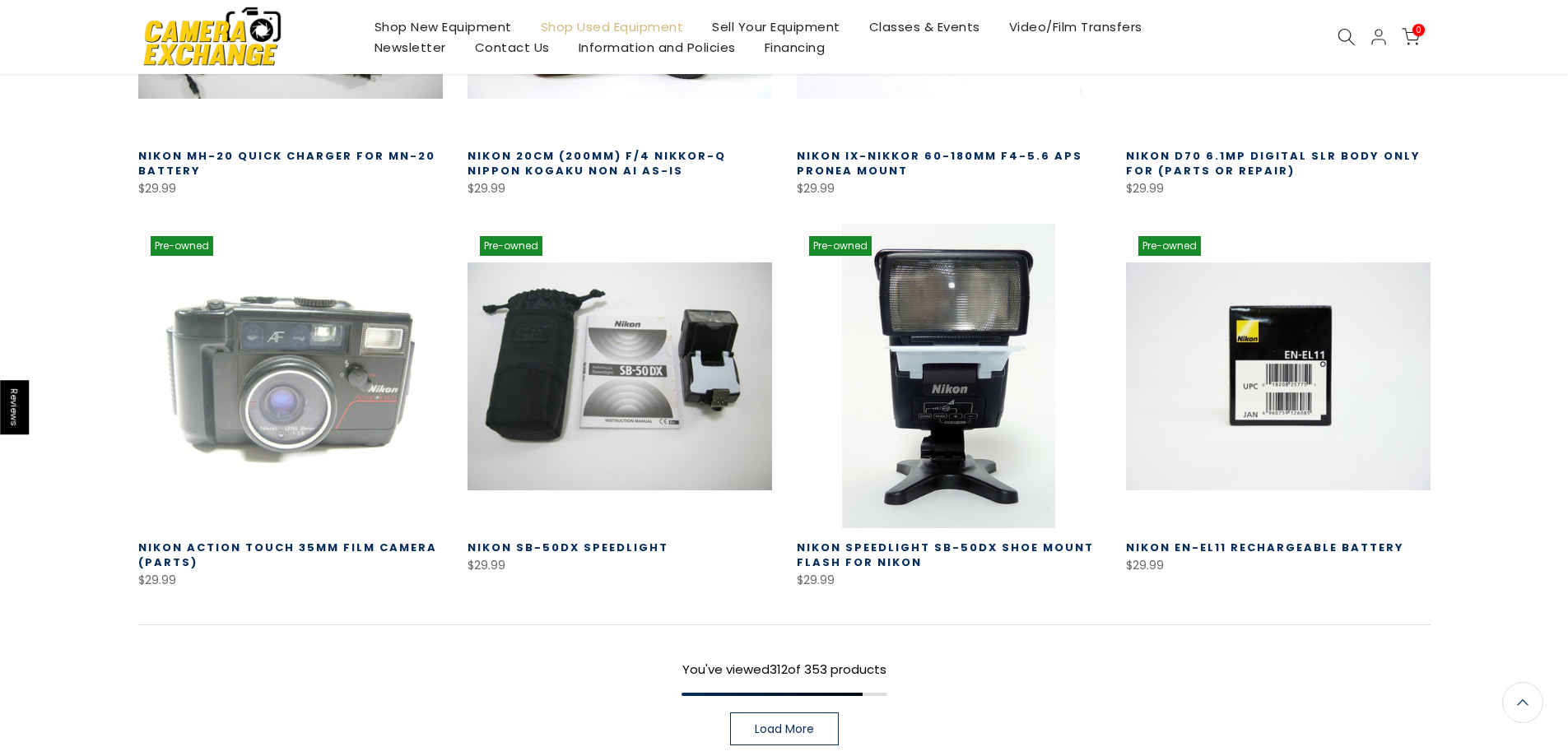
click at [770, 712] on link "Load More" at bounding box center [784, 729] width 108 height 33
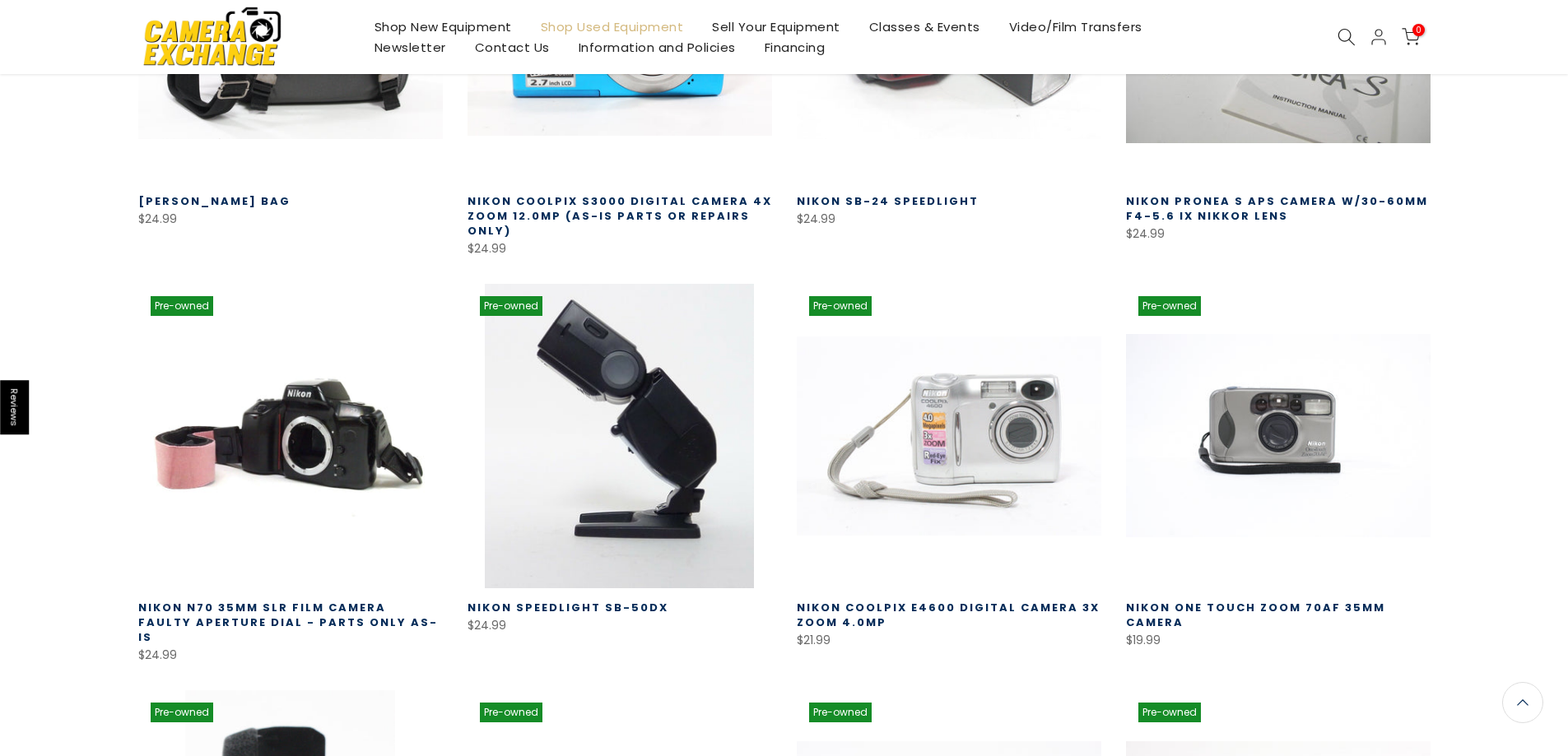
scroll to position [31193, 0]
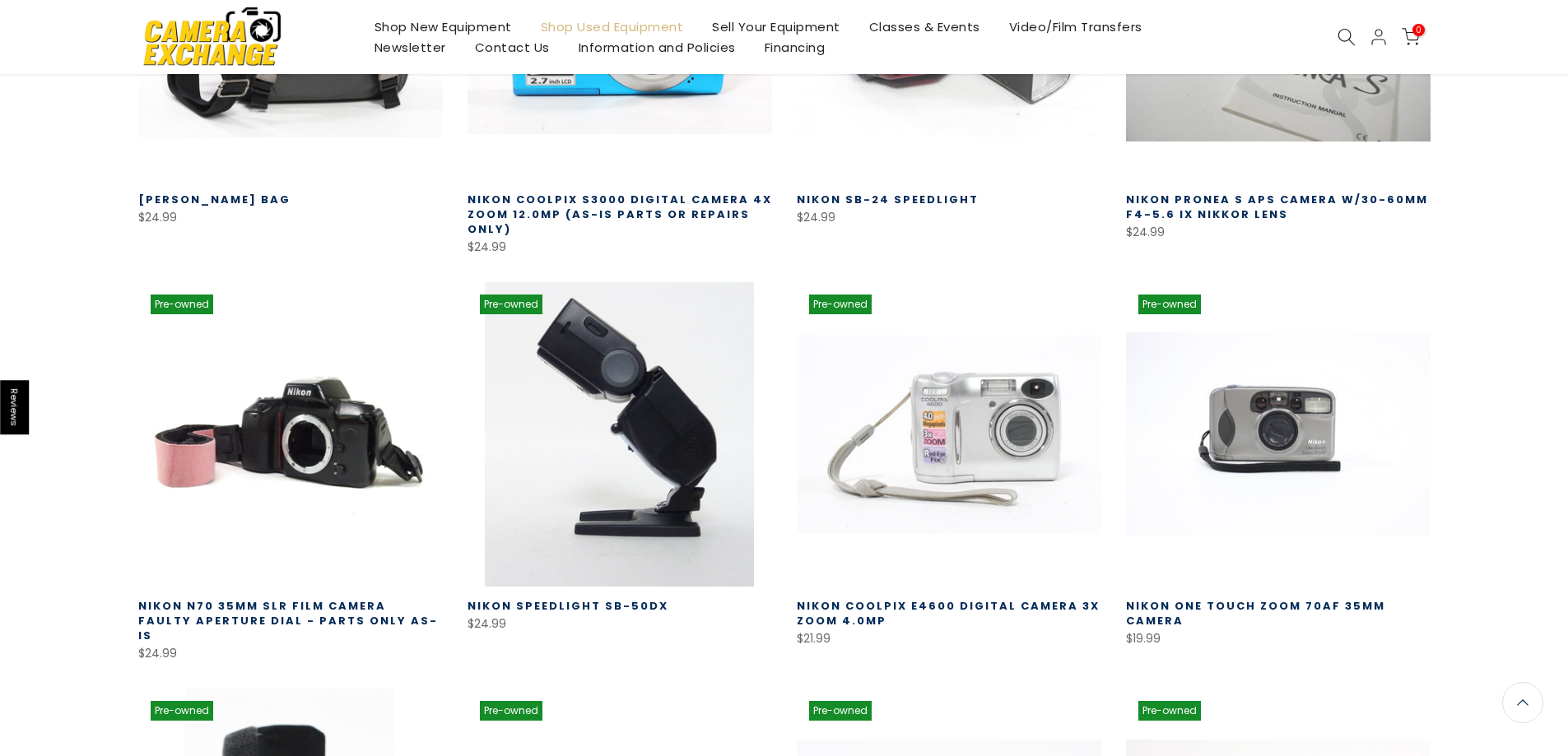
click at [213, 47] on img at bounding box center [213, 36] width 140 height 71
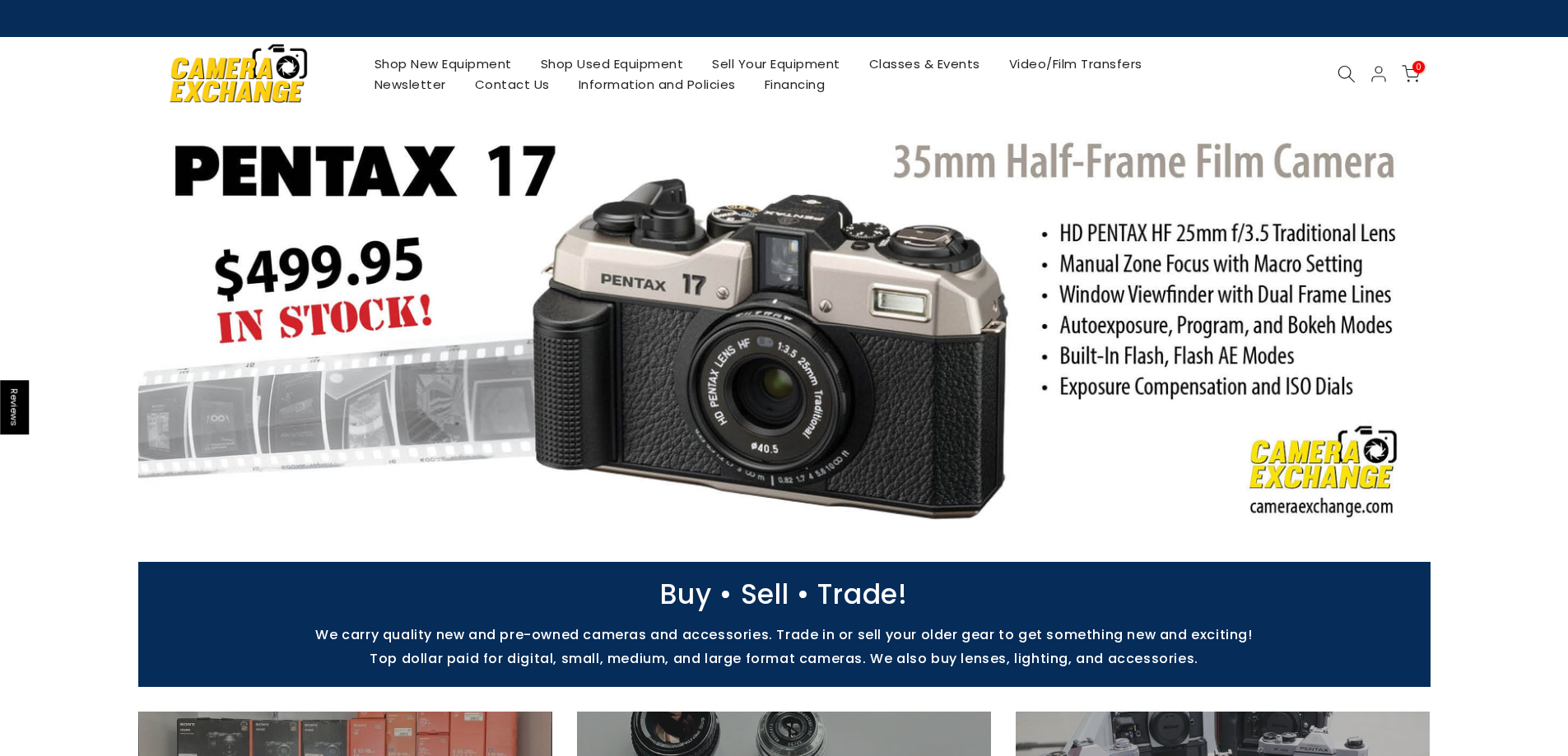
click at [770, 63] on link "Sell Your Equipment" at bounding box center [777, 64] width 157 height 21
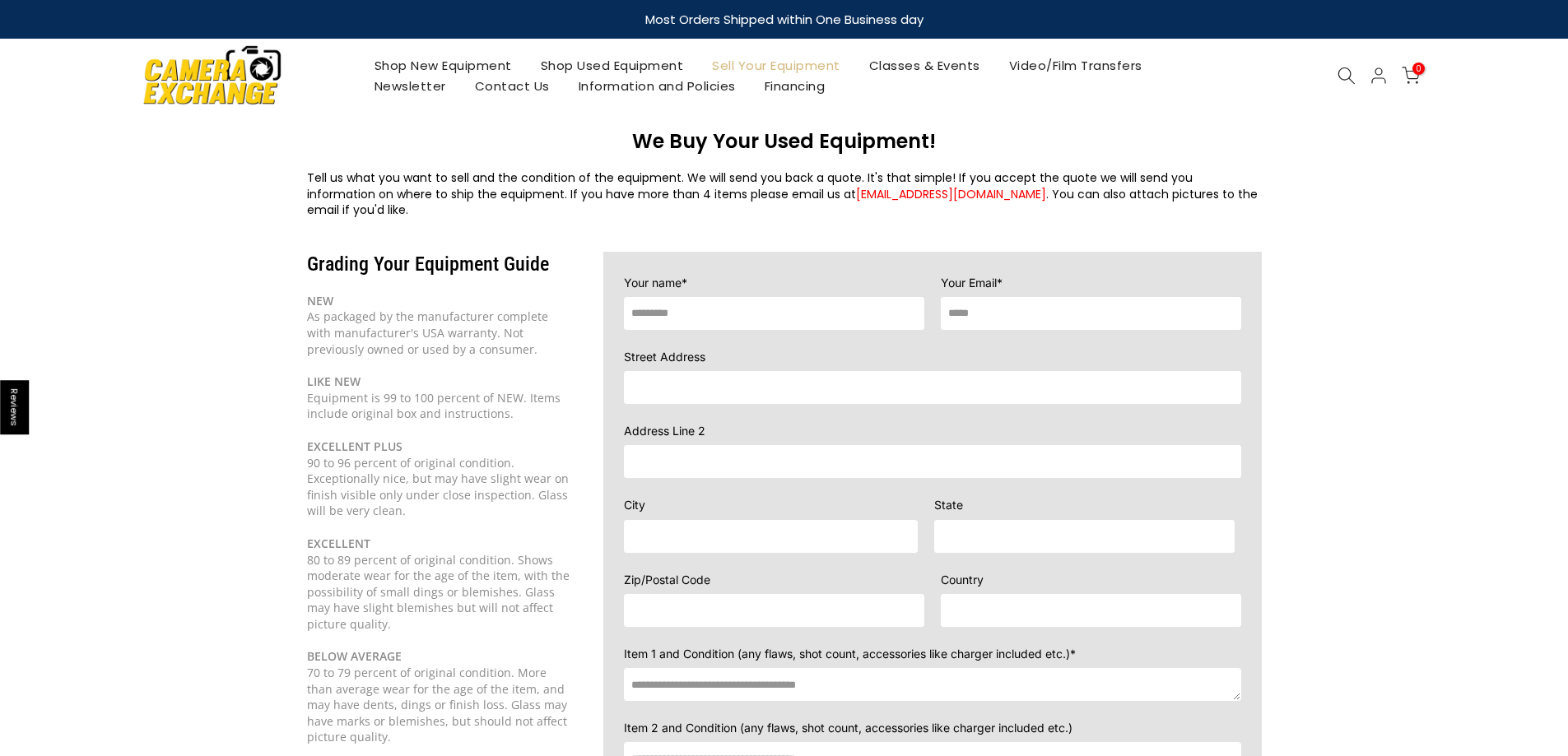
click at [397, 87] on link "Newsletter" at bounding box center [409, 87] width 101 height 21
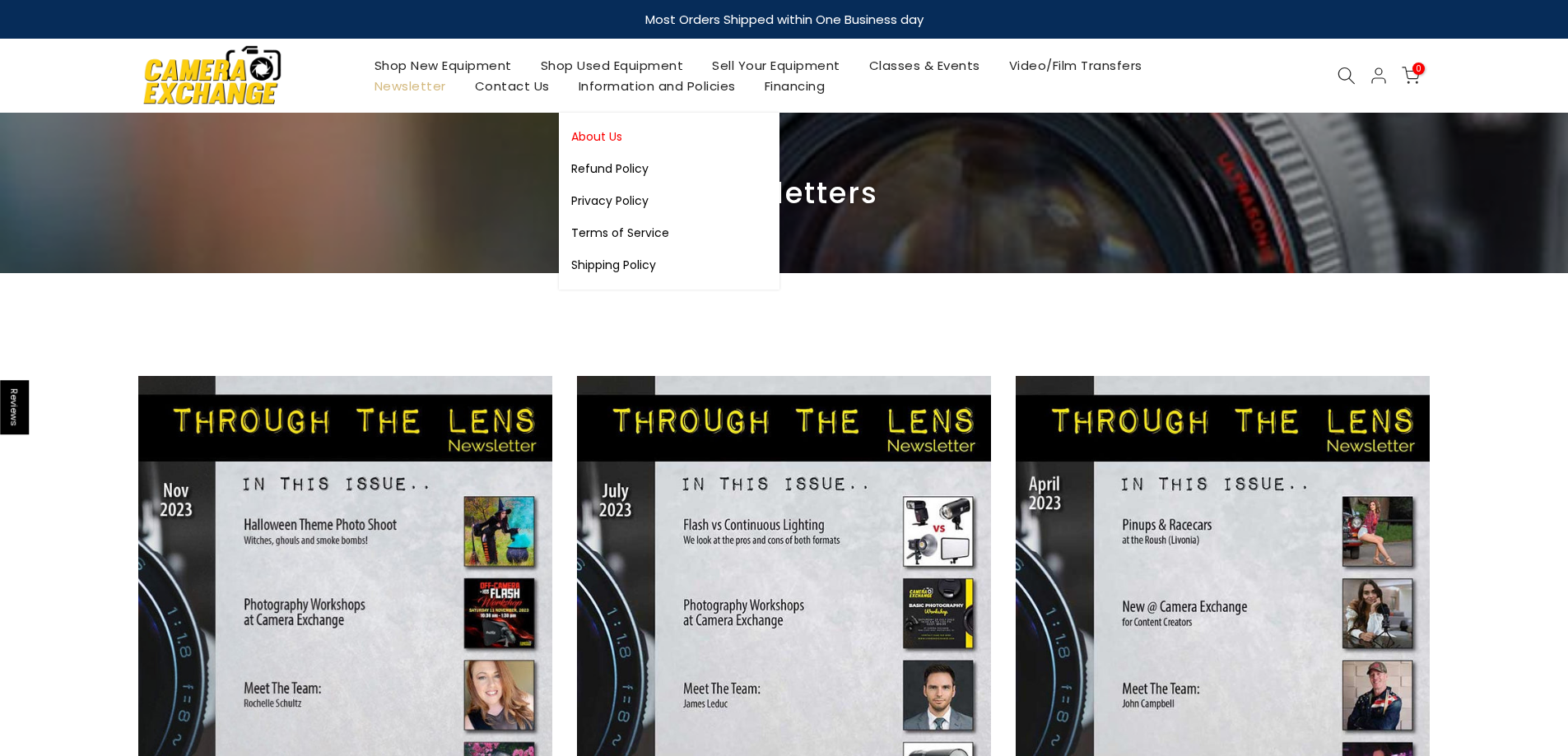
click at [606, 133] on link "About Us" at bounding box center [669, 136] width 220 height 32
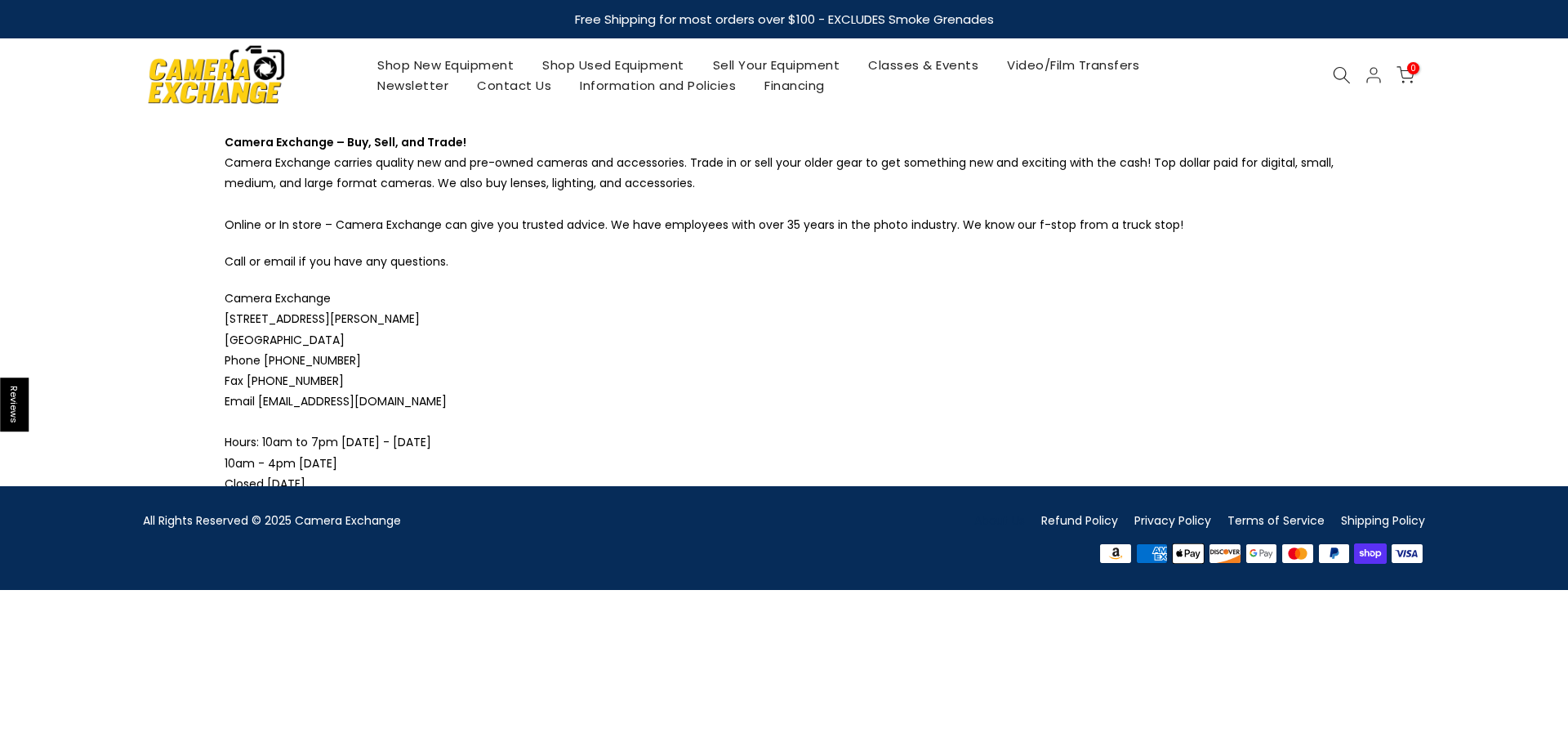
click at [451, 69] on link "Shop New Equipment" at bounding box center [446, 65] width 165 height 21
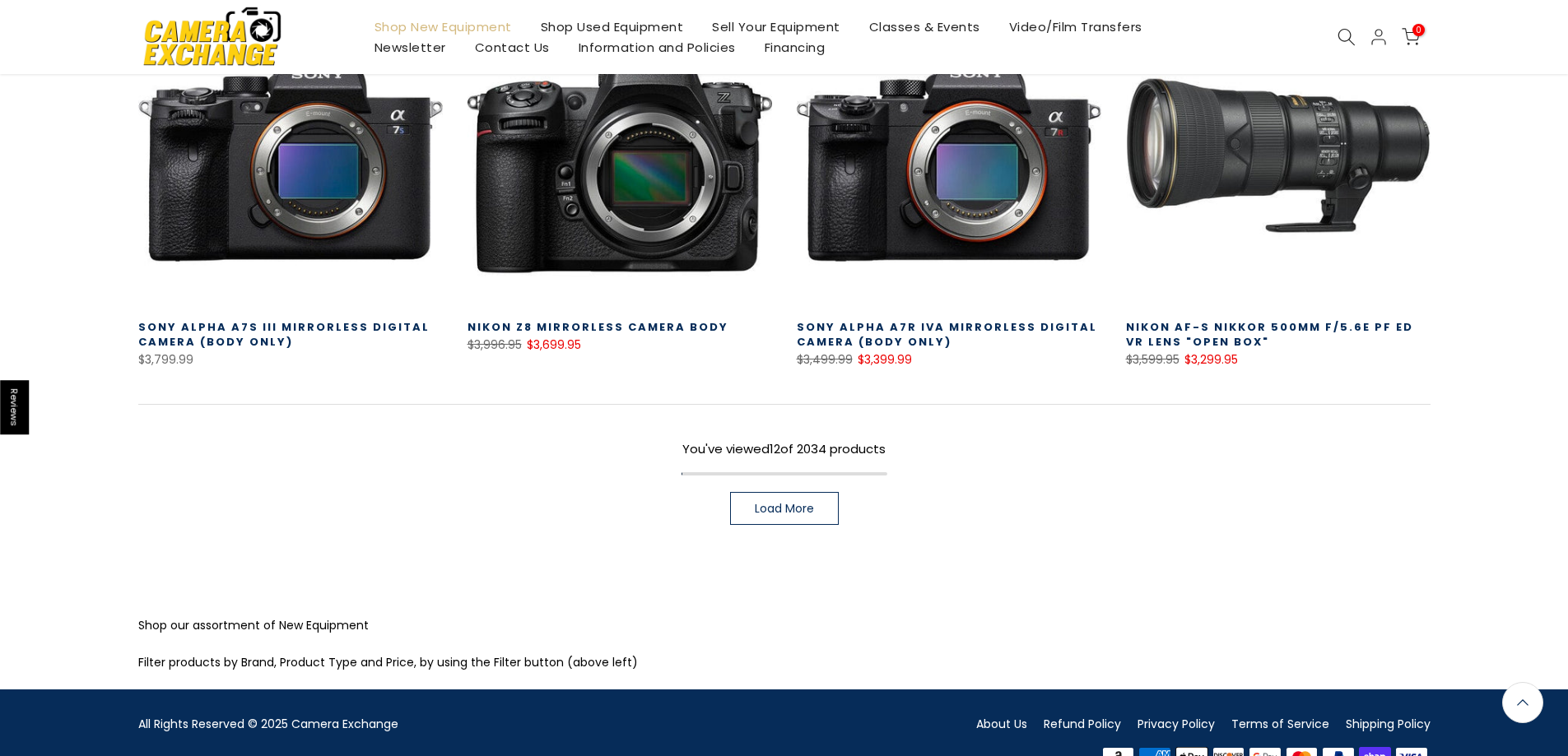
scroll to position [1154, 0]
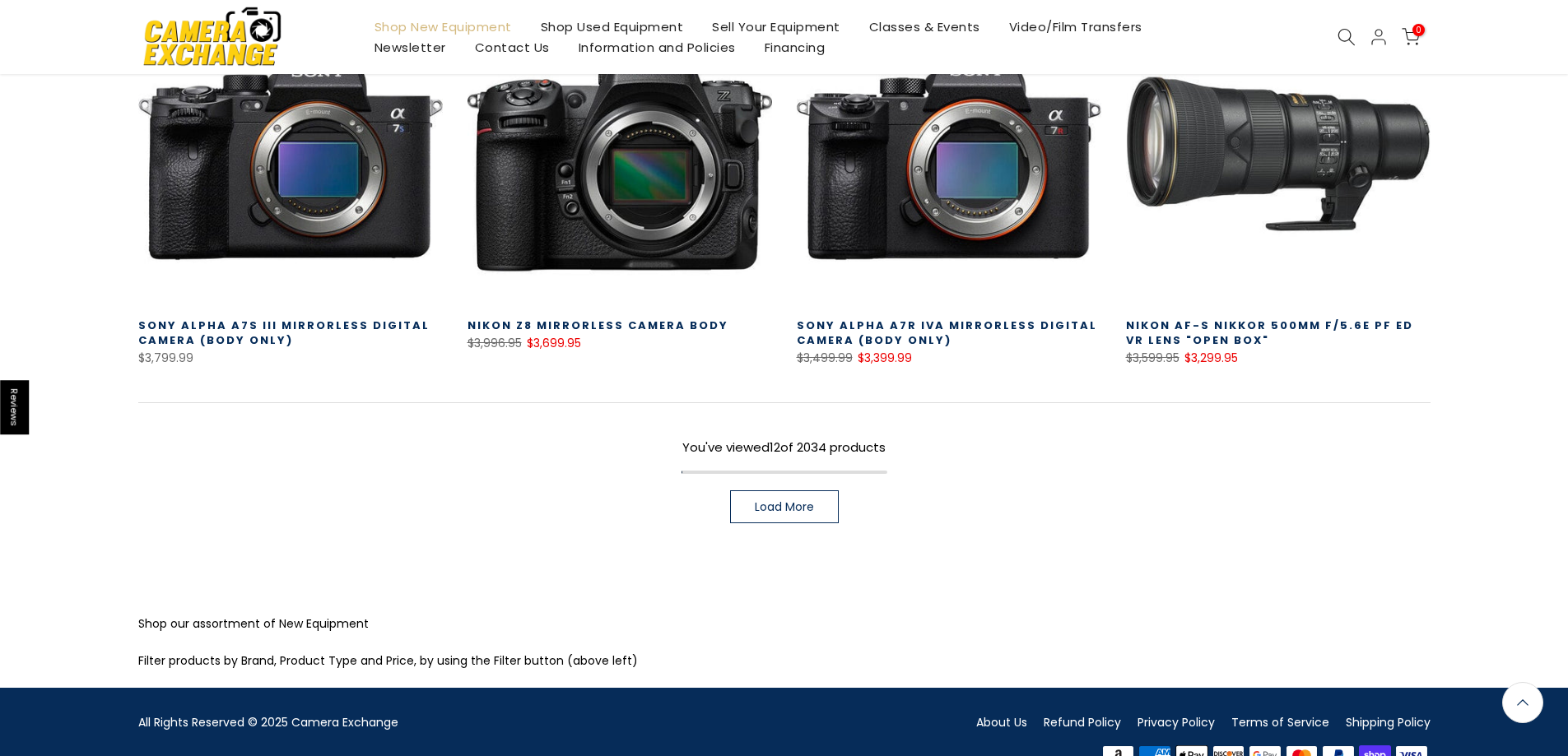
click at [765, 511] on span "Load More" at bounding box center [784, 506] width 59 height 11
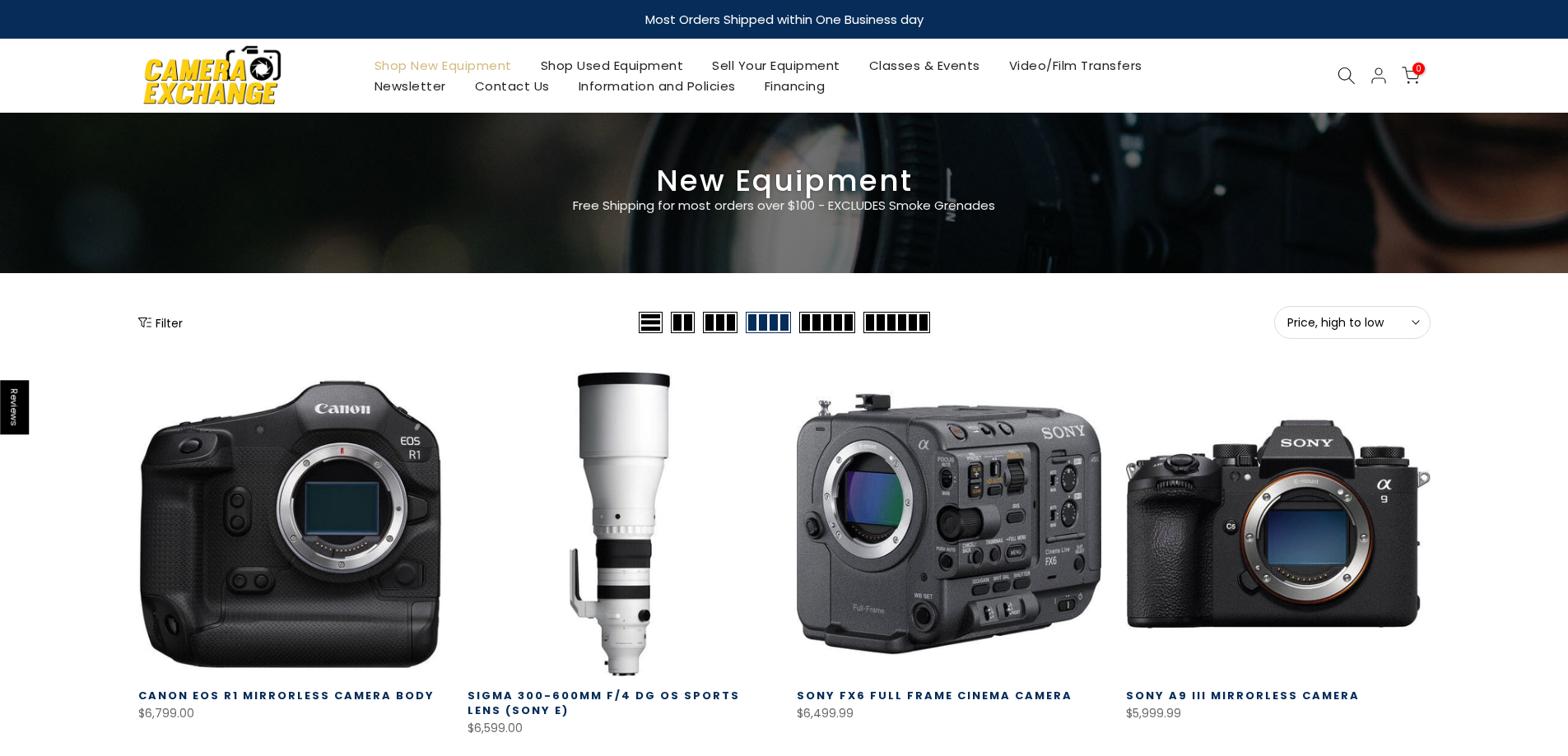
click at [165, 327] on button "Filter" at bounding box center [160, 323] width 45 height 17
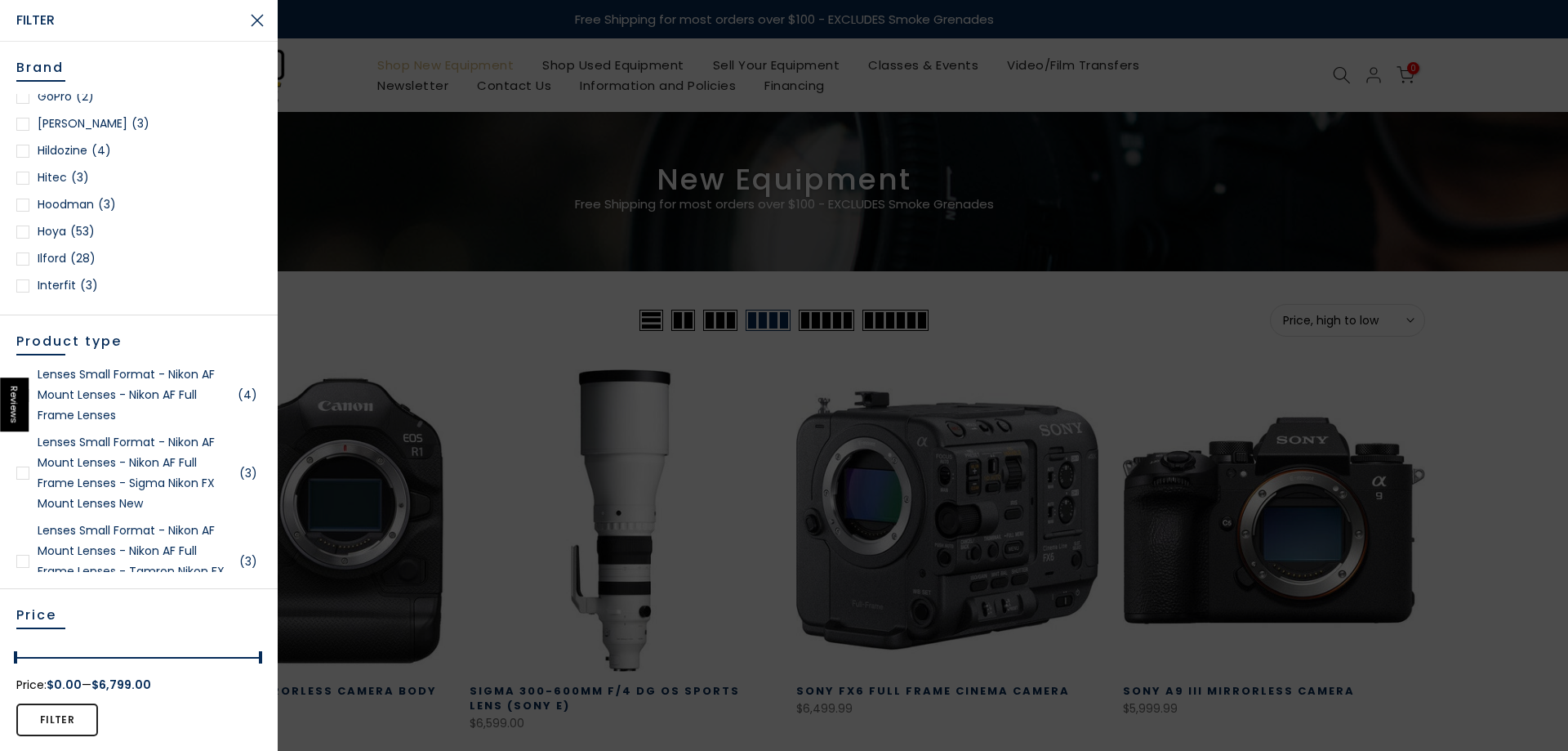
scroll to position [2370, 0]
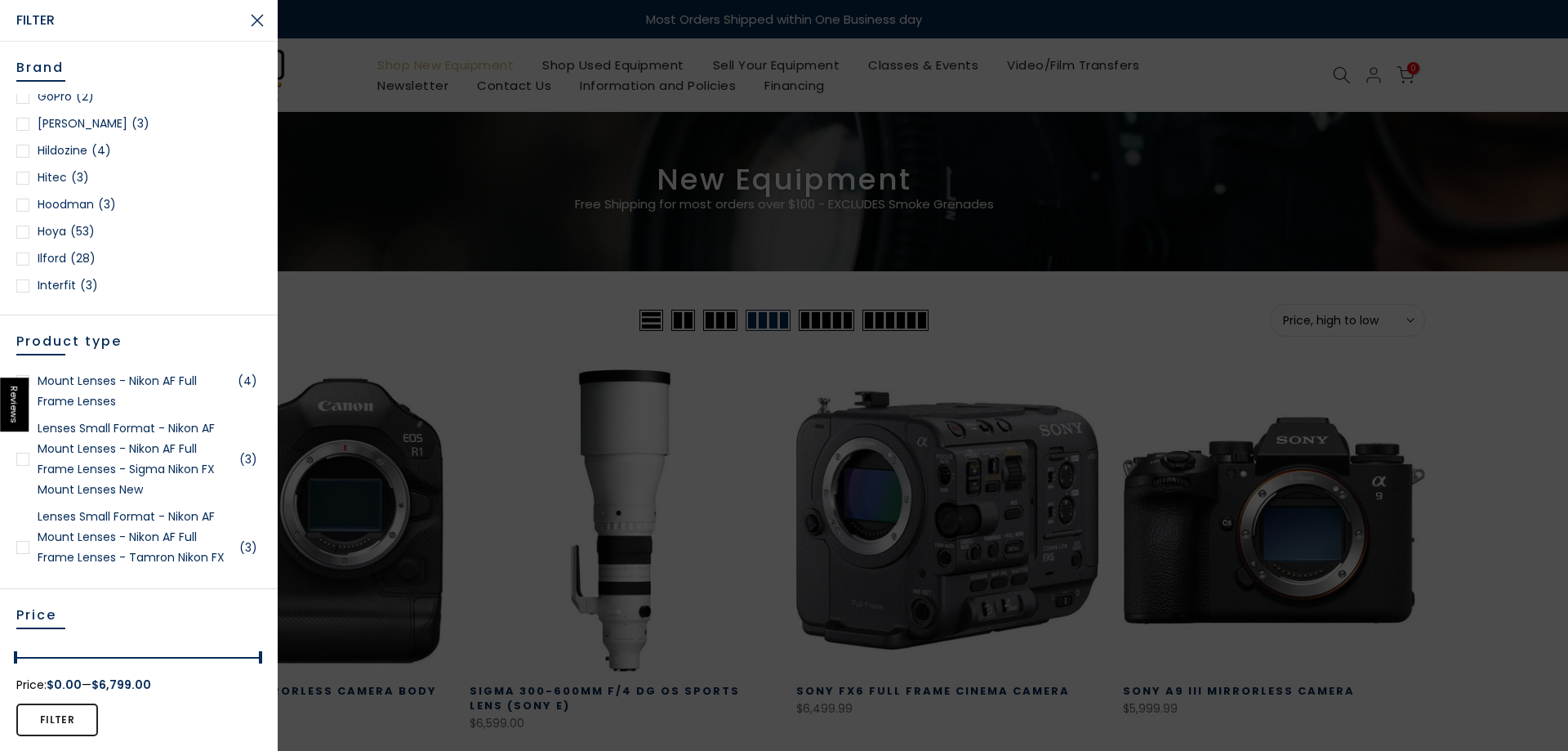
click at [18, 466] on div at bounding box center [23, 458] width 13 height 13
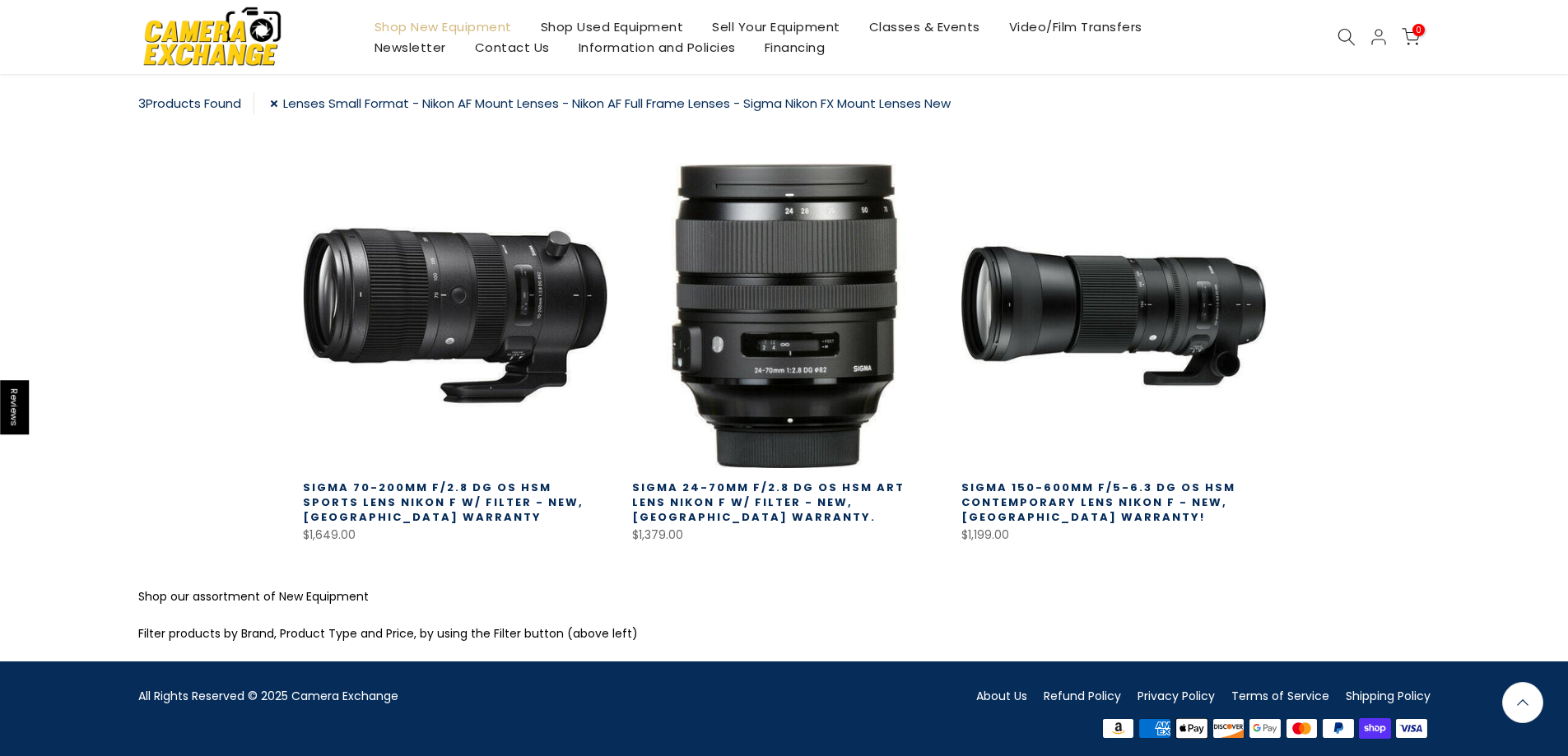
scroll to position [289, 0]
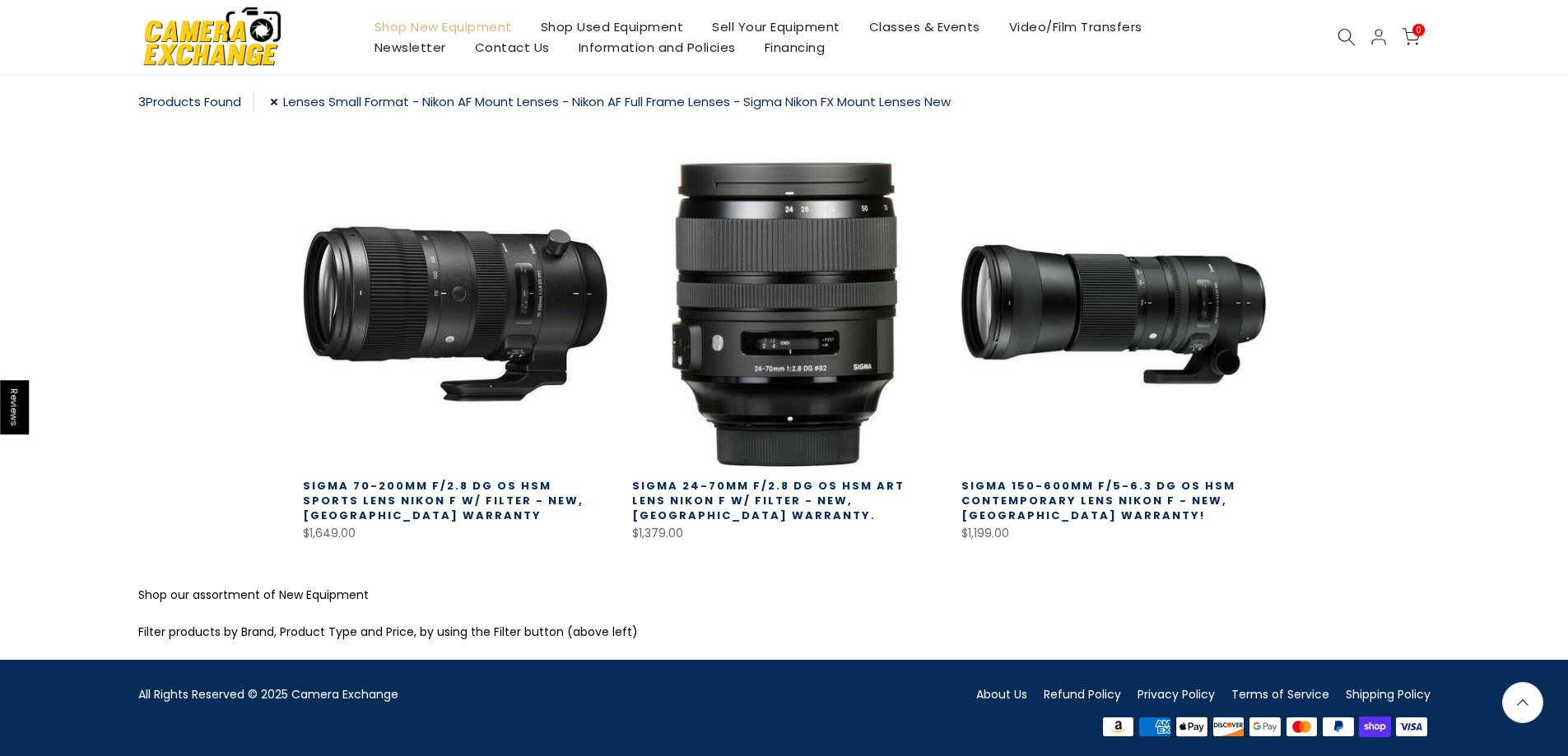
click at [330, 101] on link "Lenses Small Format - Nikon AF Mount Lenses - Nikon AF Full Frame Lenses - Sigm…" at bounding box center [610, 101] width 680 height 22
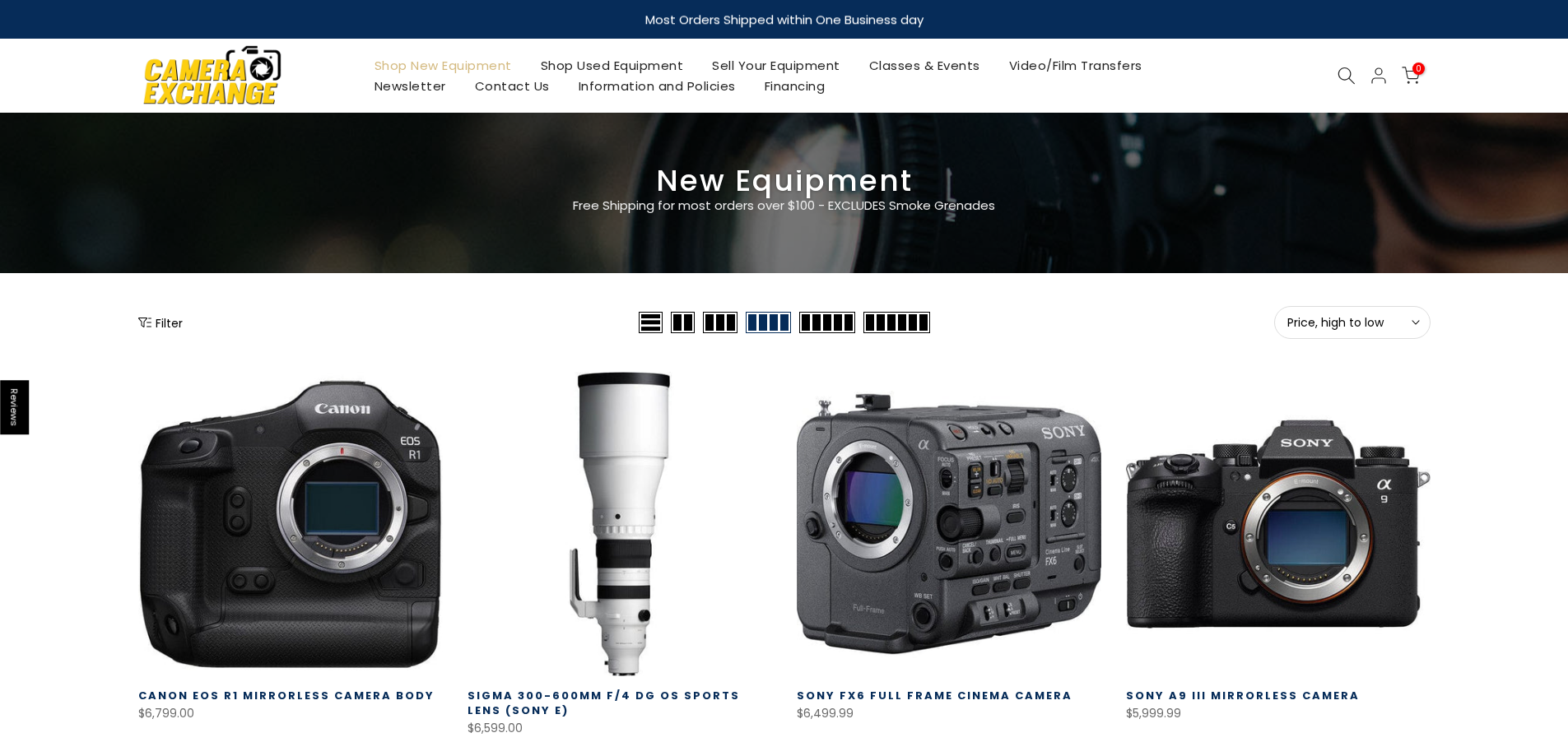
click at [173, 324] on button "Filter" at bounding box center [160, 323] width 45 height 17
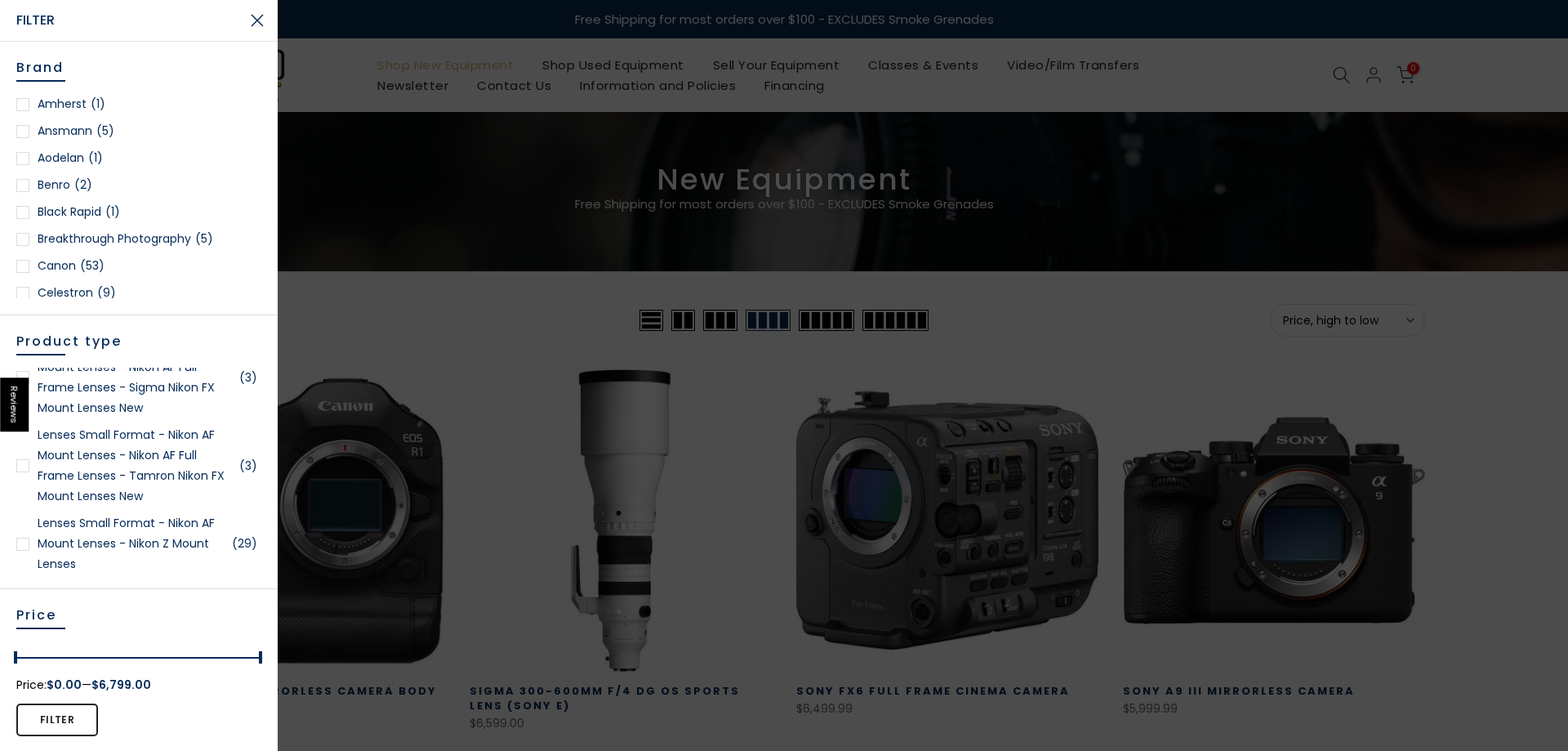
scroll to position [2533, 0]
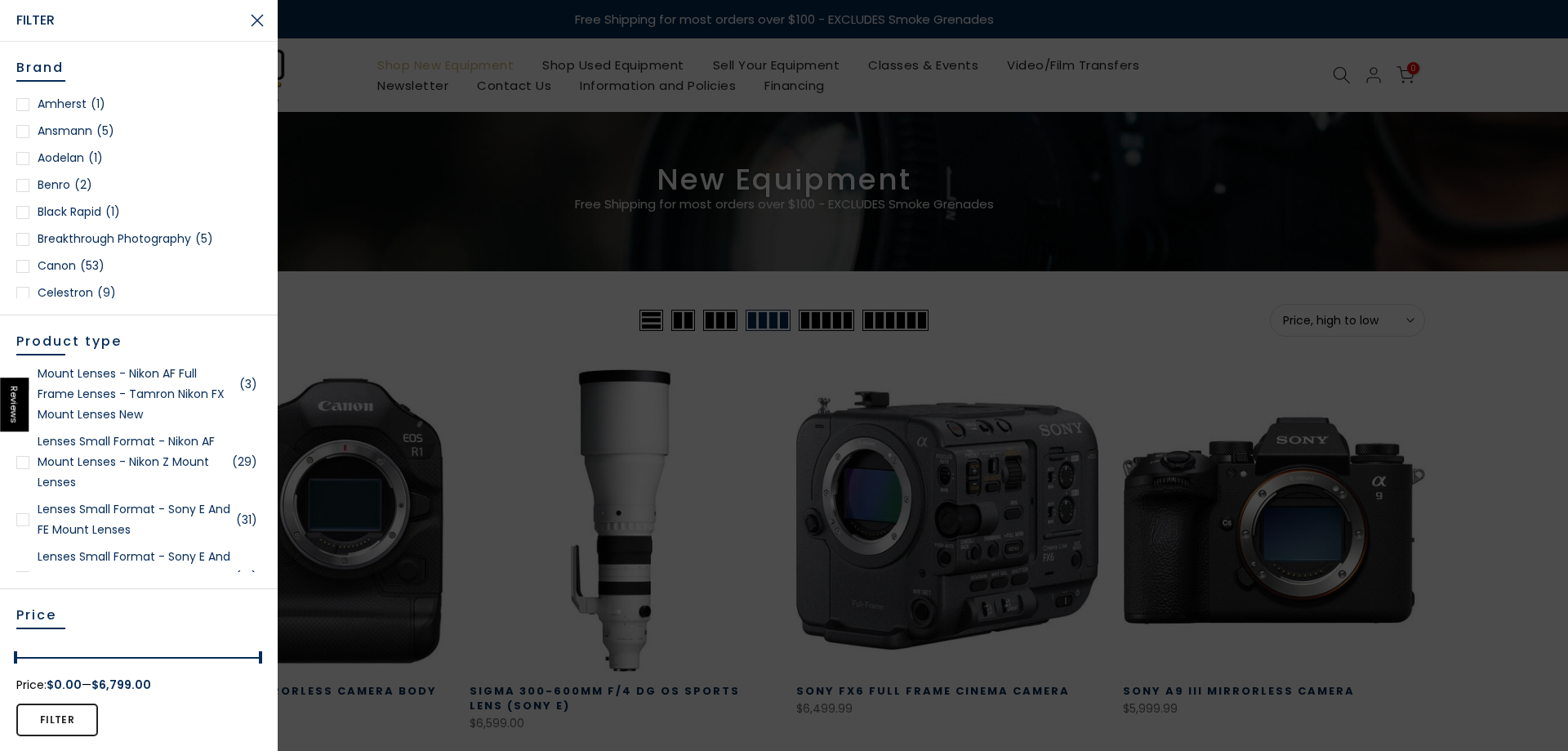
click at [24, 469] on div at bounding box center [23, 462] width 13 height 13
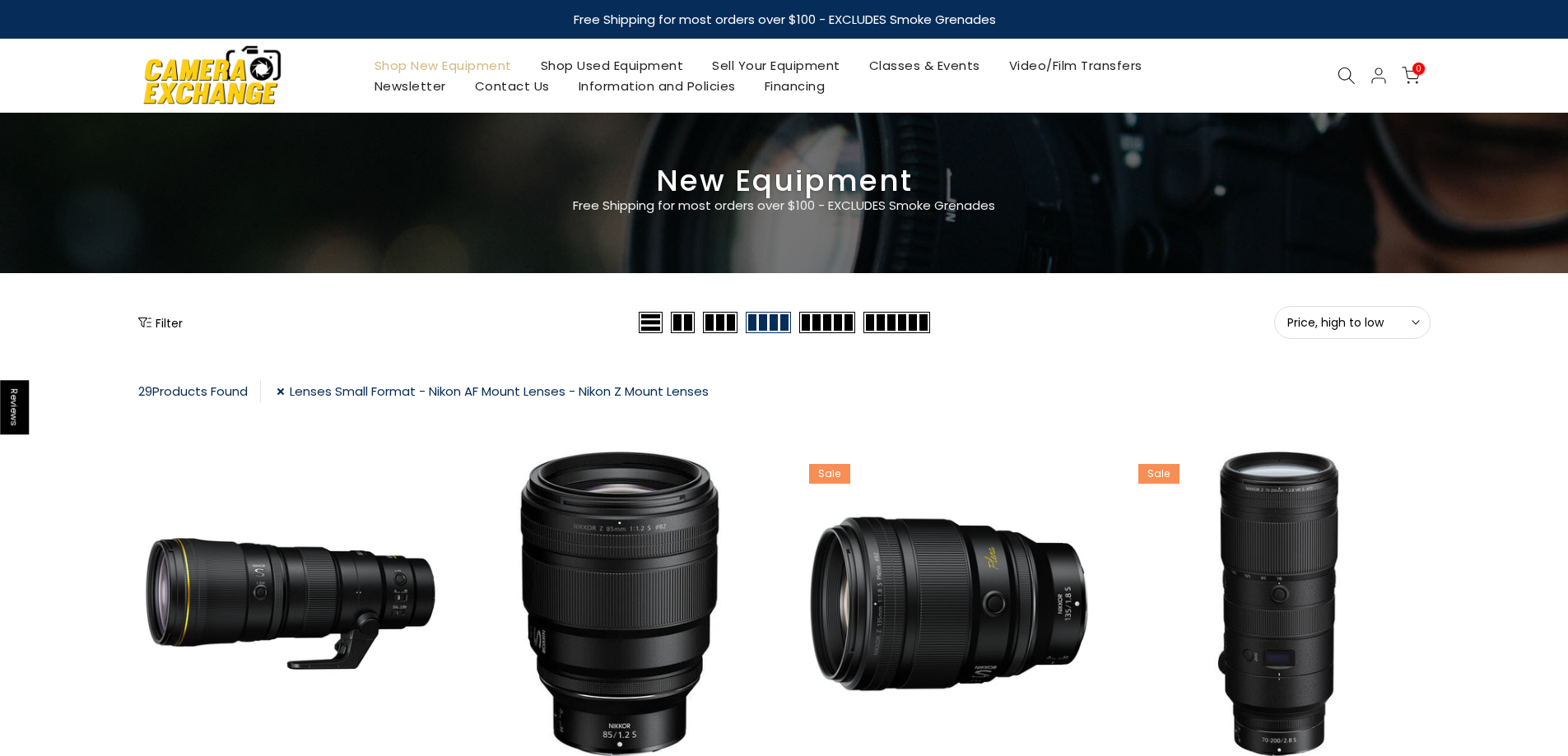
click at [151, 317] on button "Filter" at bounding box center [160, 323] width 45 height 17
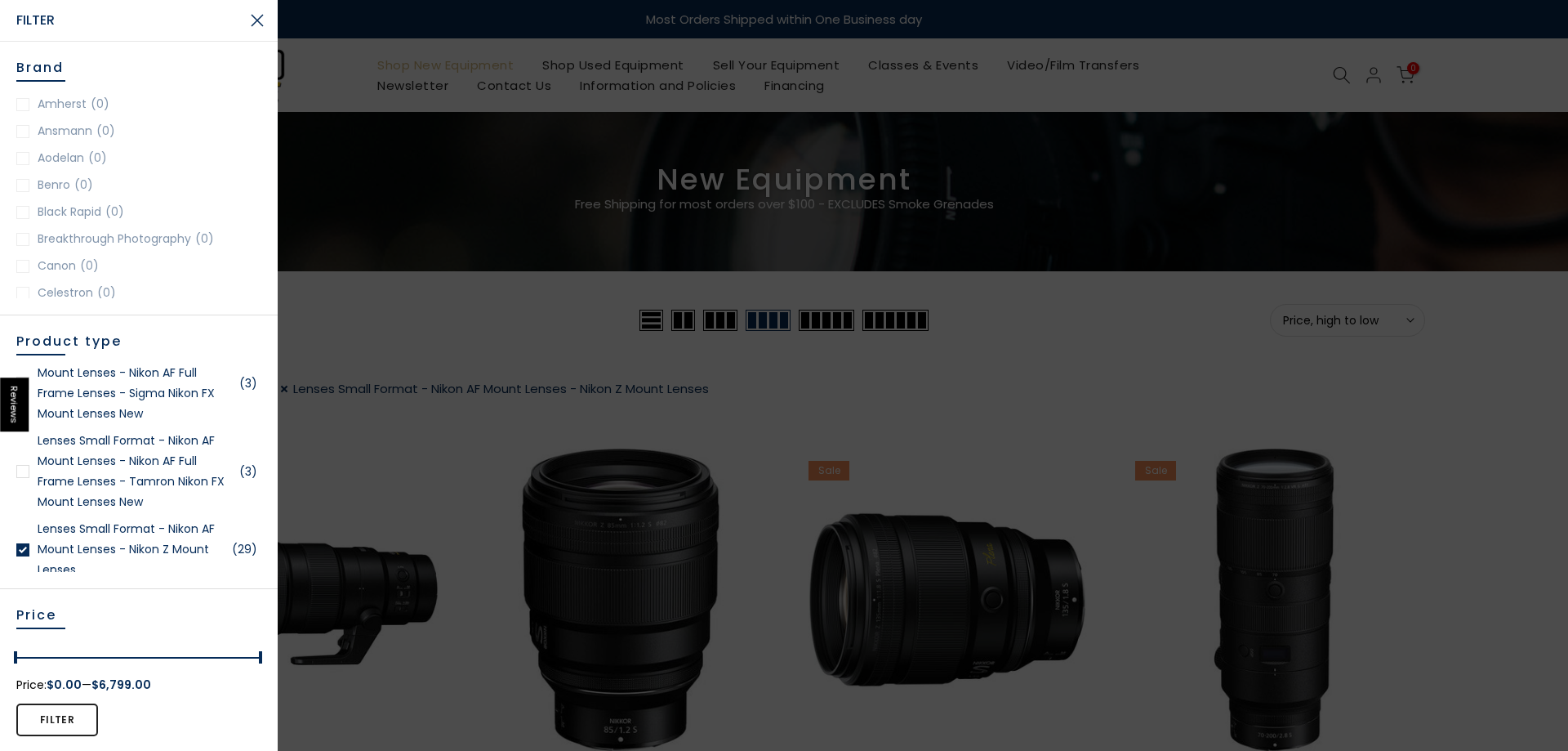
scroll to position [2452, 0]
click at [21, 472] on div at bounding box center [23, 465] width 13 height 13
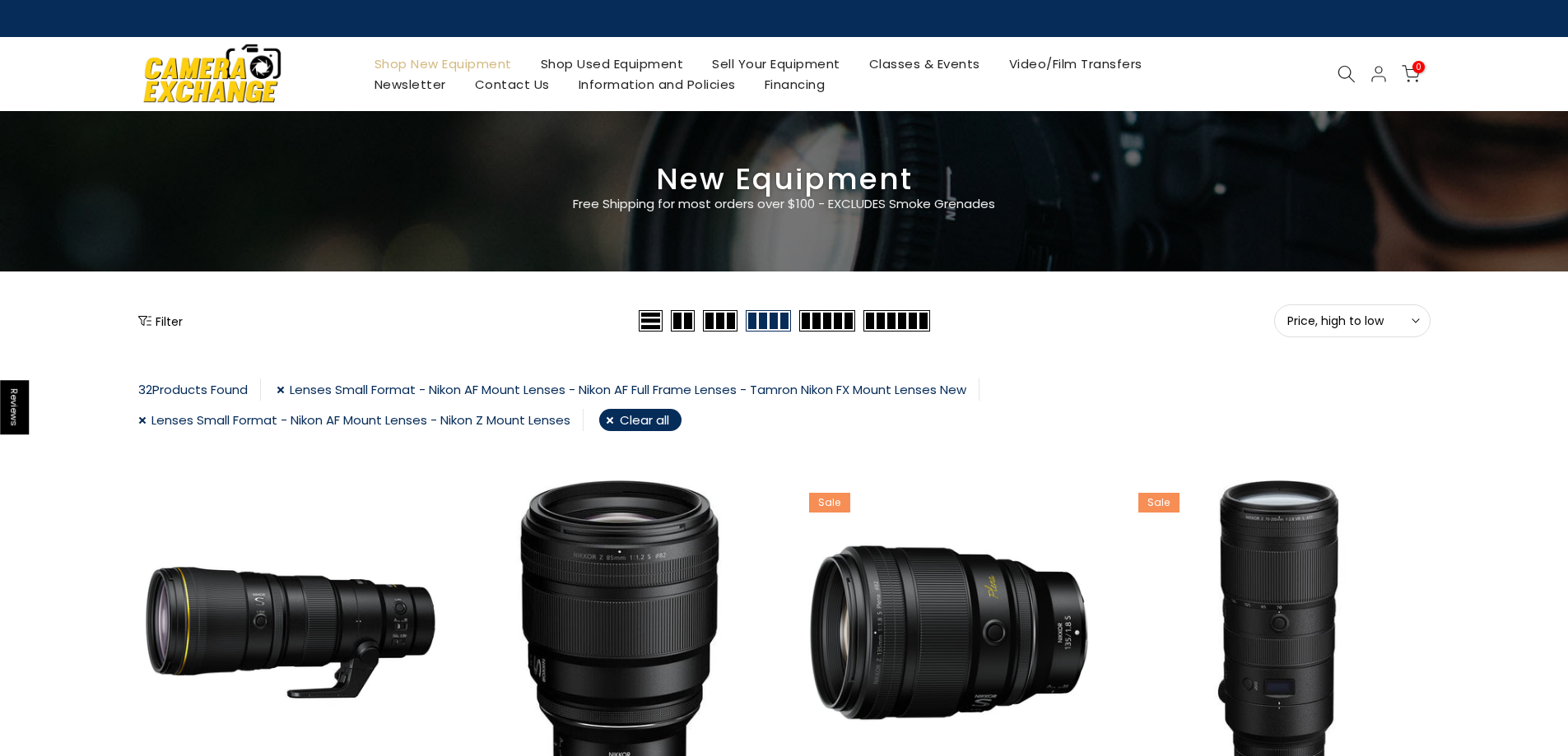
click at [160, 322] on button "Filter" at bounding box center [160, 321] width 45 height 17
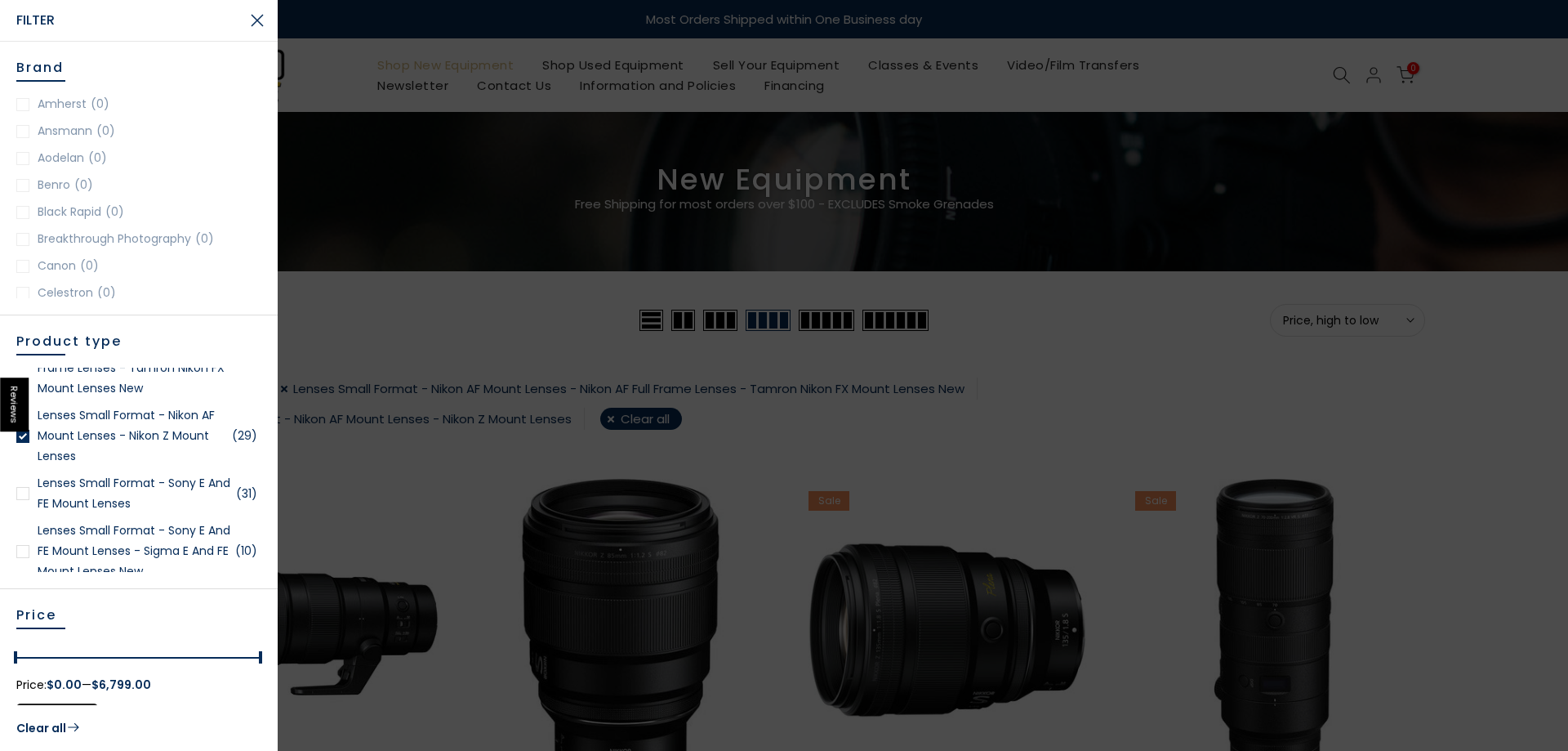
scroll to position [2533, 0]
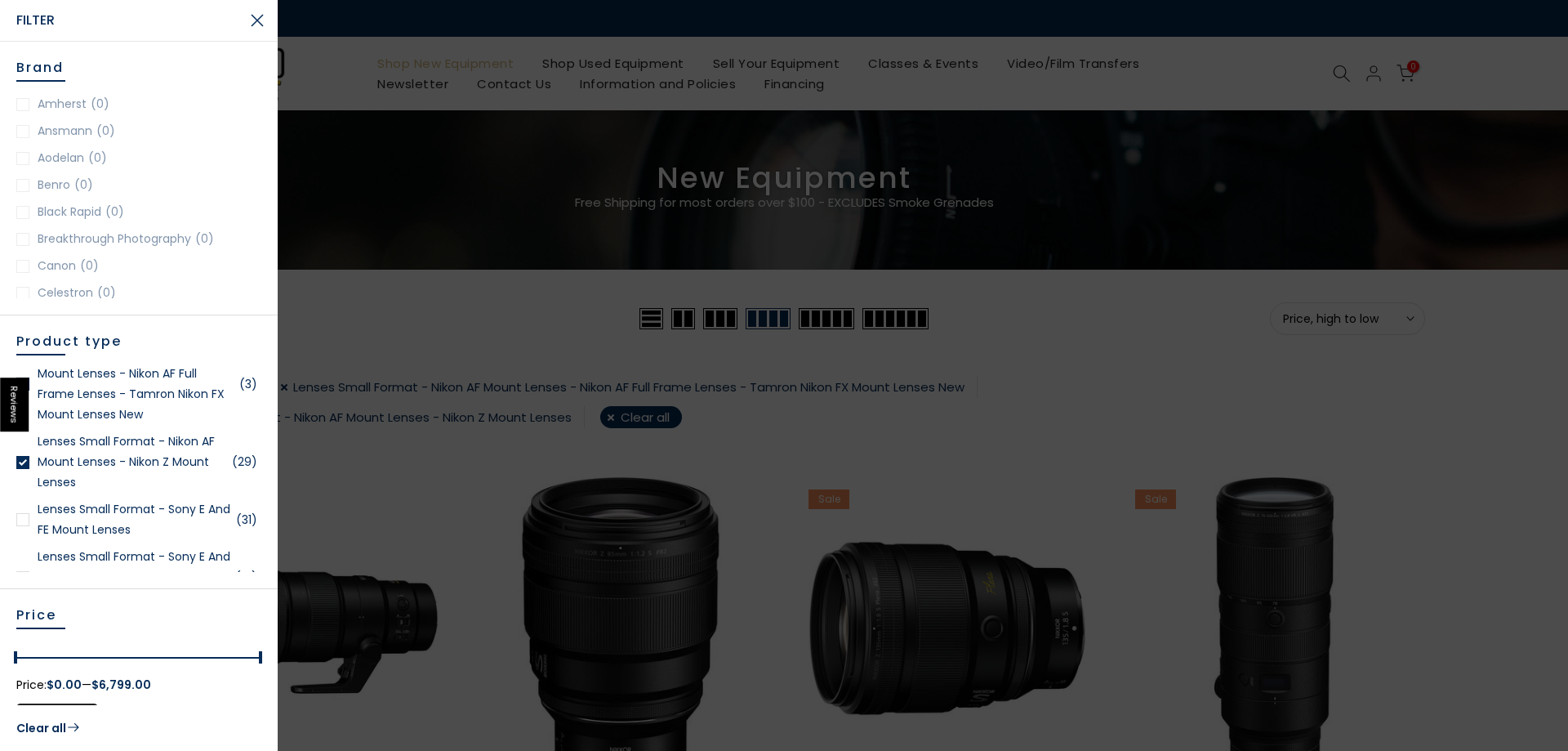
click at [23, 469] on div at bounding box center [23, 462] width 13 height 13
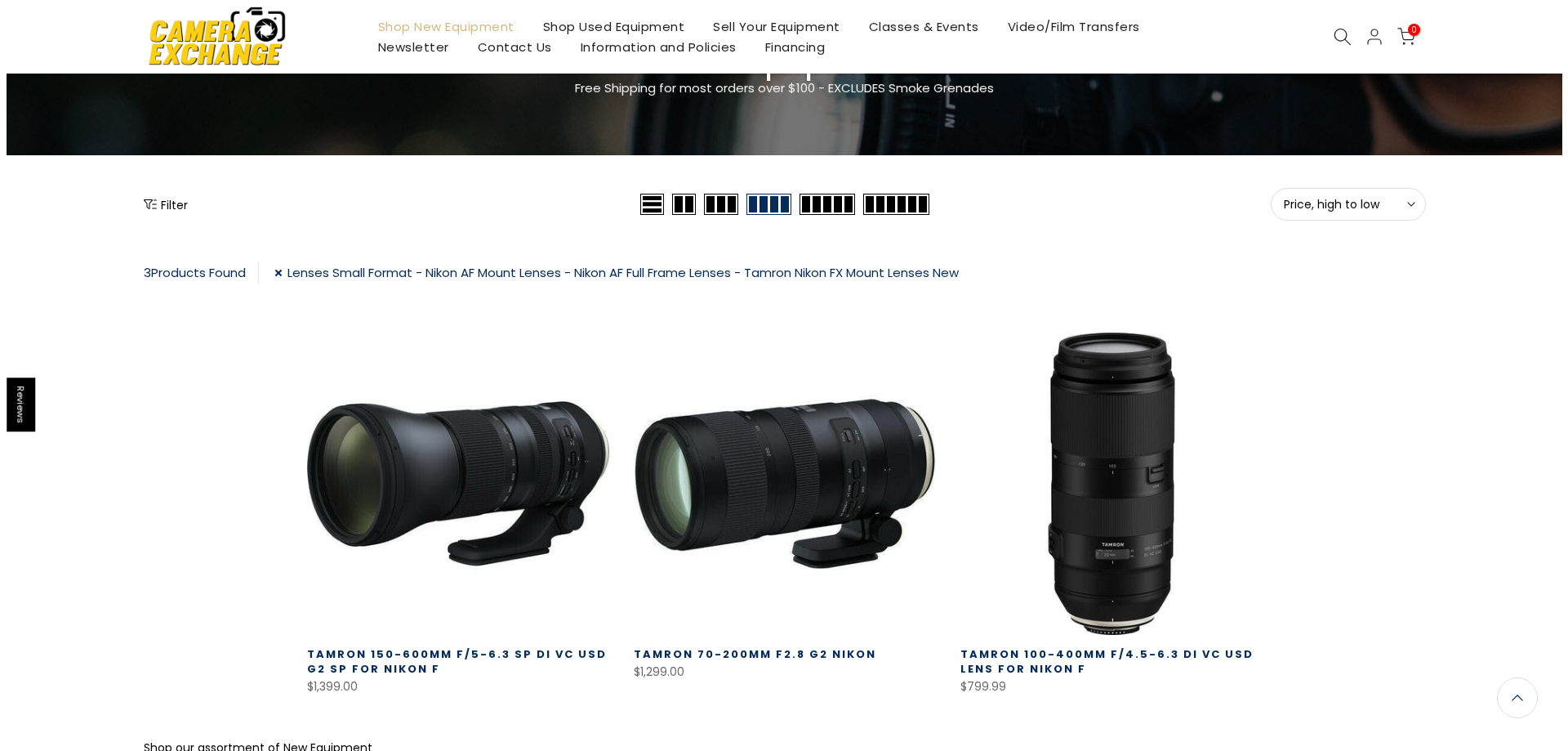
scroll to position [118, 0]
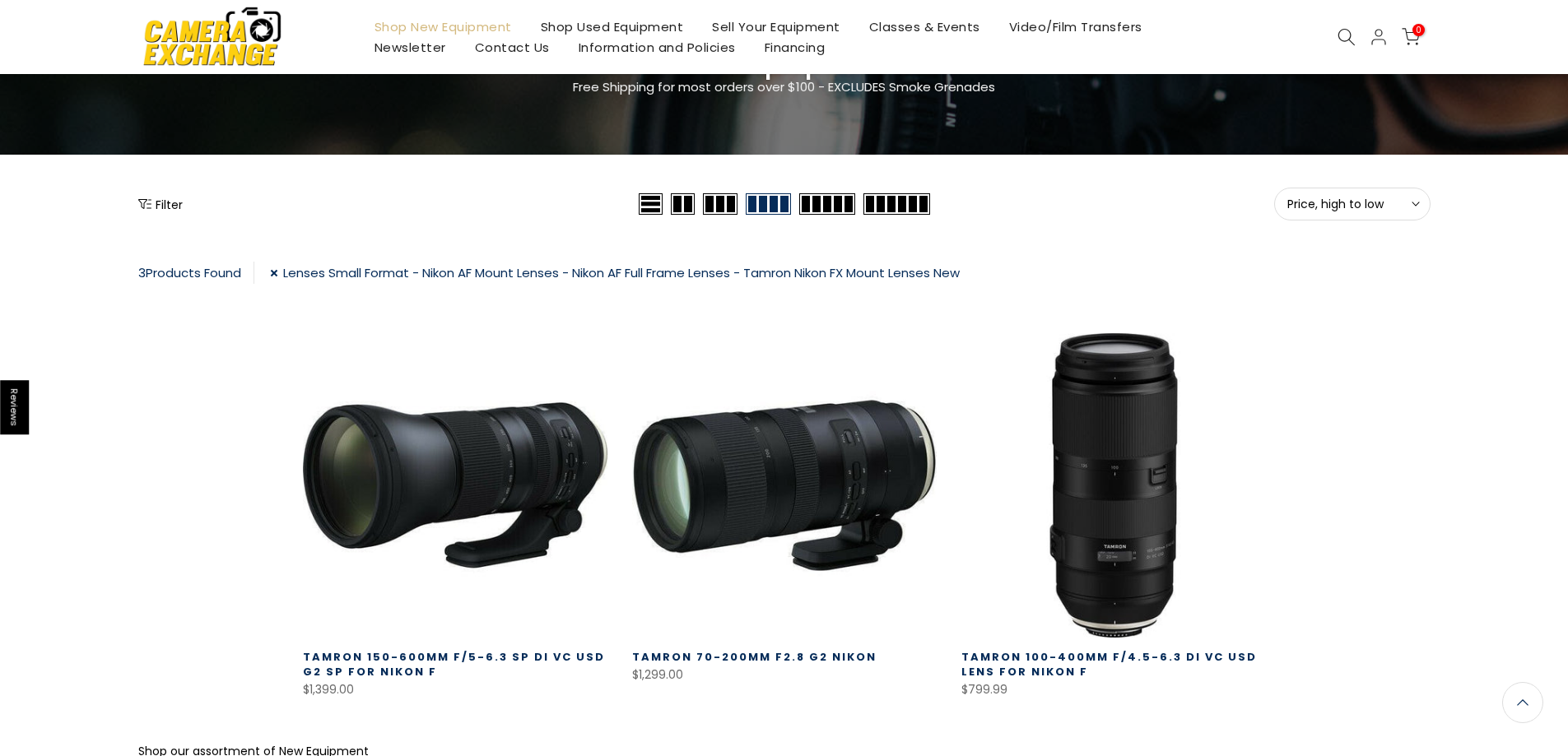
click at [158, 201] on button "Filter" at bounding box center [160, 204] width 45 height 17
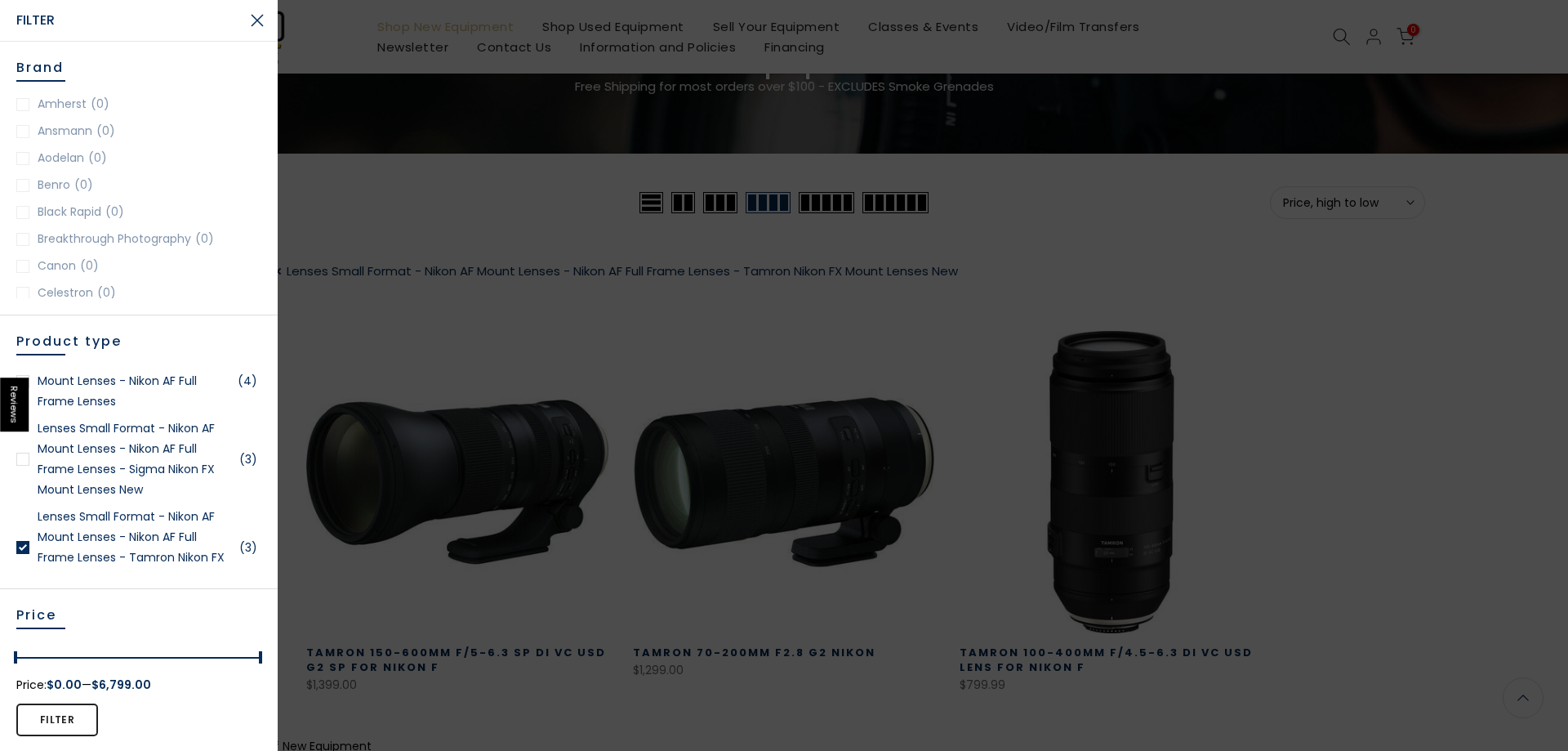
click at [22, 466] on div at bounding box center [23, 458] width 13 height 13
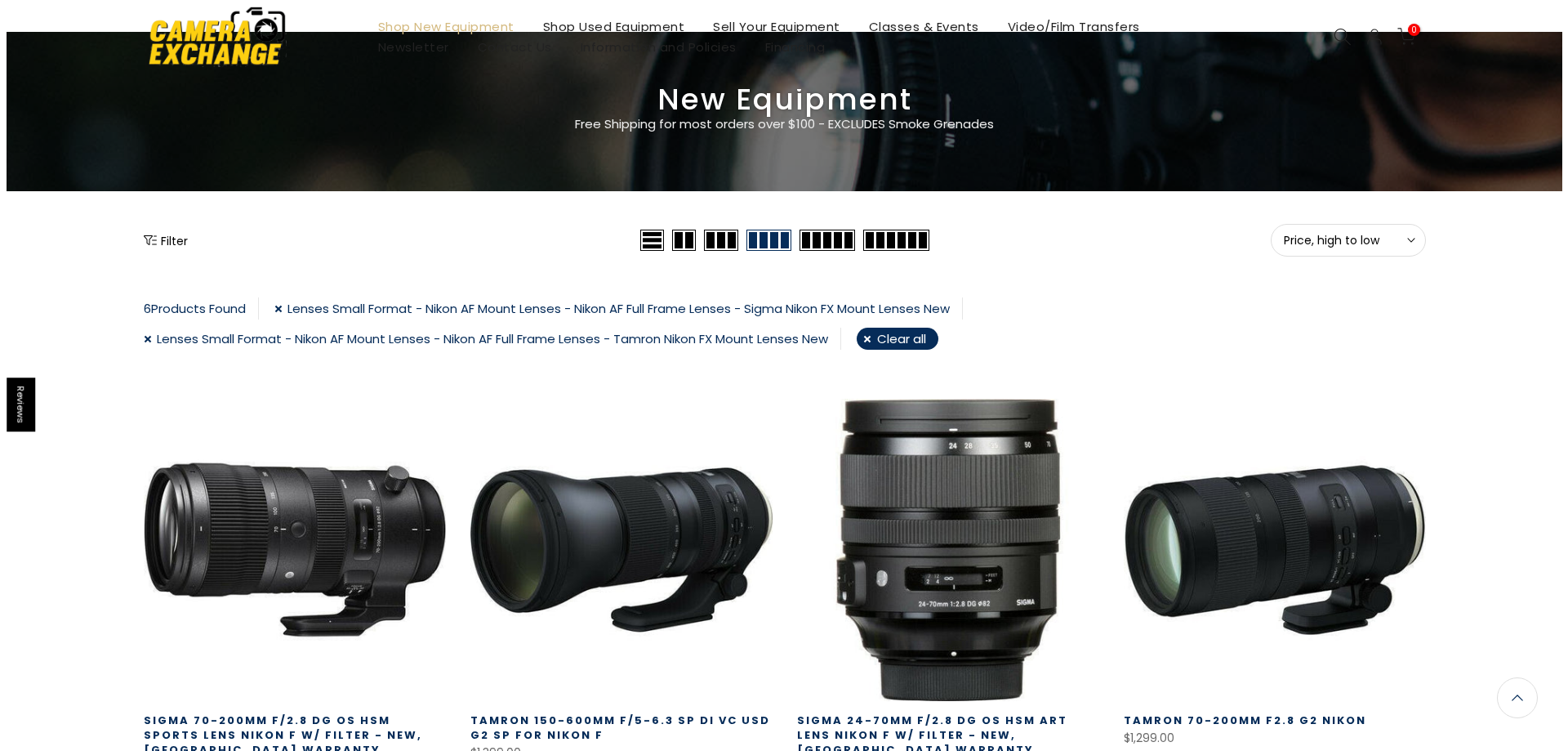
scroll to position [36, 0]
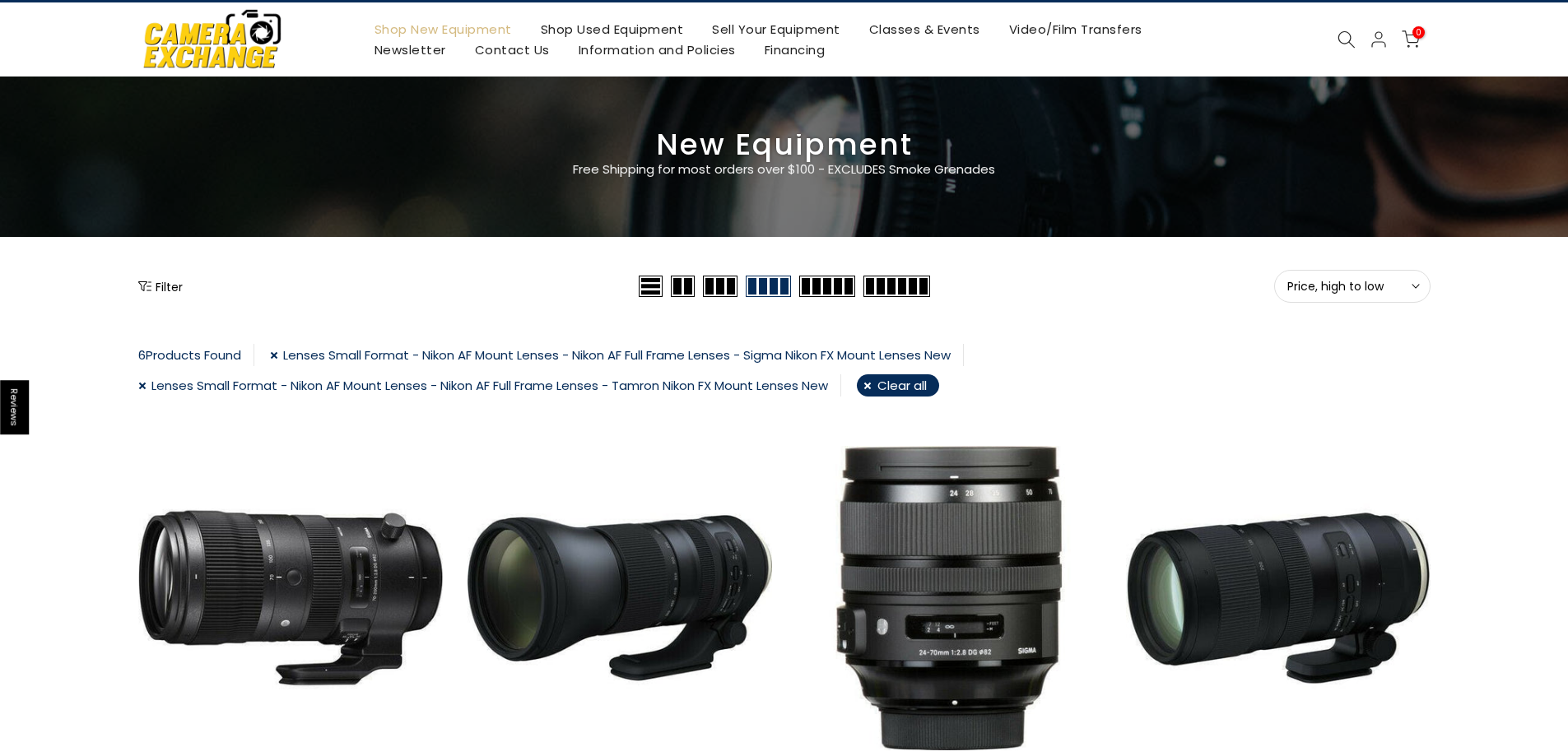
click at [166, 288] on button "Filter" at bounding box center [160, 286] width 45 height 17
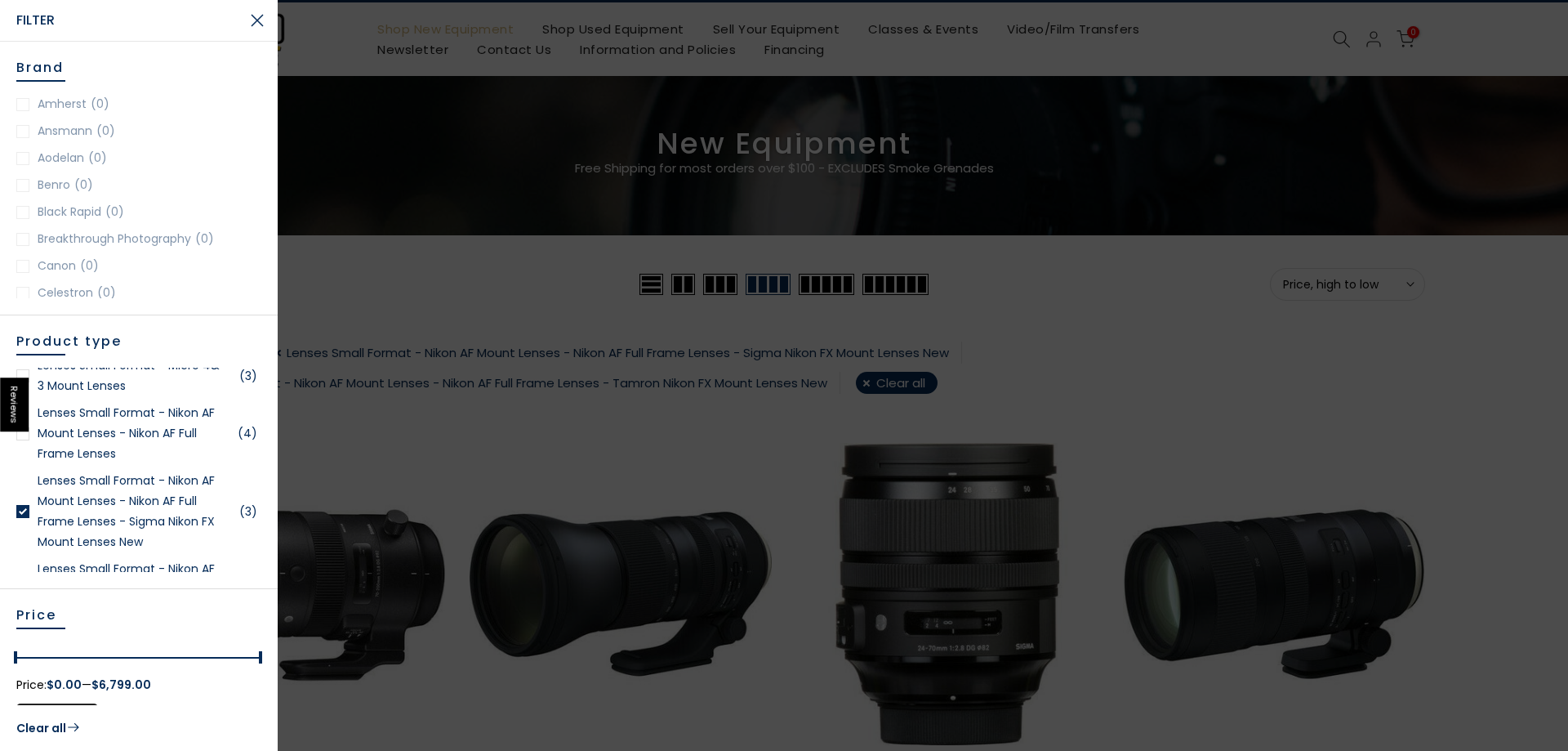
scroll to position [2289, 0]
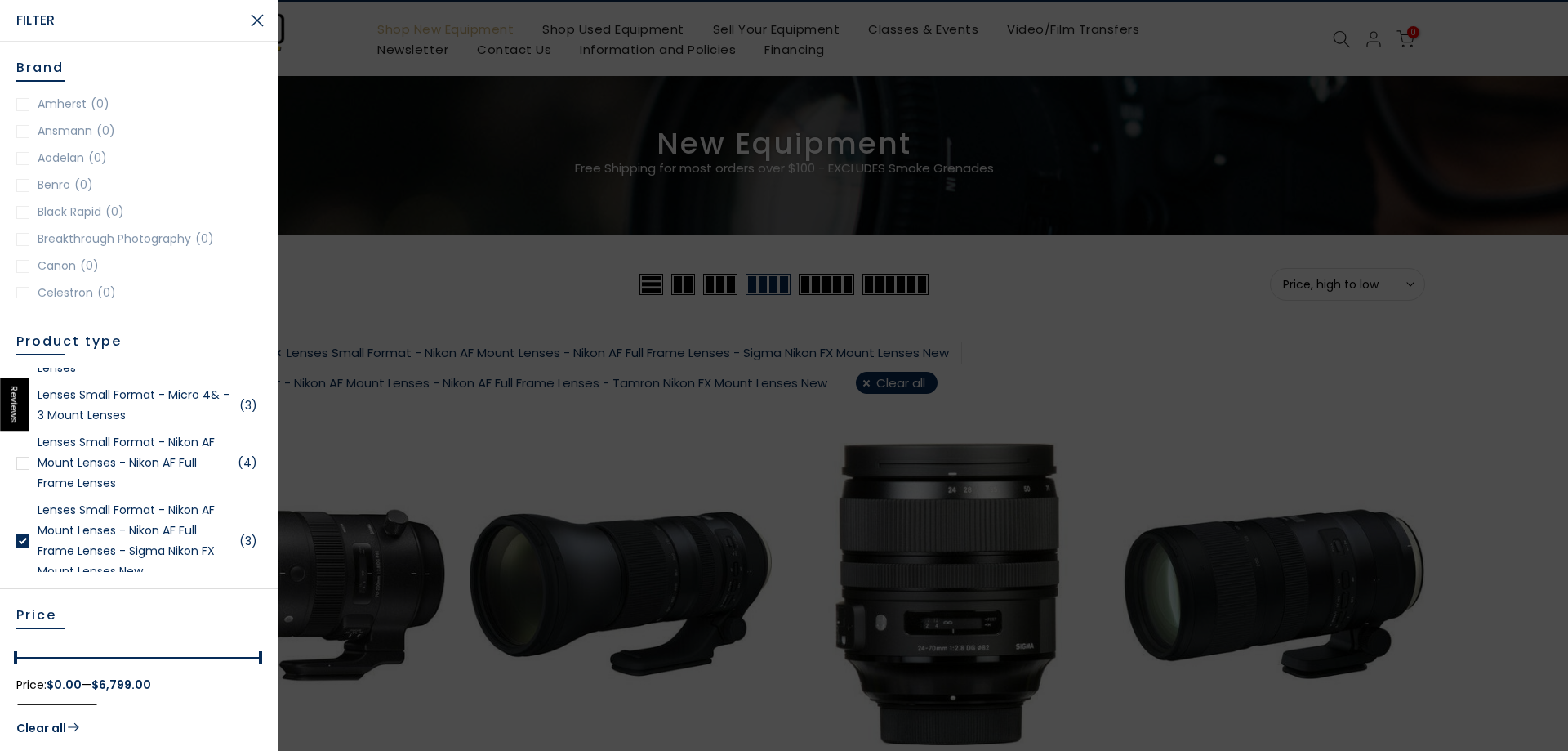
click at [23, 470] on div at bounding box center [23, 463] width 13 height 13
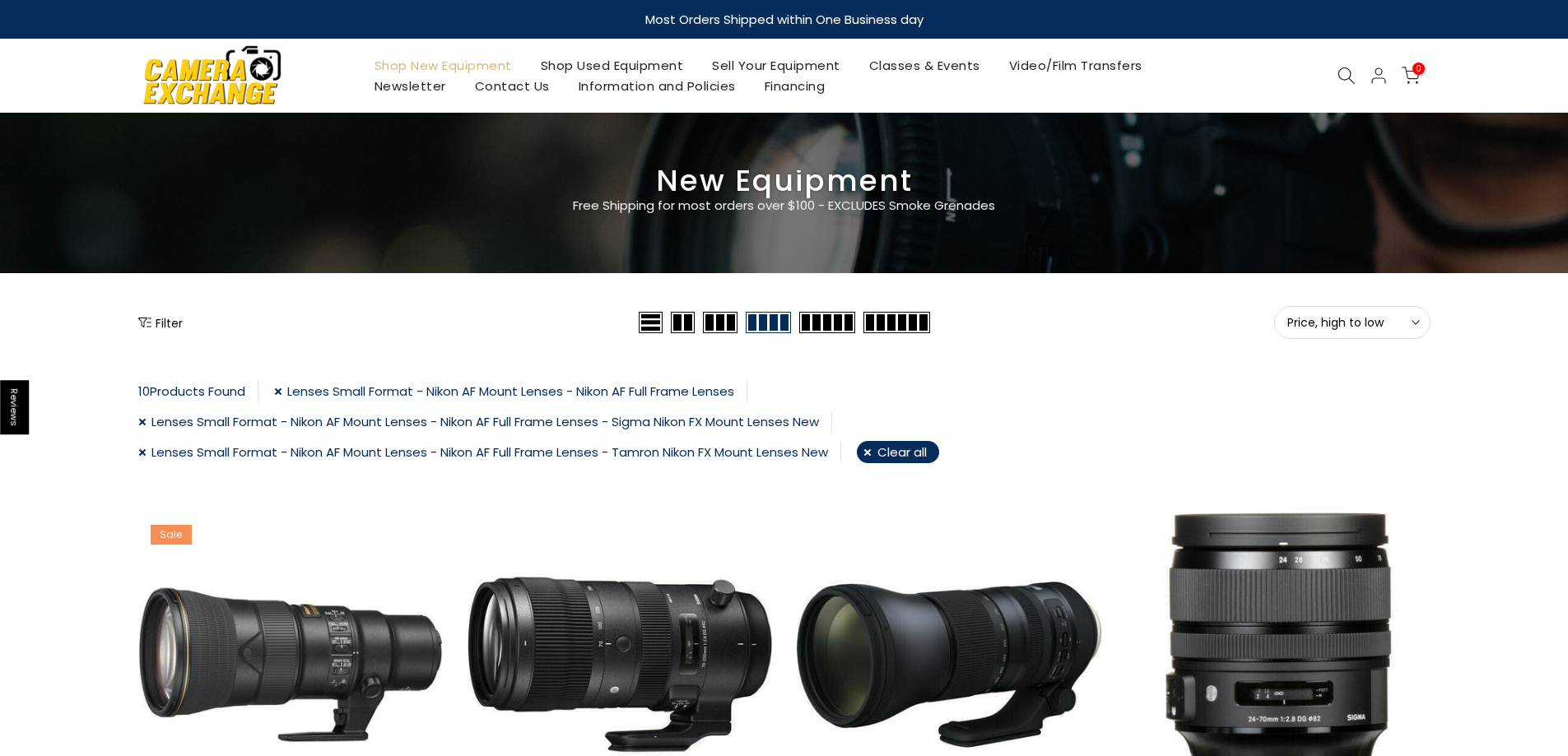
click at [167, 324] on button "Filter" at bounding box center [160, 323] width 45 height 17
